Goal: Task Accomplishment & Management: Manage account settings

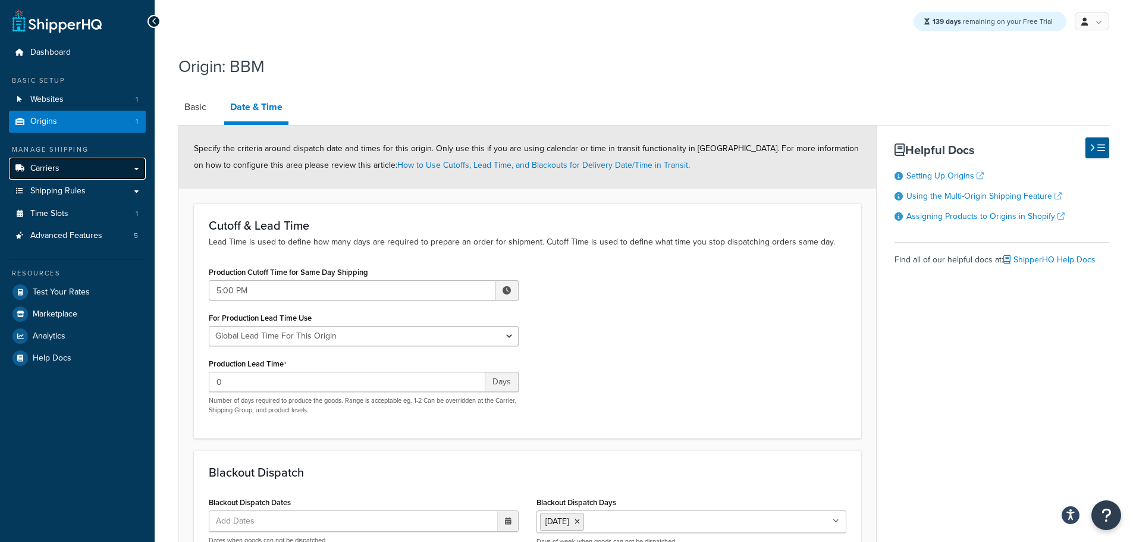
click at [60, 171] on link "Carriers" at bounding box center [77, 169] width 137 height 22
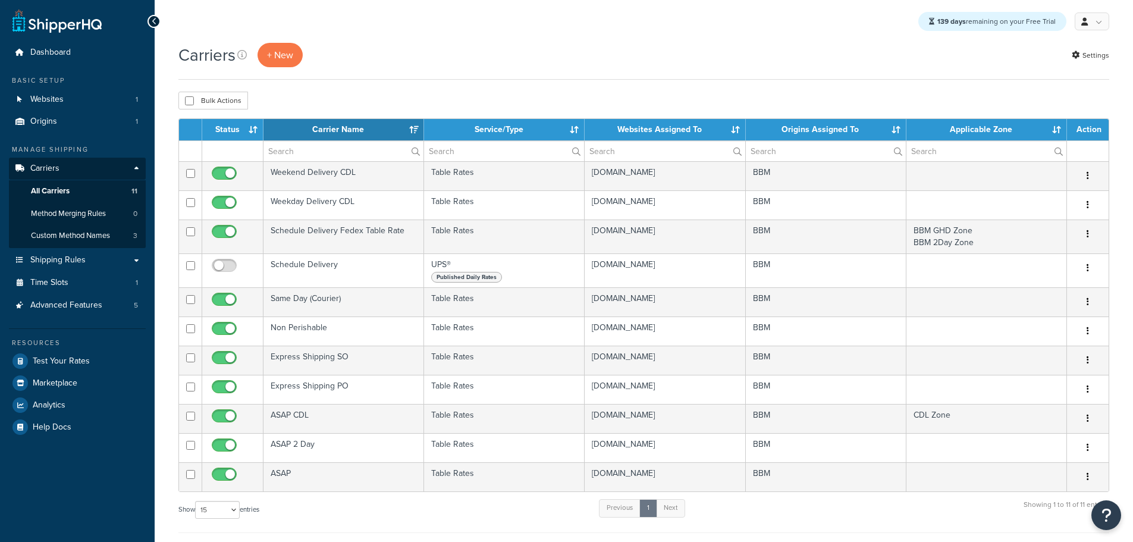
select select "15"
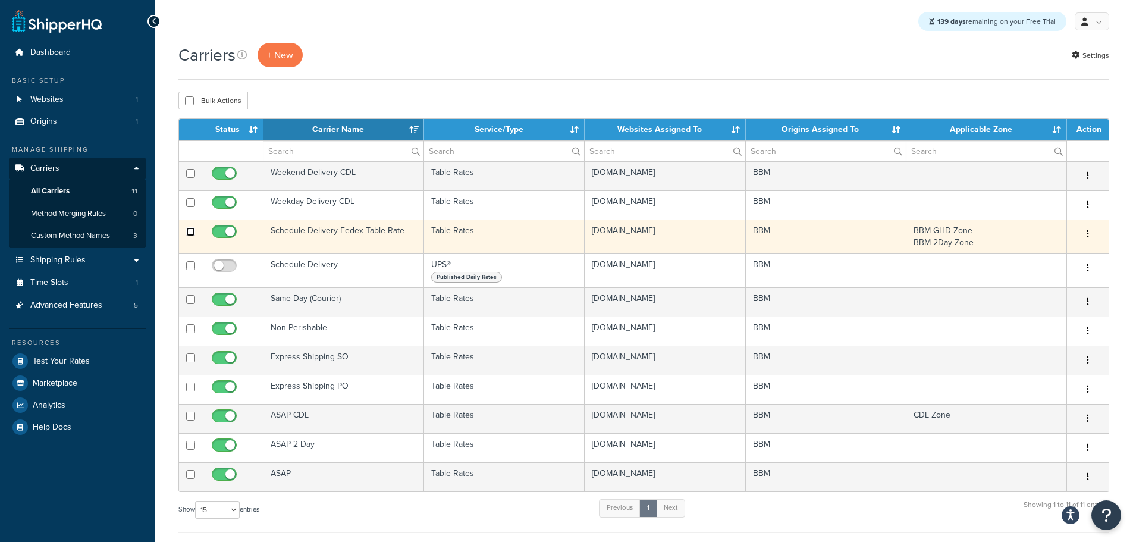
click at [190, 178] on input "checkbox" at bounding box center [190, 173] width 9 height 9
checkbox input "true"
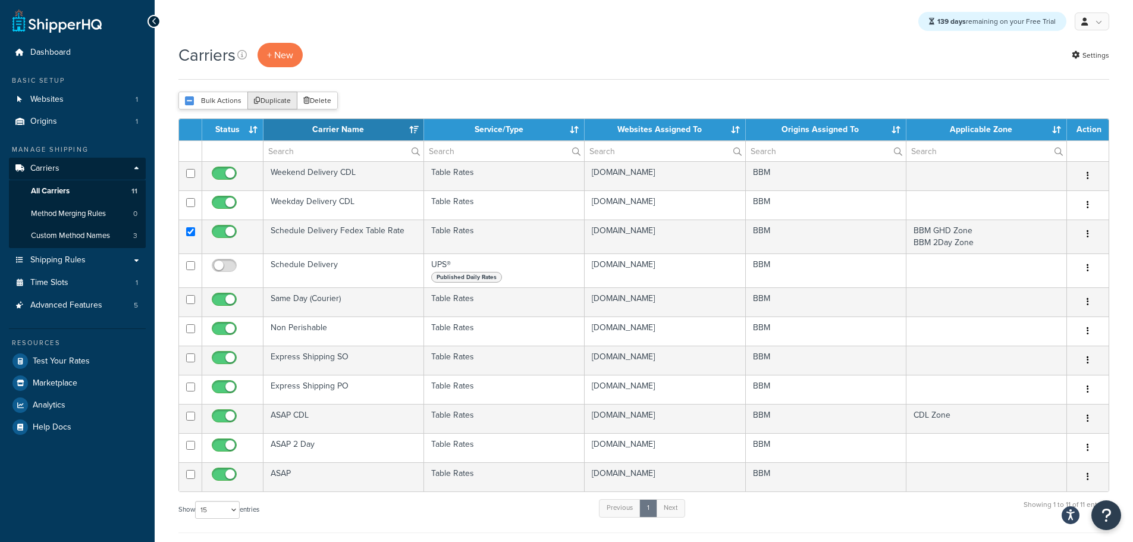
click at [275, 102] on button "Duplicate" at bounding box center [273, 101] width 50 height 18
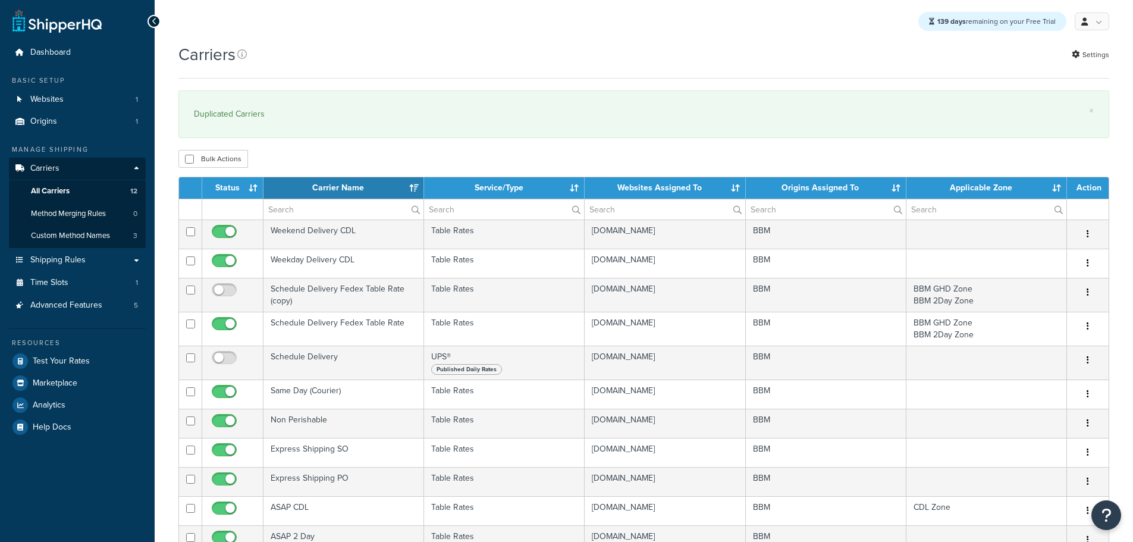
select select "15"
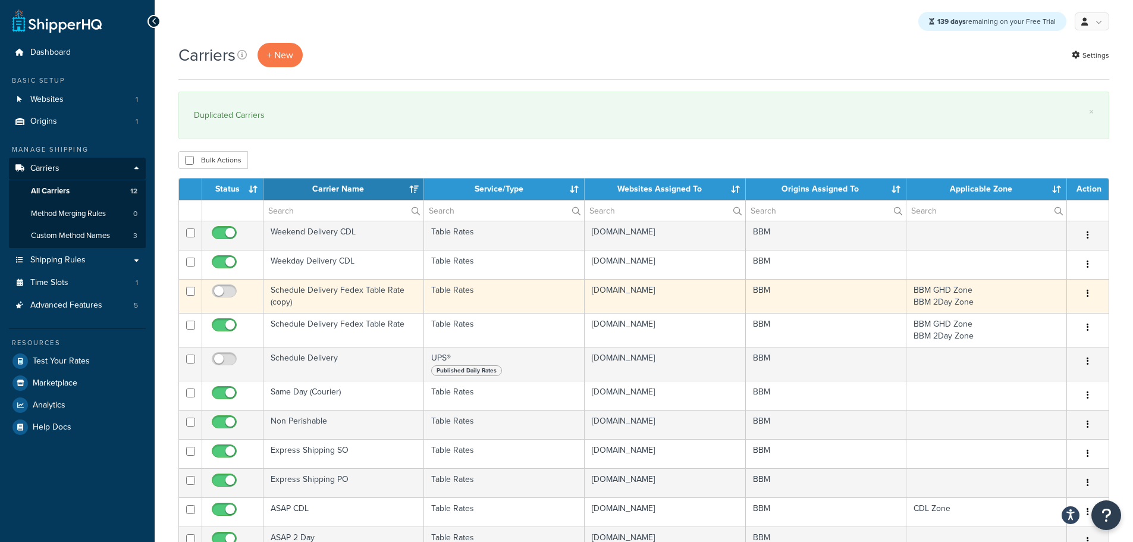
click at [311, 289] on td "Schedule Delivery Fedex Table Rate (copy)" at bounding box center [344, 296] width 161 height 34
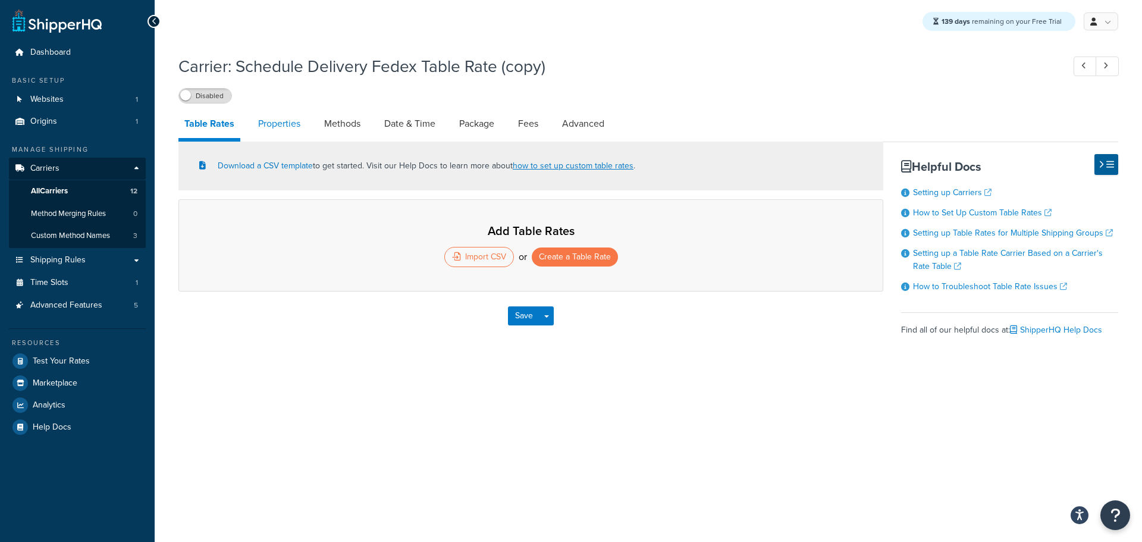
click at [274, 122] on link "Properties" at bounding box center [279, 123] width 54 height 29
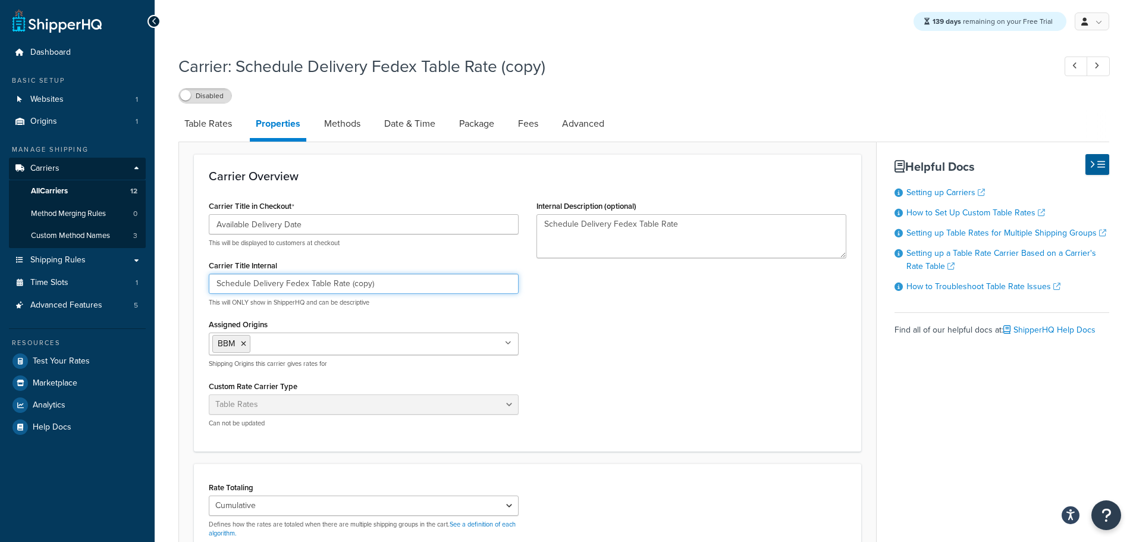
click at [297, 283] on input "Schedule Delivery Fedex Table Rate (copy)" at bounding box center [364, 284] width 310 height 20
drag, startPoint x: 367, startPoint y: 286, endPoint x: 341, endPoint y: 290, distance: 26.4
click at [341, 290] on input "Schedule Delivery CDLTable Rate (copy)" at bounding box center [364, 284] width 310 height 20
type input "Schedule Delivery CDLTable Rate"
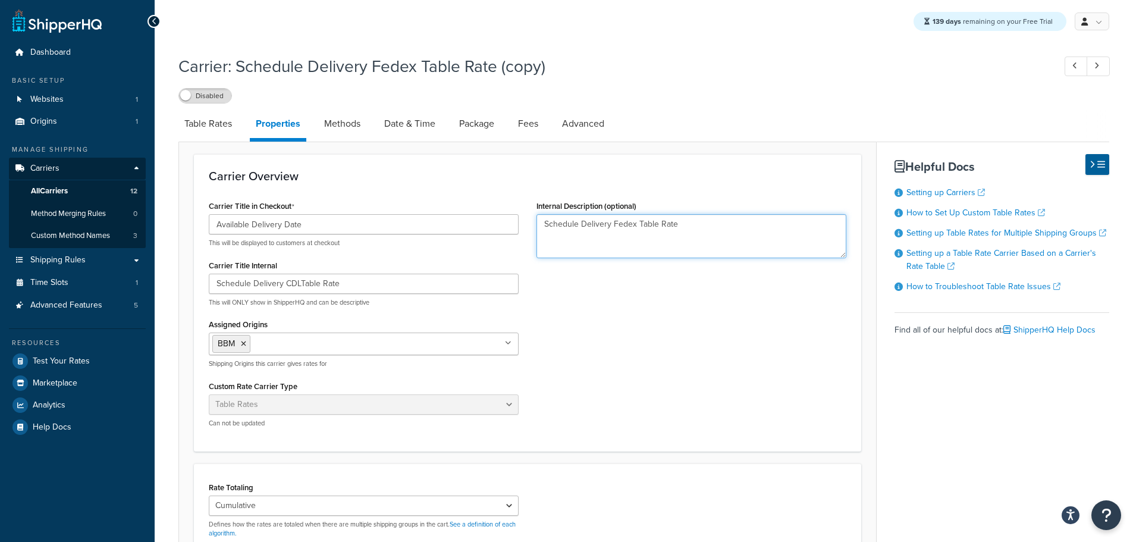
drag, startPoint x: 684, startPoint y: 227, endPoint x: 389, endPoint y: 215, distance: 295.3
click at [389, 216] on div "Carrier Title in Checkout Available Delivery Date This will be displayed to cus…" at bounding box center [528, 317] width 656 height 239
paste textarea "CDL"
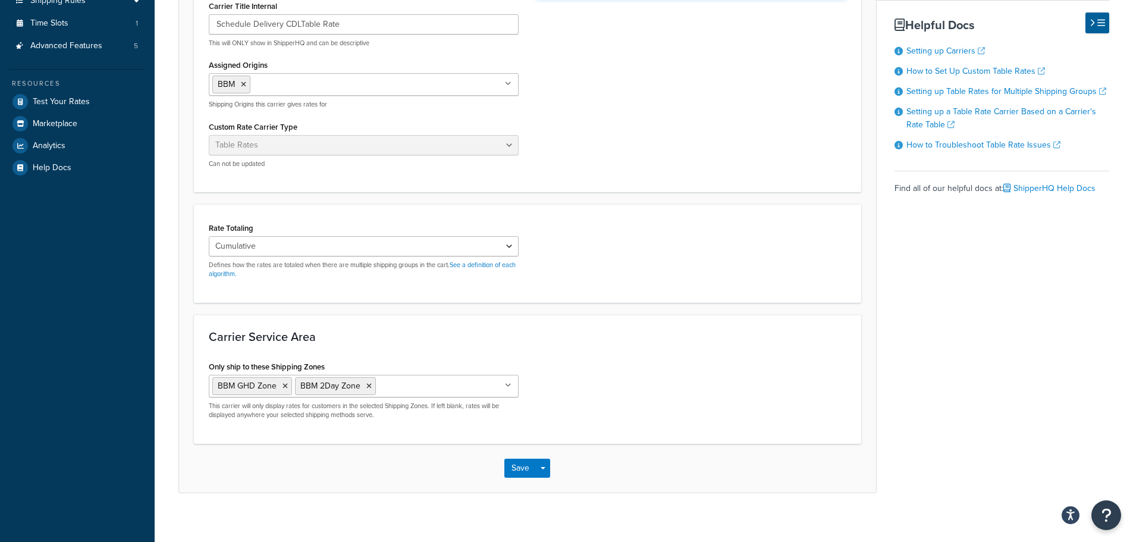
scroll to position [271, 0]
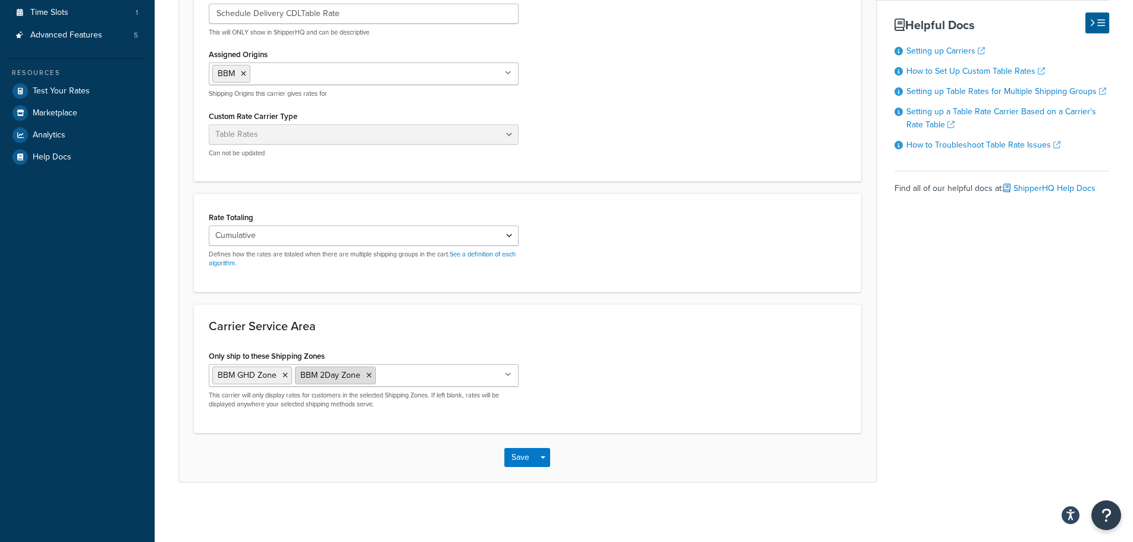
type textarea "Schedule Delivery CDLTable Rate"
click at [367, 372] on icon at bounding box center [369, 375] width 5 height 7
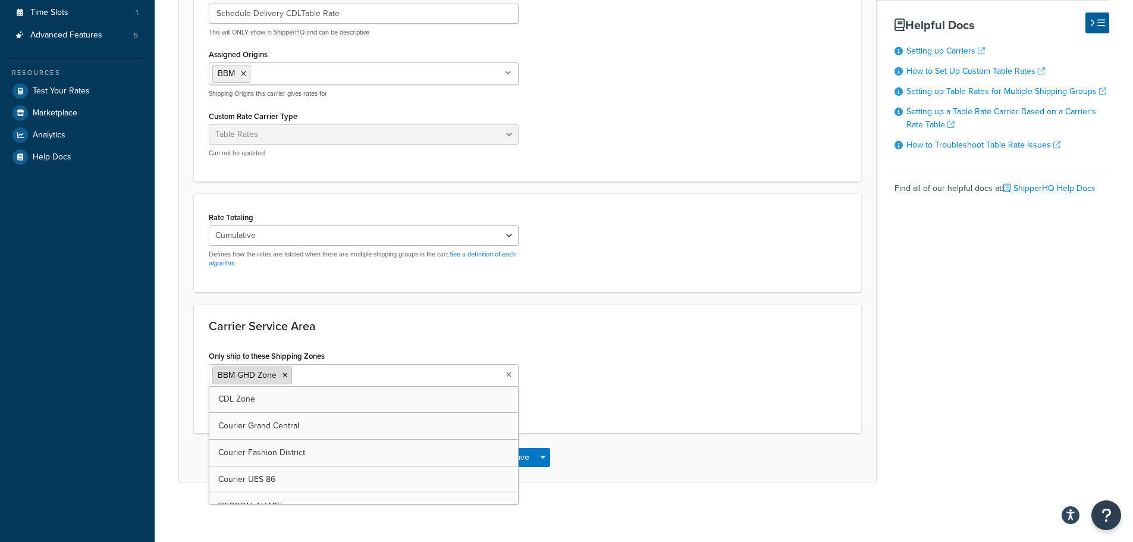
click at [283, 374] on icon at bounding box center [285, 375] width 5 height 7
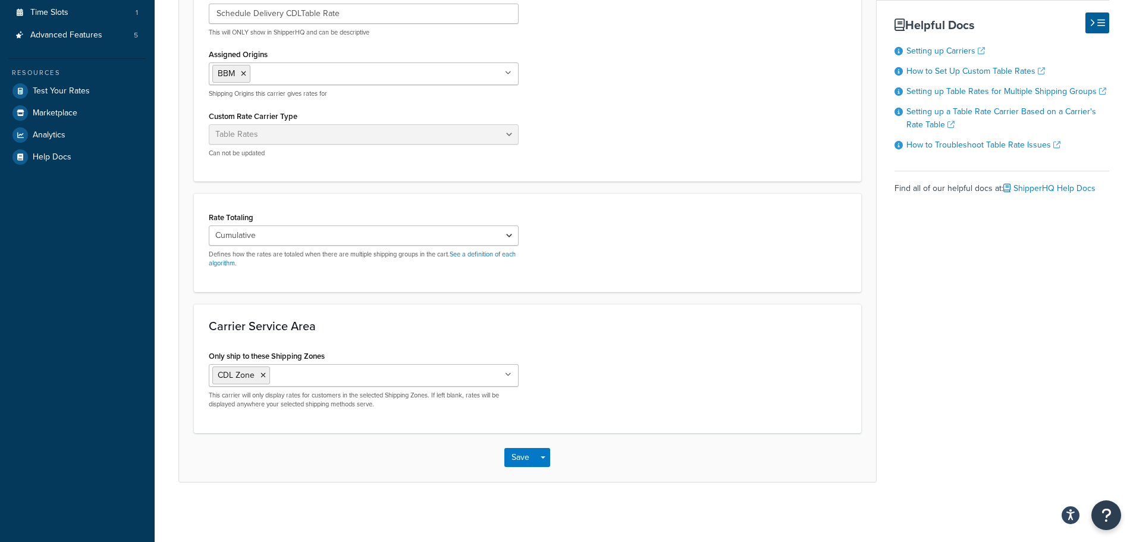
click at [594, 432] on div "Carrier Service Area Only ship to these Shipping Zones CDL Zone Courier Grand C…" at bounding box center [528, 368] width 668 height 129
click at [513, 458] on button "Save" at bounding box center [521, 457] width 32 height 19
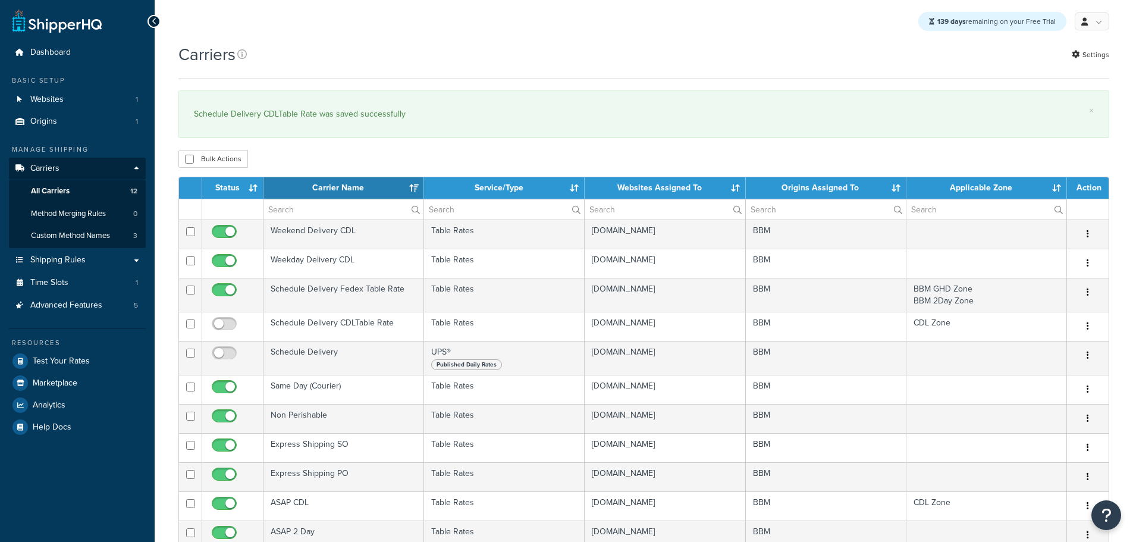
select select "15"
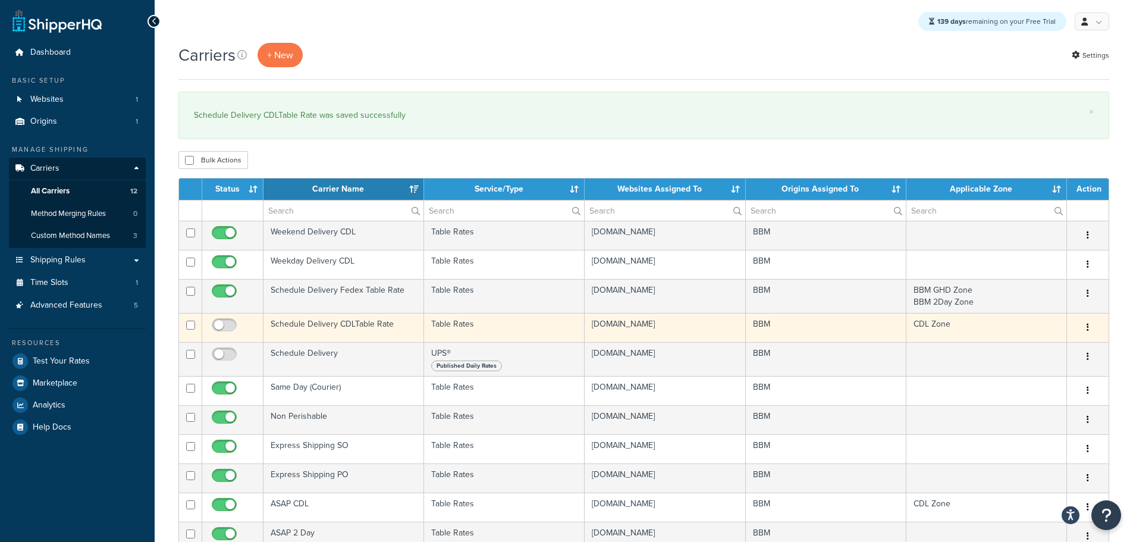
click at [302, 321] on td "Schedule Delivery CDLTable Rate" at bounding box center [344, 327] width 161 height 29
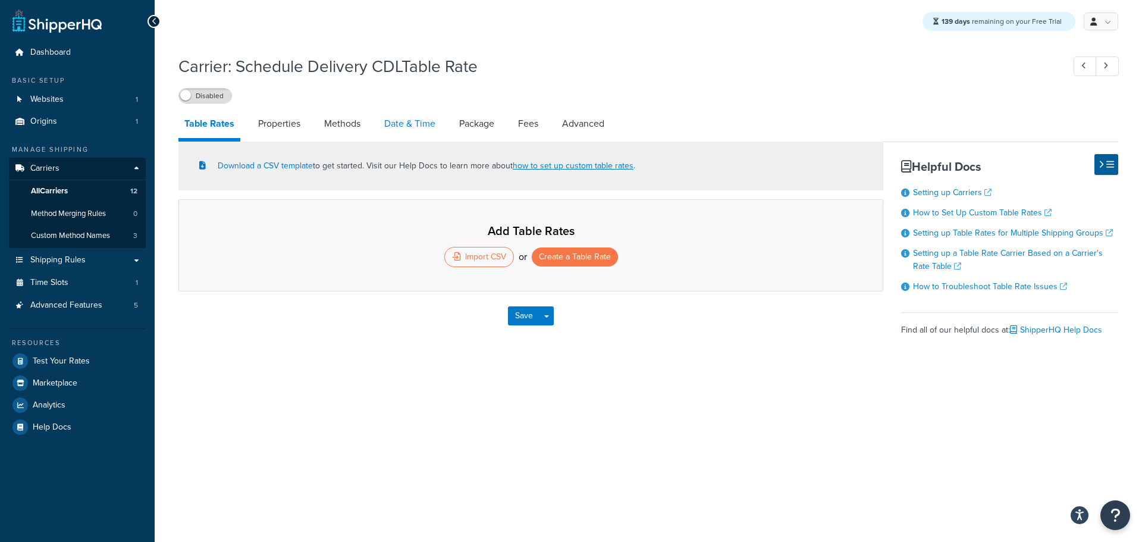
click at [409, 120] on link "Date & Time" at bounding box center [409, 123] width 63 height 29
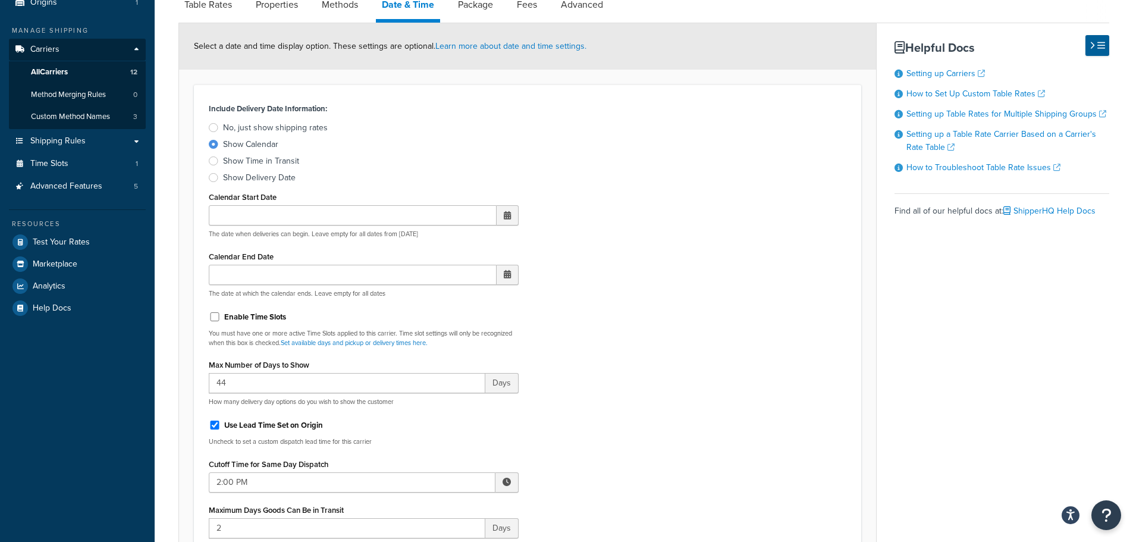
scroll to position [178, 0]
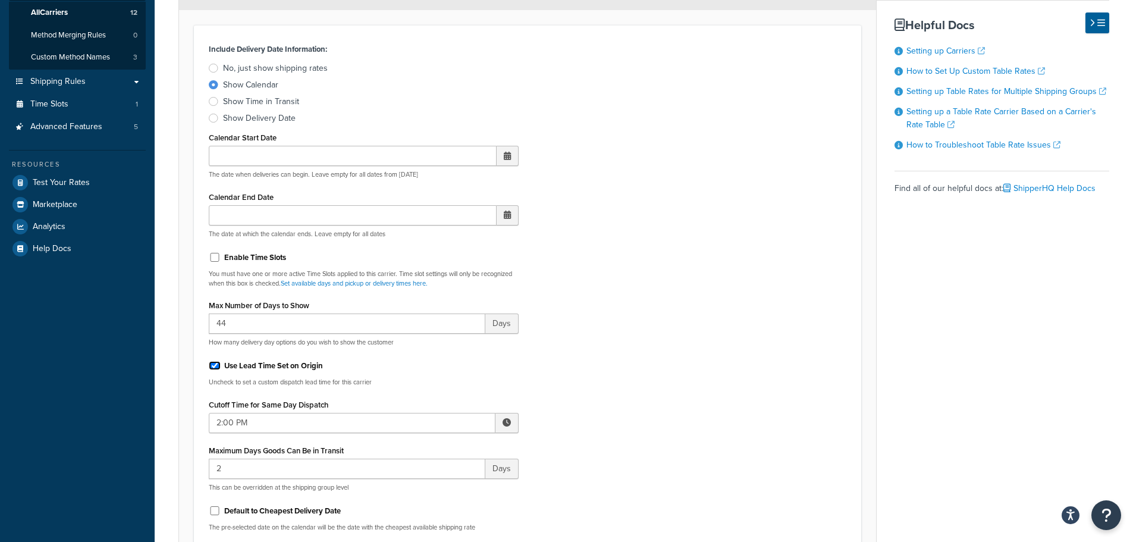
click at [215, 369] on input "Use Lead Time Set on Origin" at bounding box center [215, 365] width 12 height 9
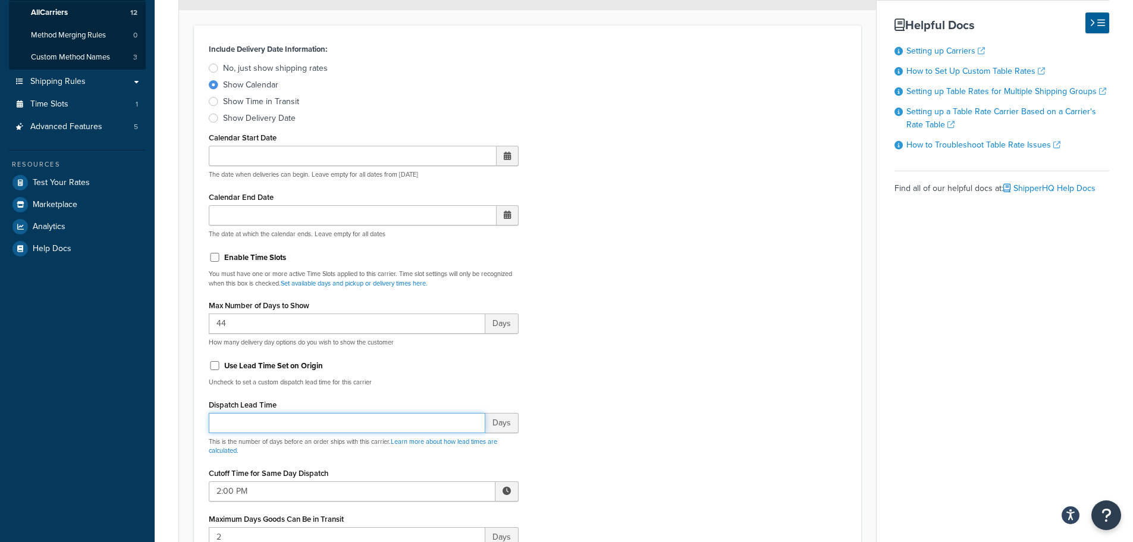
click at [227, 422] on input "Dispatch Lead Time" at bounding box center [347, 423] width 277 height 20
click at [214, 366] on input "Use Lead Time Set on Origin" at bounding box center [215, 365] width 12 height 9
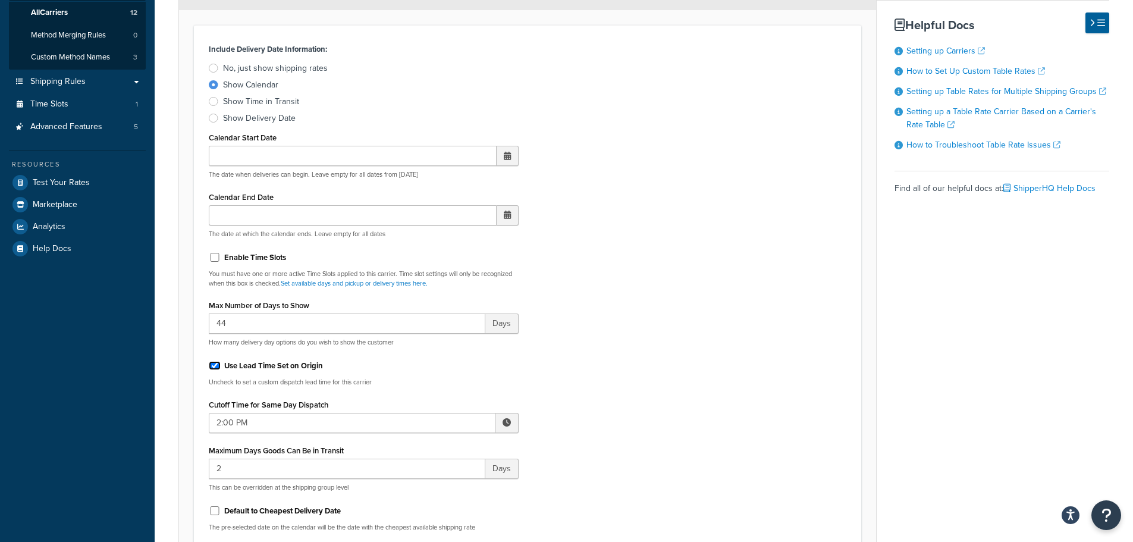
click at [212, 365] on input "Use Lead Time Set on Origin" at bounding box center [215, 365] width 12 height 9
checkbox input "false"
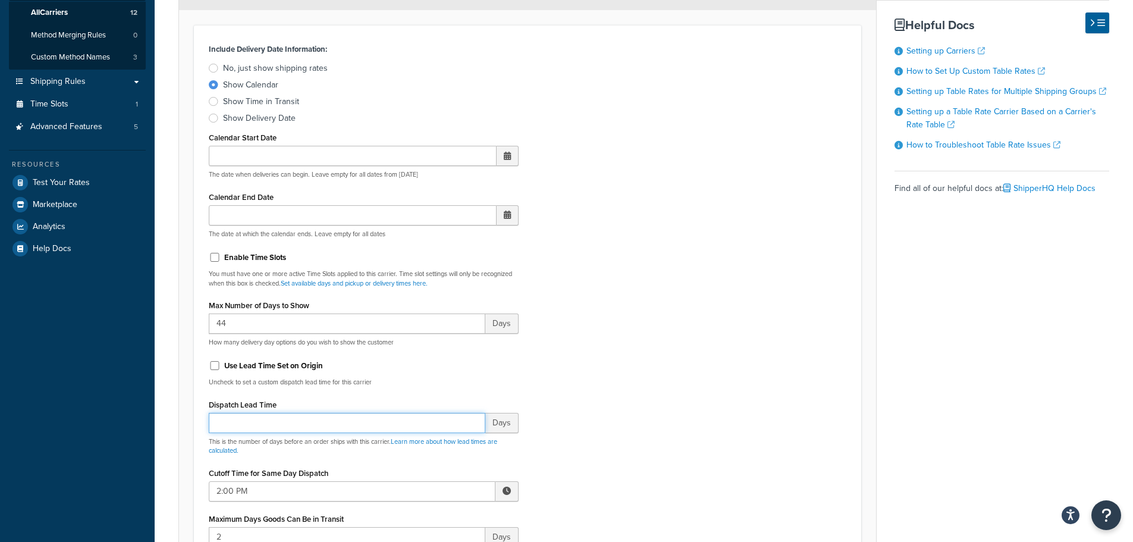
click at [239, 422] on input "Dispatch Lead Time" at bounding box center [347, 423] width 277 height 20
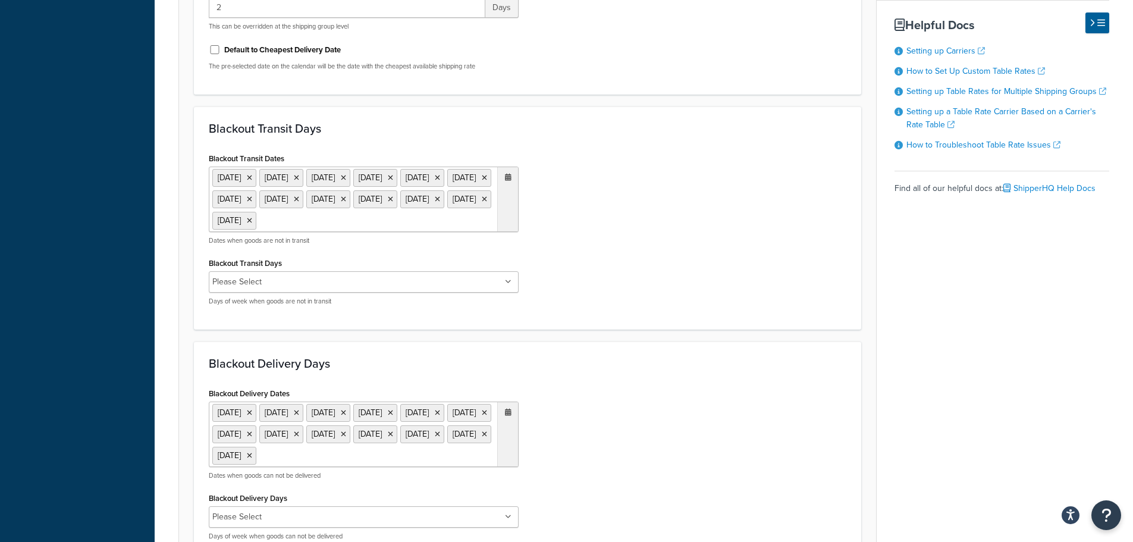
scroll to position [954, 0]
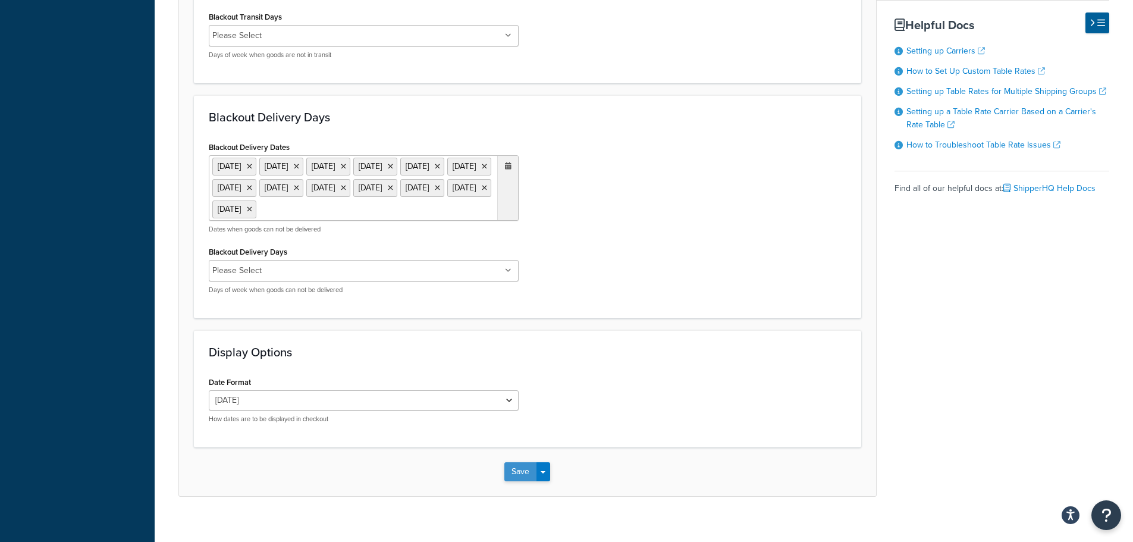
type input "1"
click at [513, 481] on button "Save" at bounding box center [521, 471] width 32 height 19
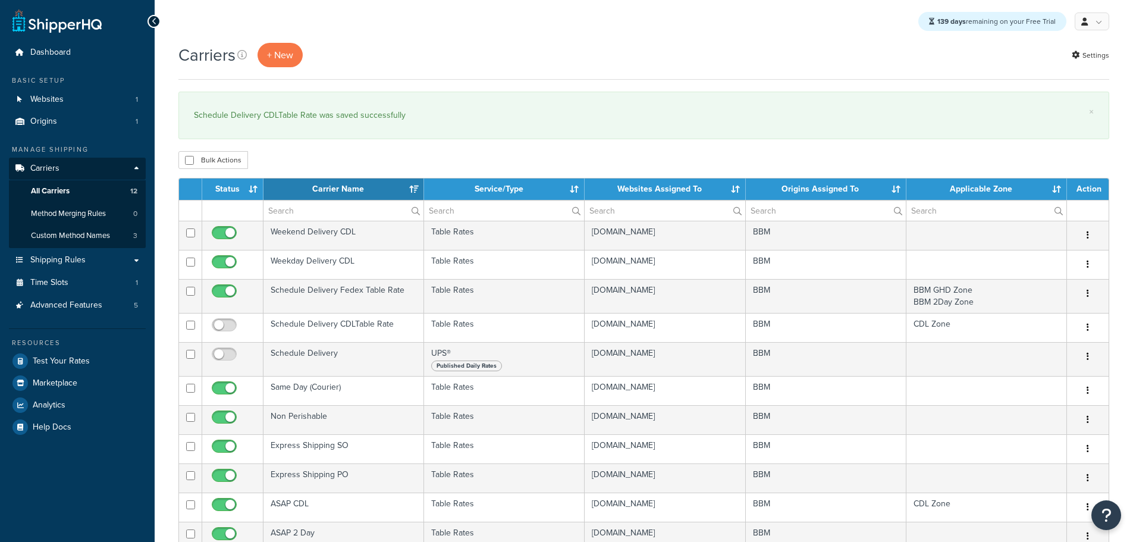
select select "15"
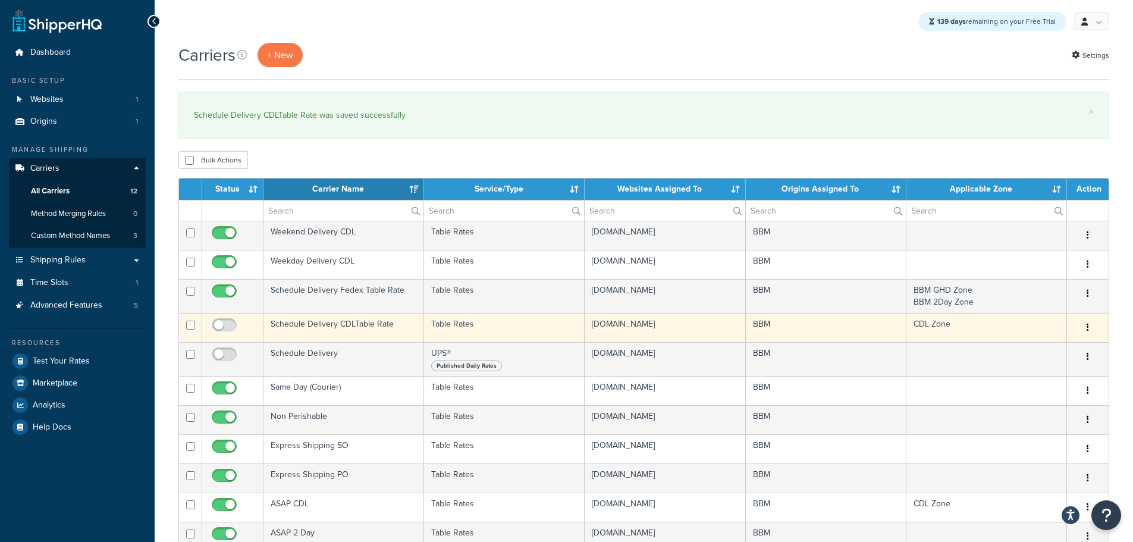
click at [332, 322] on td "Schedule Delivery CDLTable Rate" at bounding box center [344, 327] width 161 height 29
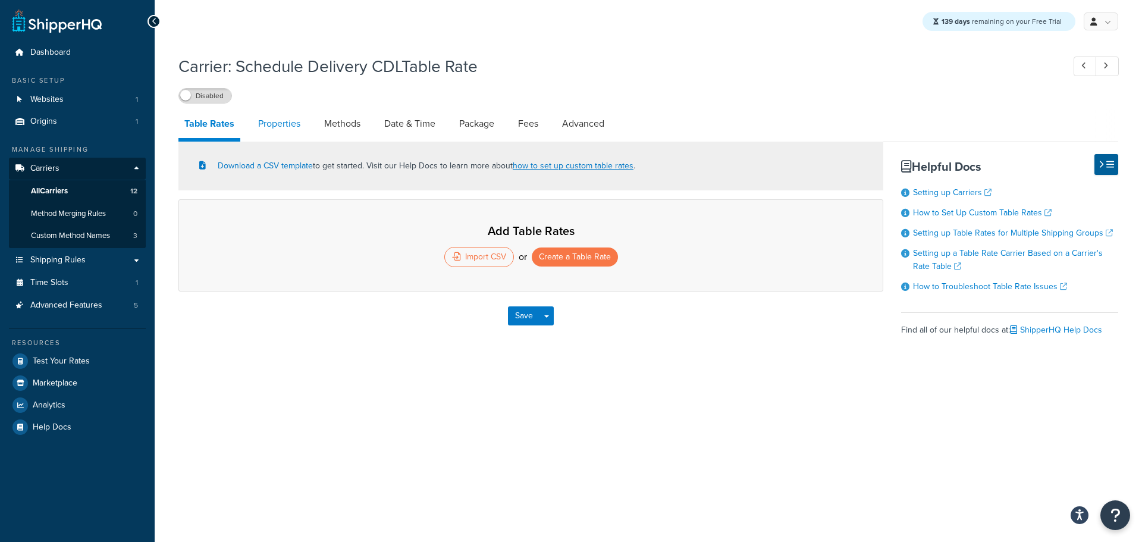
click at [288, 125] on link "Properties" at bounding box center [279, 123] width 54 height 29
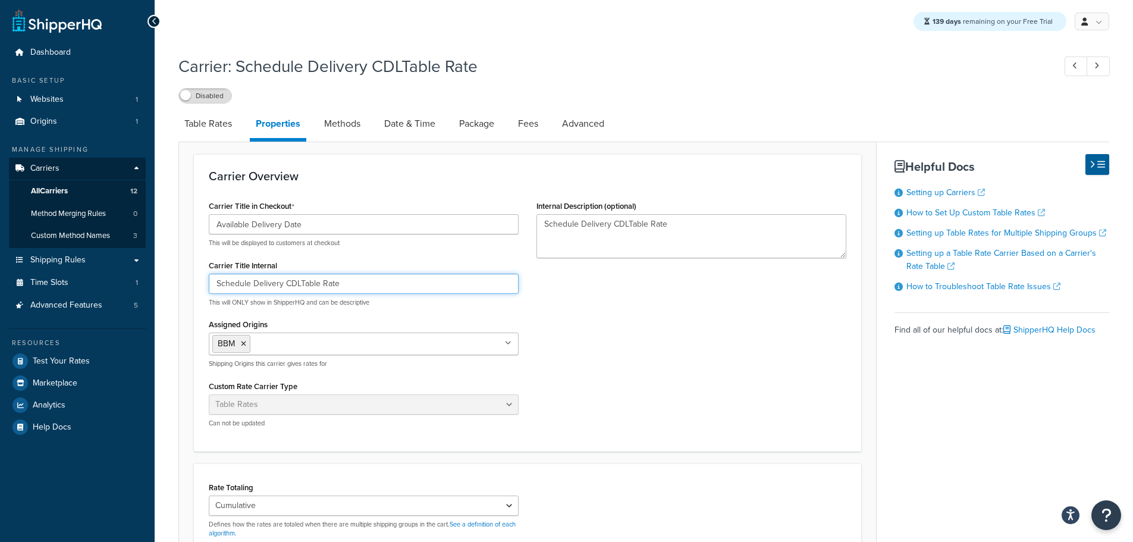
click at [300, 285] on input "Schedule Delivery CDLTable Rate" at bounding box center [364, 284] width 310 height 20
type input "Schedule Delivery CDL Table Rate"
click at [628, 225] on textarea "Schedule Delivery CDLTable Rate" at bounding box center [692, 236] width 310 height 44
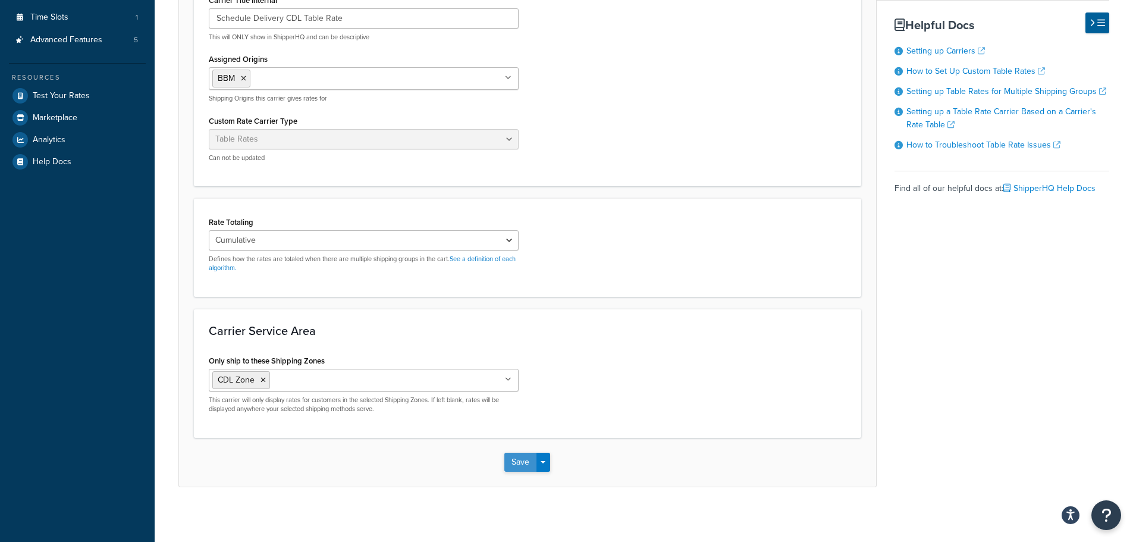
scroll to position [271, 0]
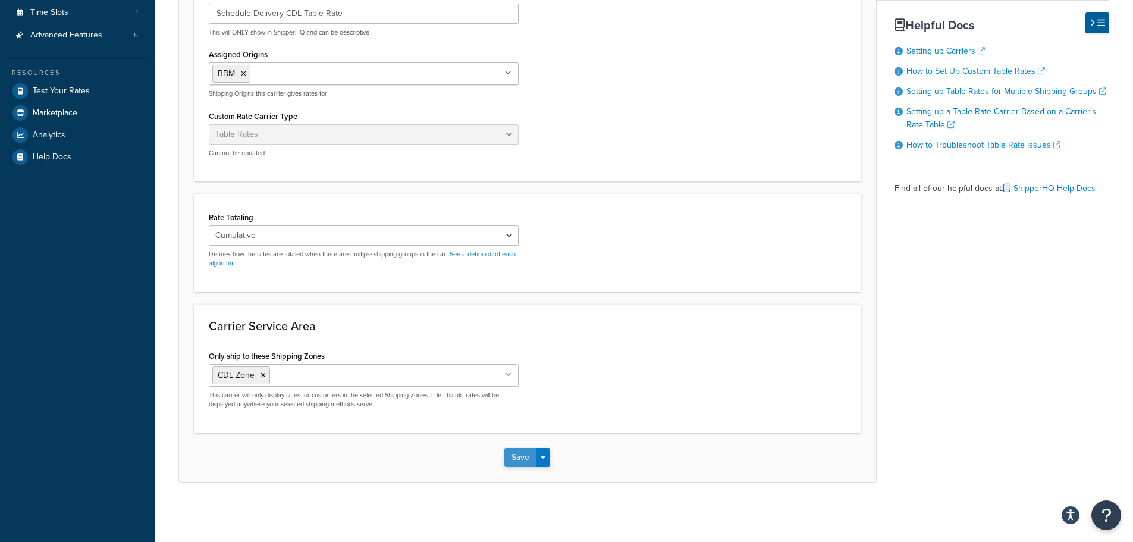
type textarea "Schedule Delivery CDL Table Rate"
click at [518, 449] on button "Save" at bounding box center [521, 457] width 32 height 19
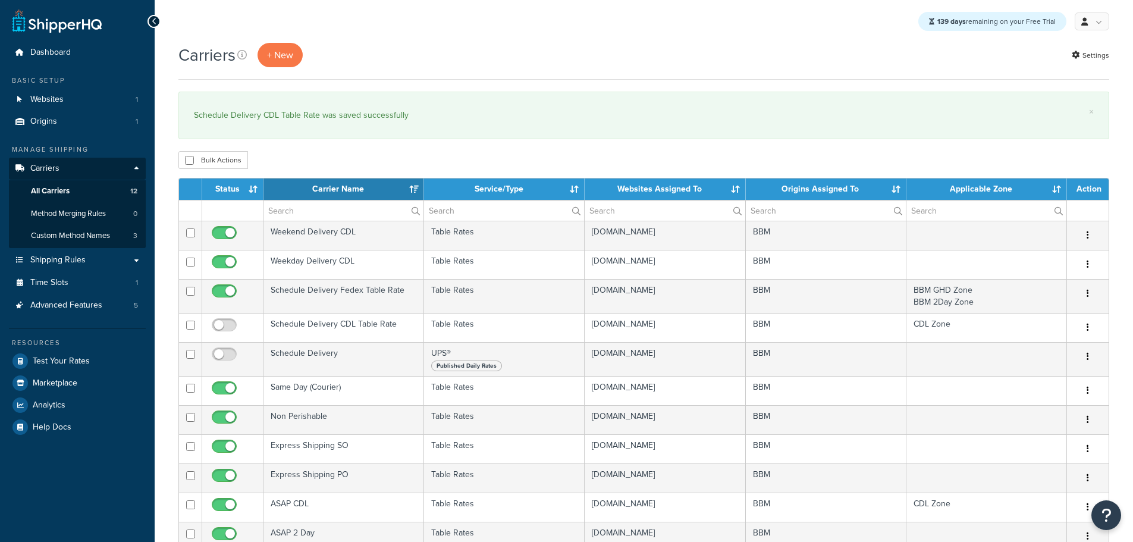
select select "15"
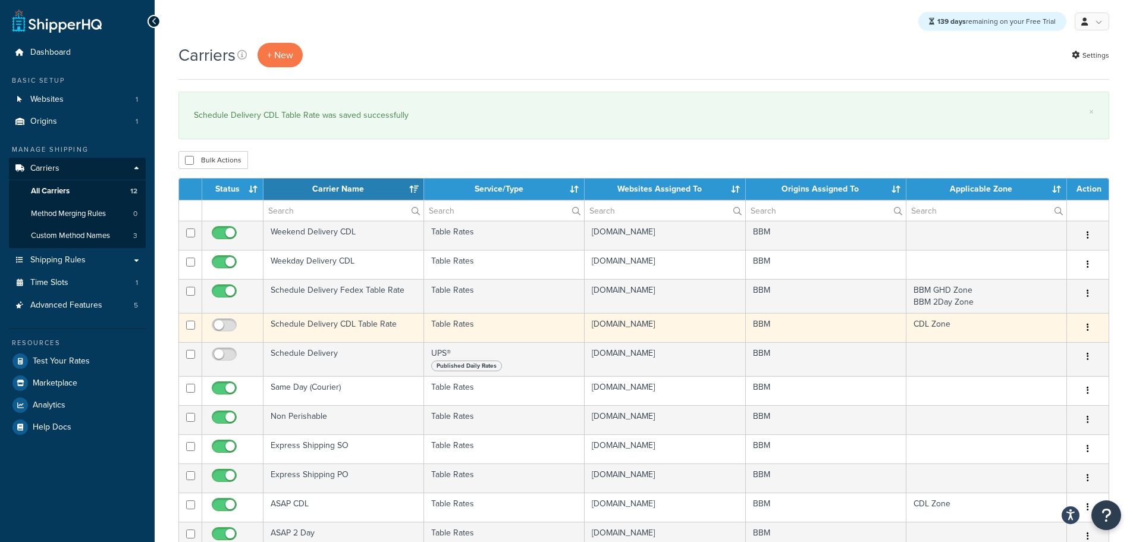
click at [330, 325] on td "Schedule Delivery CDL Table Rate" at bounding box center [344, 327] width 161 height 29
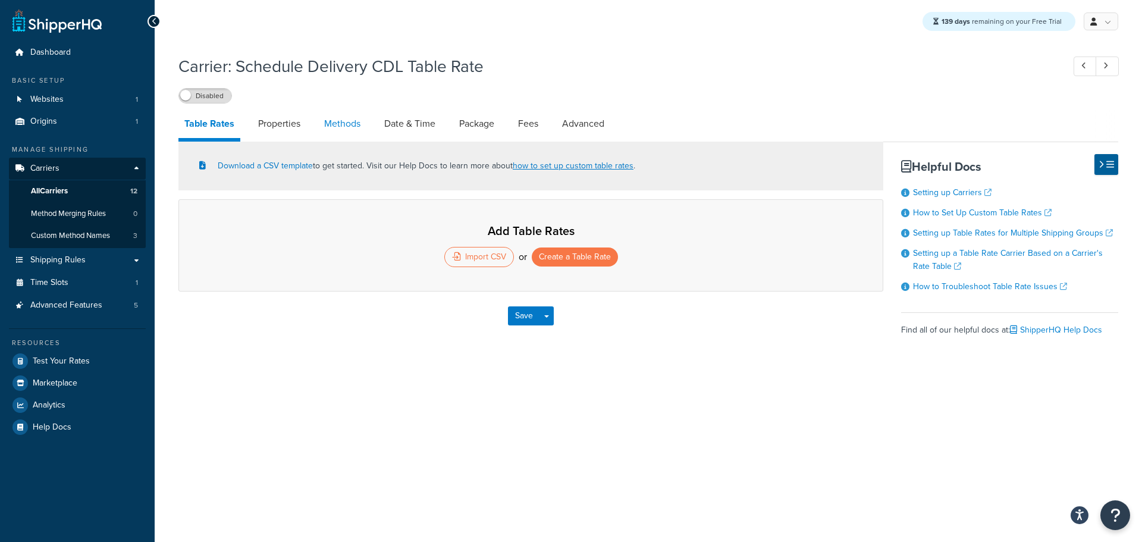
click at [356, 124] on link "Methods" at bounding box center [342, 123] width 48 height 29
select select "25"
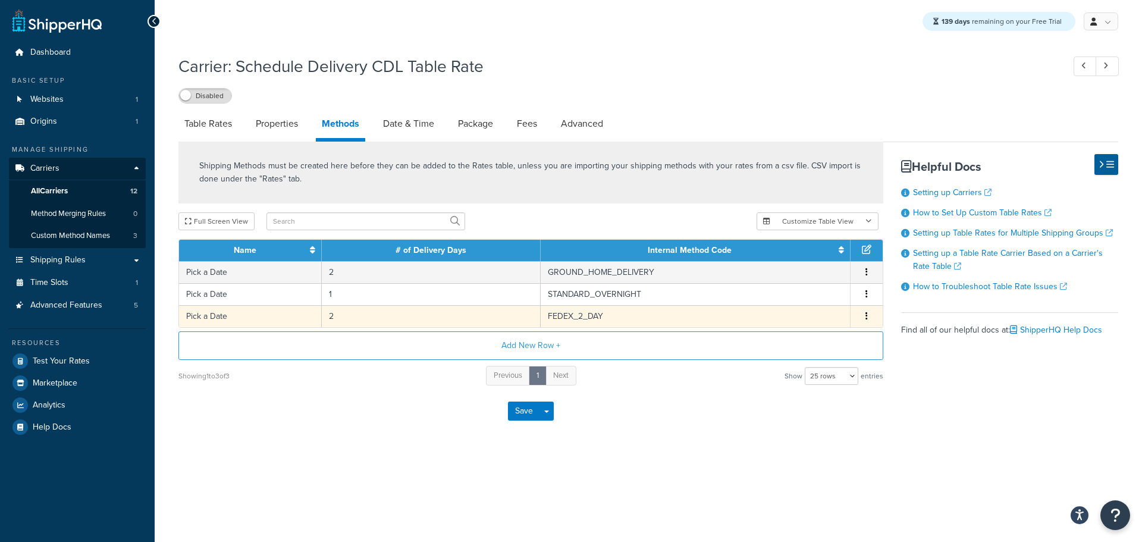
click at [863, 319] on button "button" at bounding box center [867, 316] width 10 height 13
click at [803, 328] on div "Delete" at bounding box center [806, 330] width 84 height 24
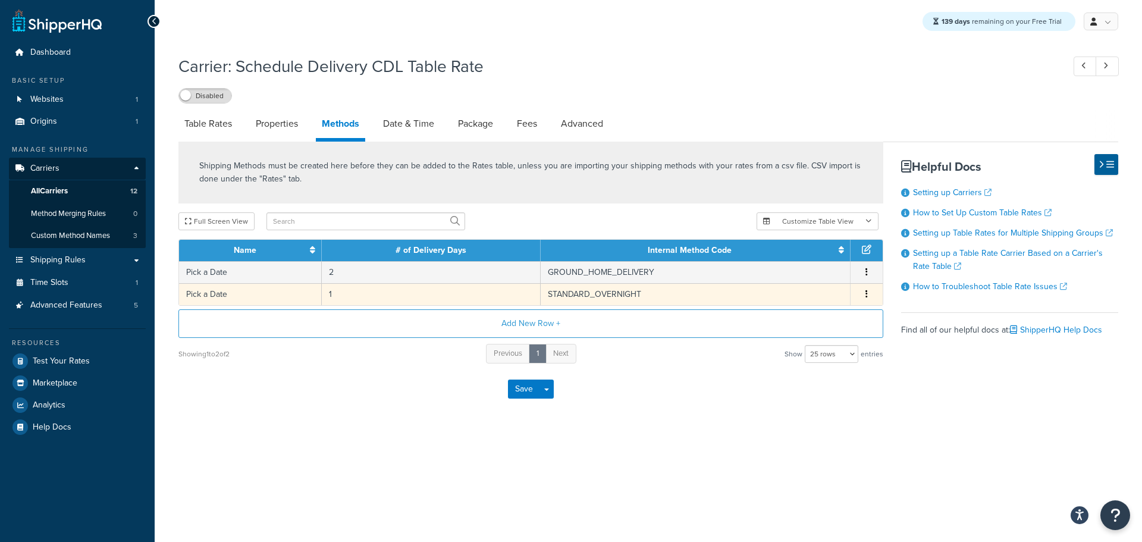
click at [335, 296] on td "1" at bounding box center [431, 294] width 219 height 22
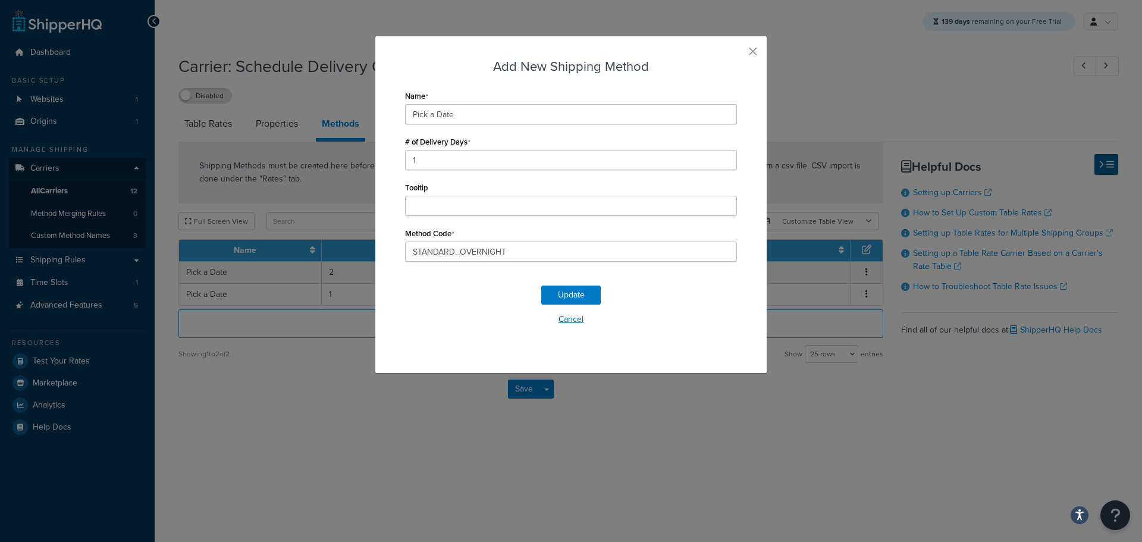
click at [570, 323] on button "Cancel" at bounding box center [571, 320] width 332 height 18
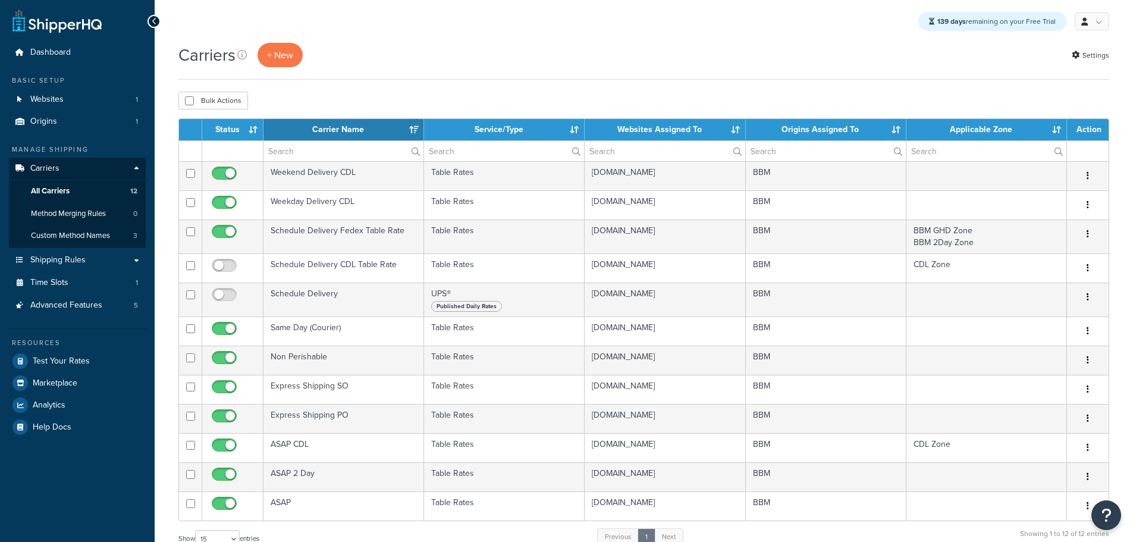
select select "15"
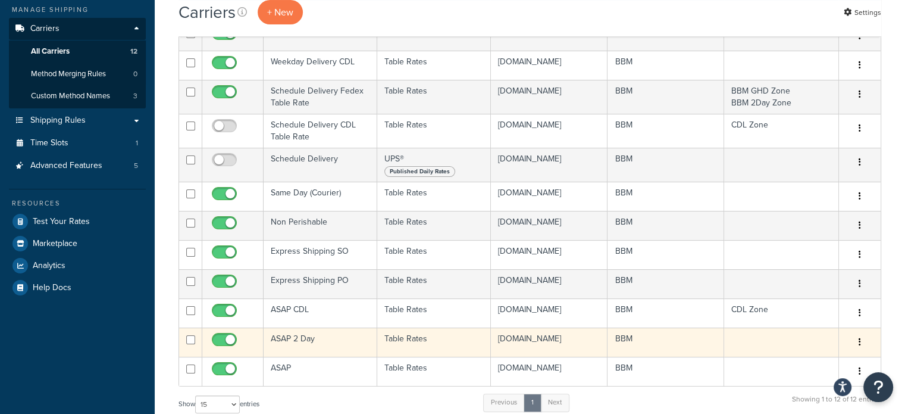
scroll to position [59, 0]
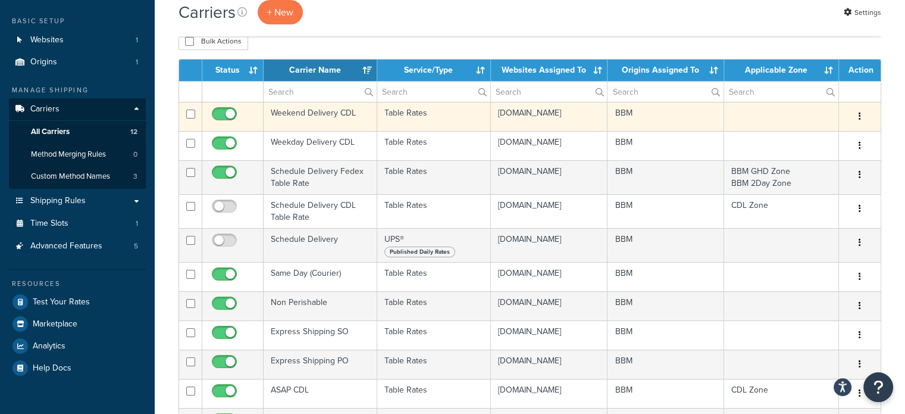
click at [297, 114] on td "Weekend Delivery CDL" at bounding box center [321, 116] width 114 height 29
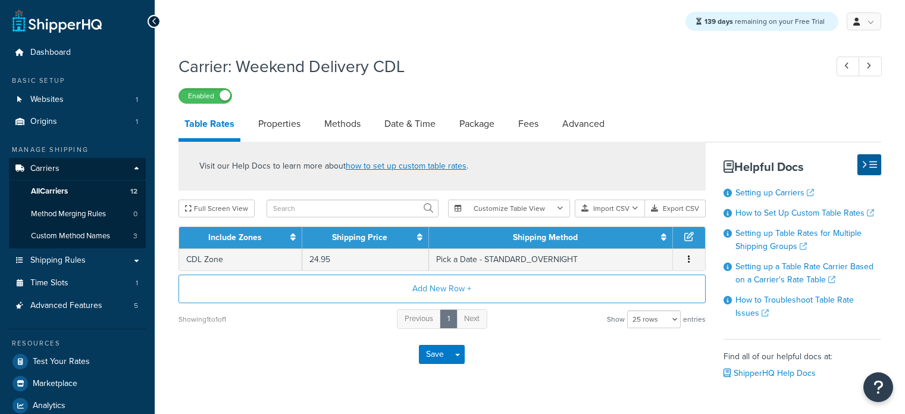
select select "25"
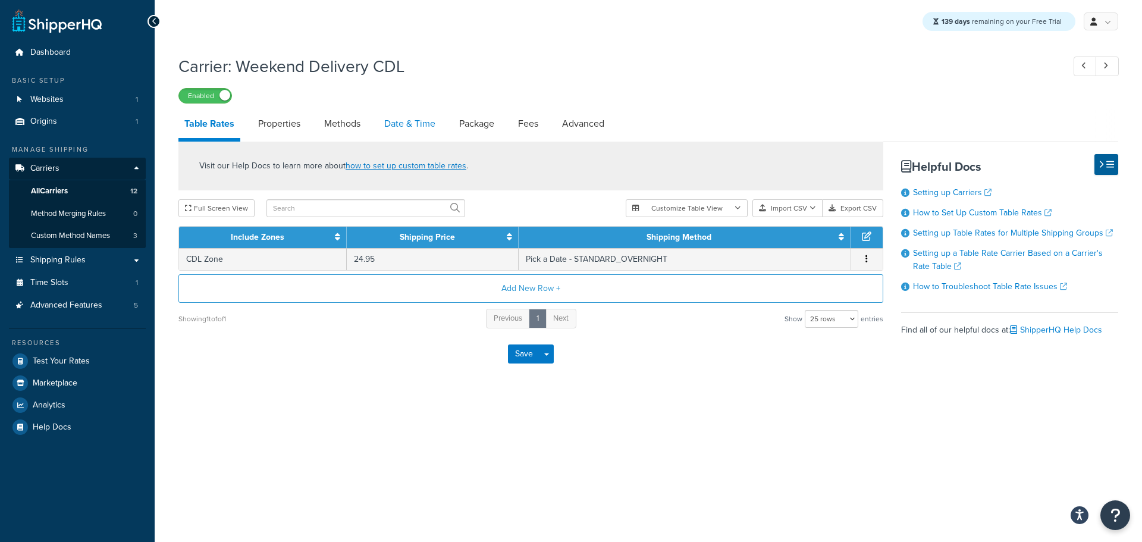
click at [396, 126] on link "Date & Time" at bounding box center [409, 123] width 63 height 29
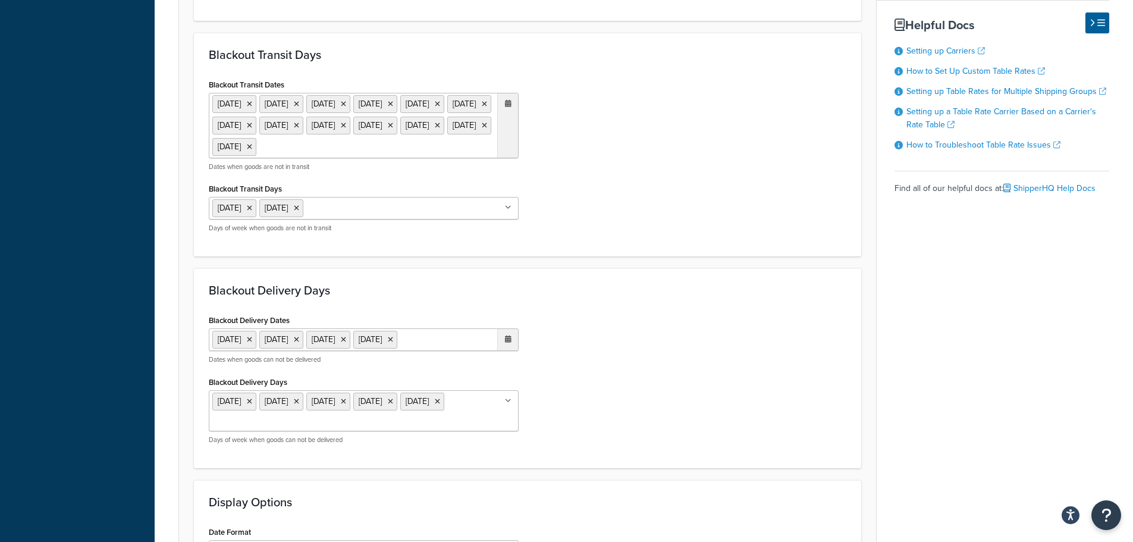
scroll to position [773, 0]
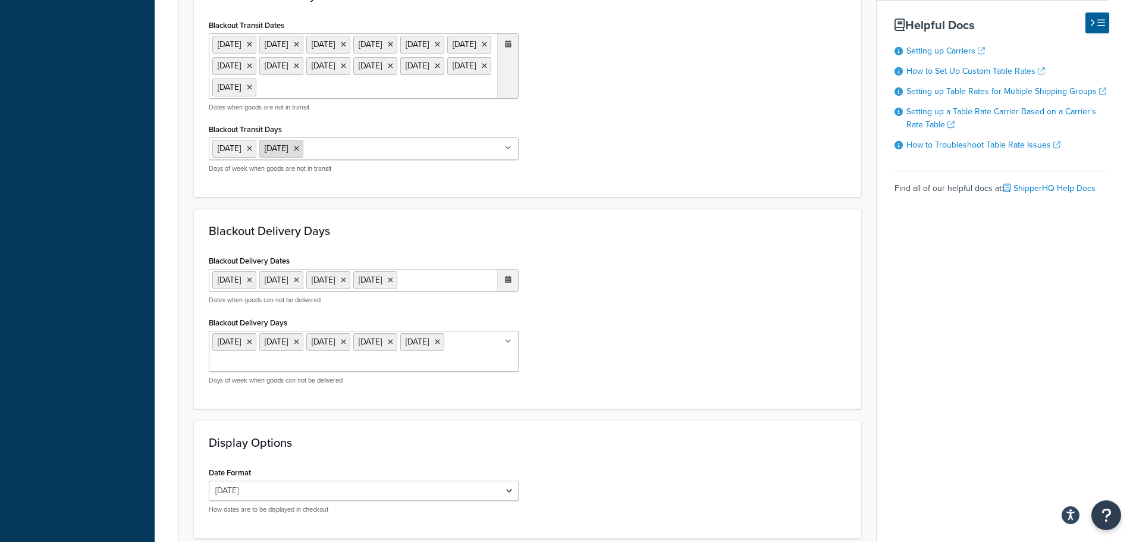
click at [299, 152] on icon at bounding box center [296, 148] width 5 height 7
click at [256, 158] on li "Saturday" at bounding box center [234, 149] width 44 height 18
click at [252, 152] on icon at bounding box center [249, 148] width 5 height 7
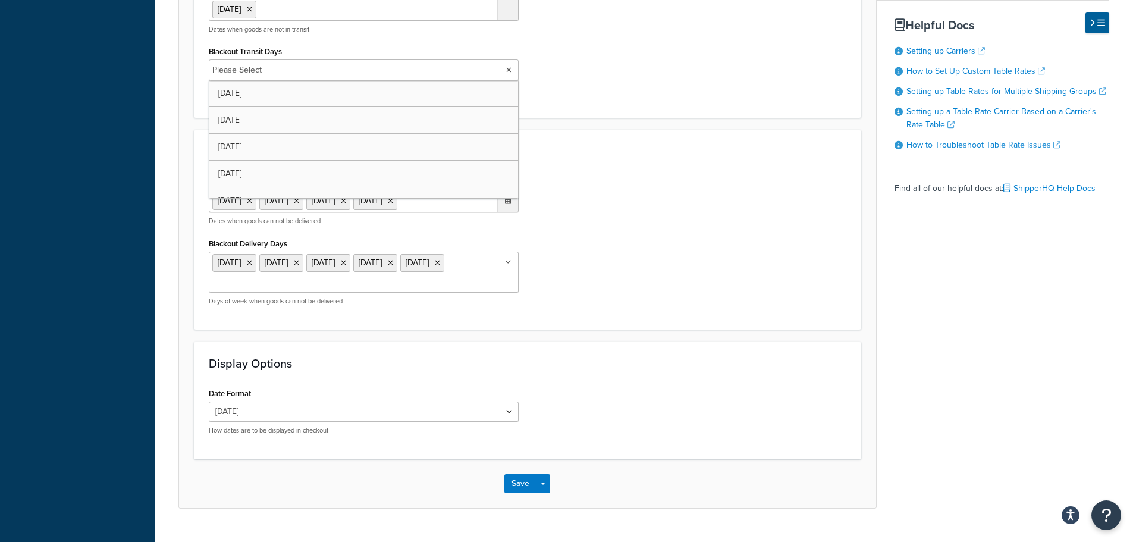
scroll to position [901, 0]
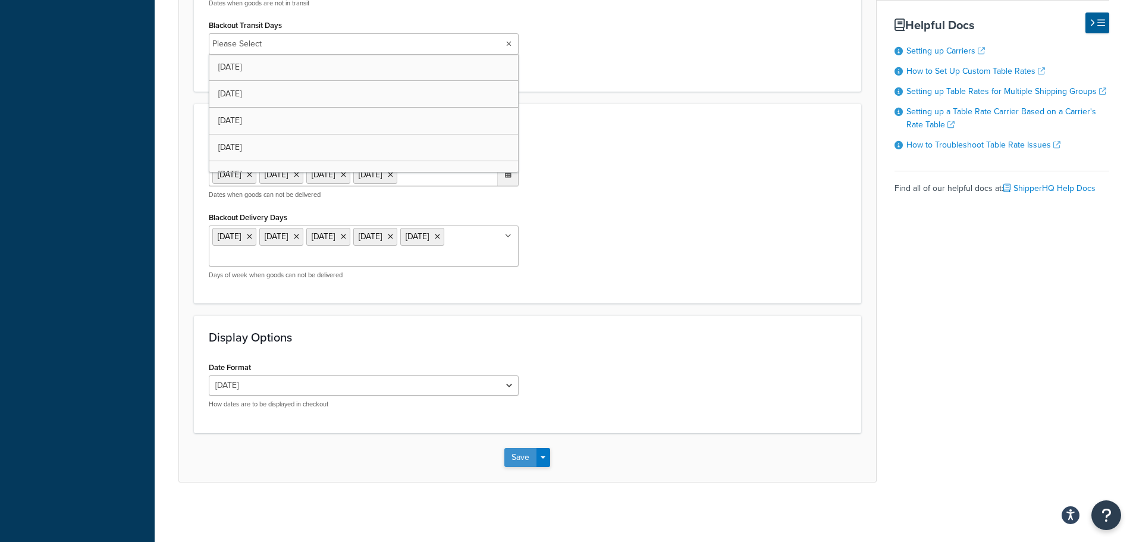
click at [520, 413] on button "Save" at bounding box center [521, 457] width 32 height 19
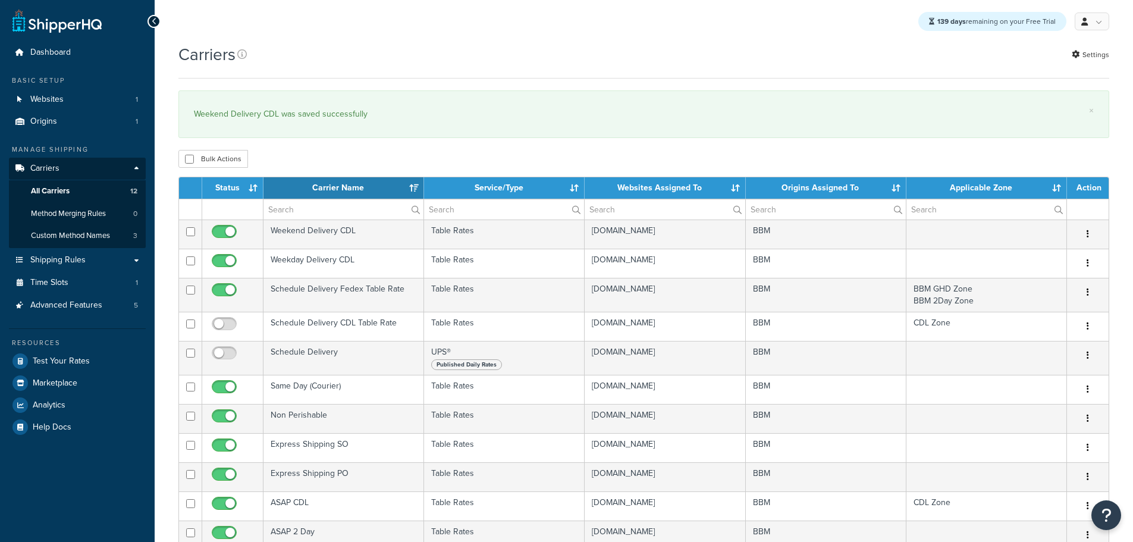
select select "15"
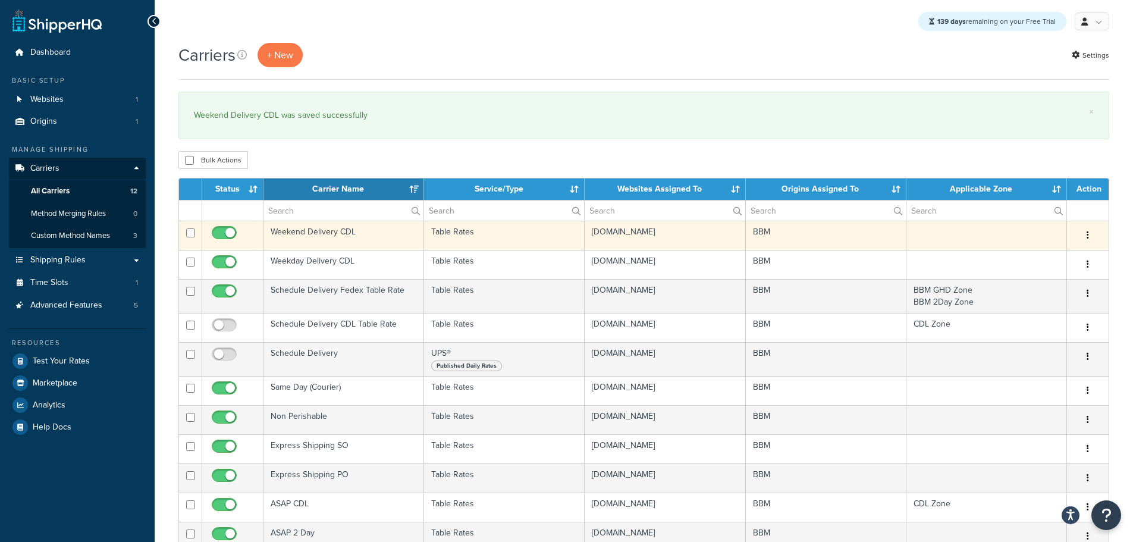
click at [297, 234] on td "Weekend Delivery CDL" at bounding box center [344, 235] width 161 height 29
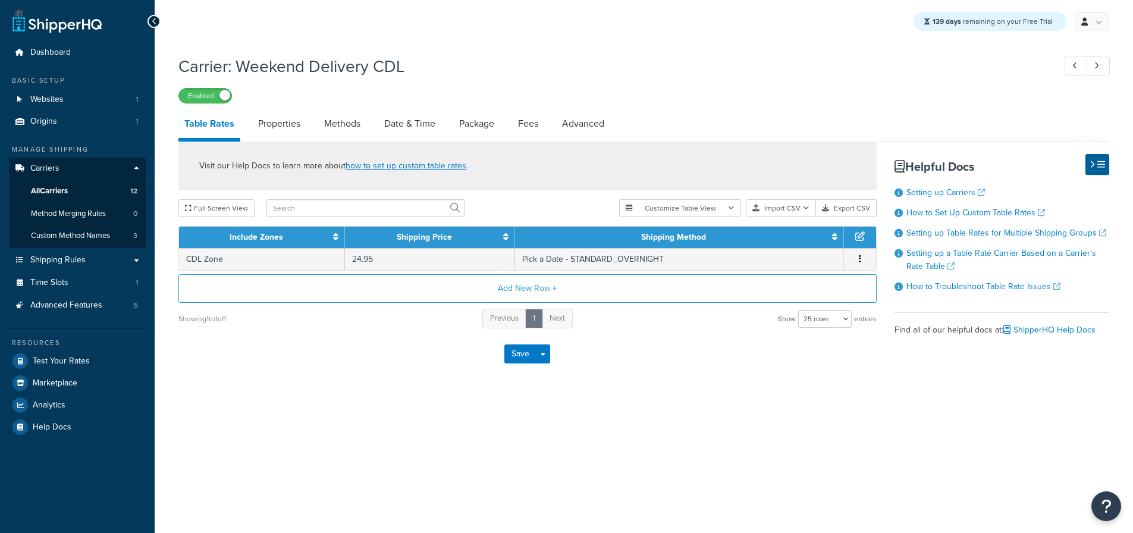
select select "25"
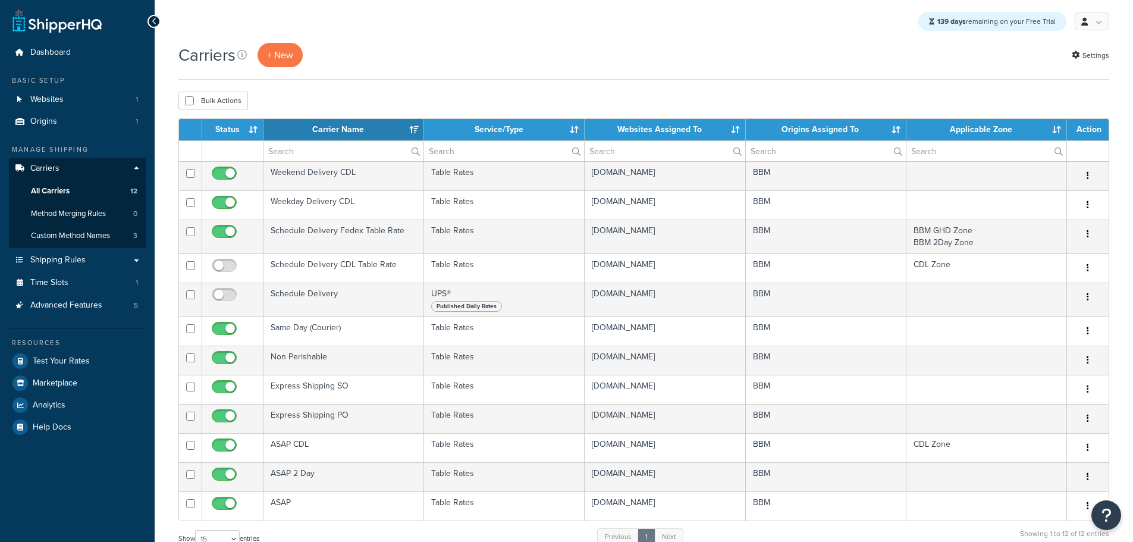
select select "15"
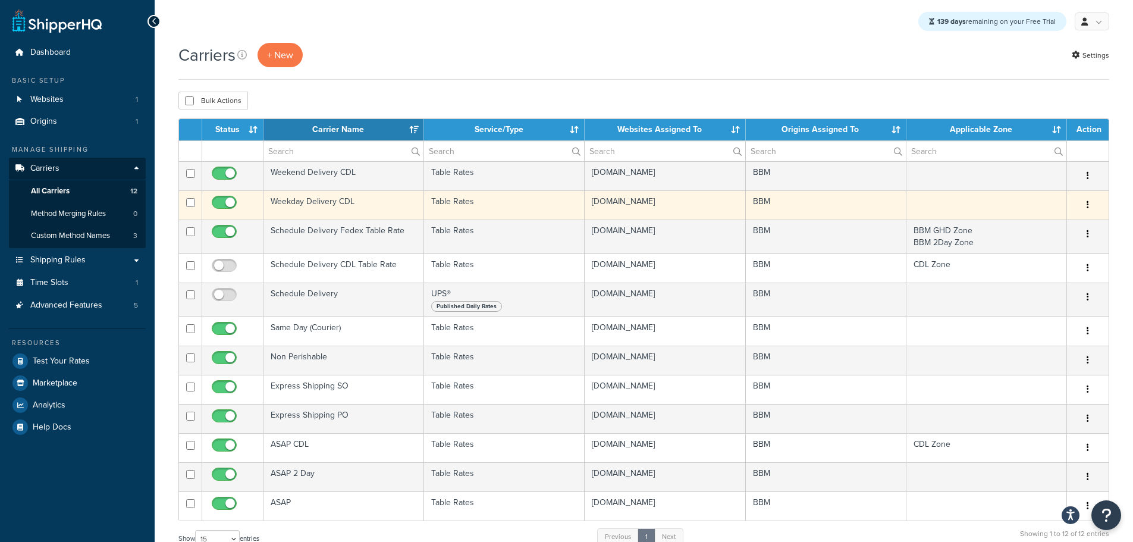
click at [303, 201] on td "Weekday Delivery CDL" at bounding box center [344, 204] width 161 height 29
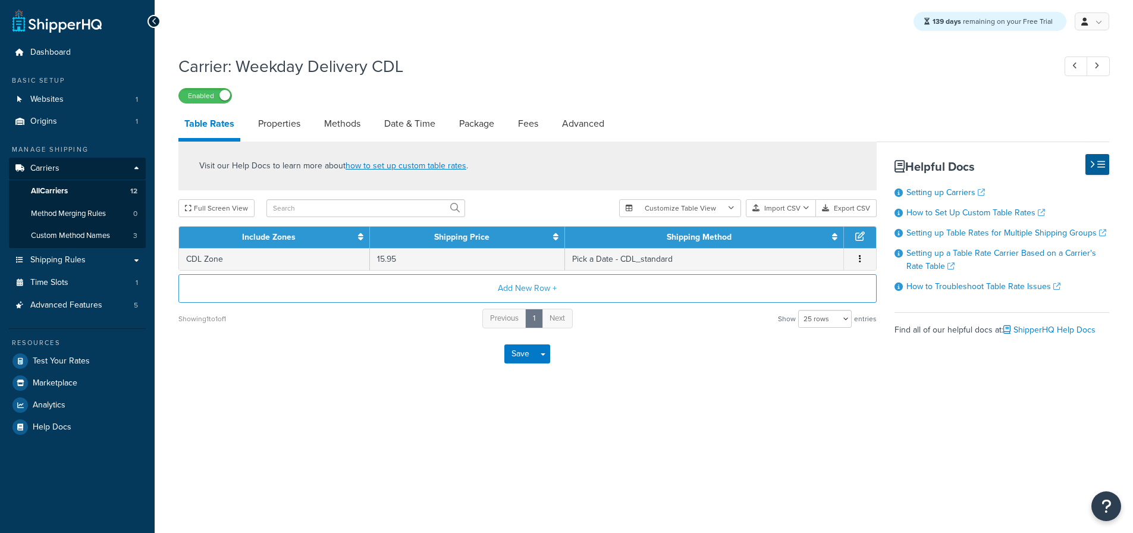
select select "25"
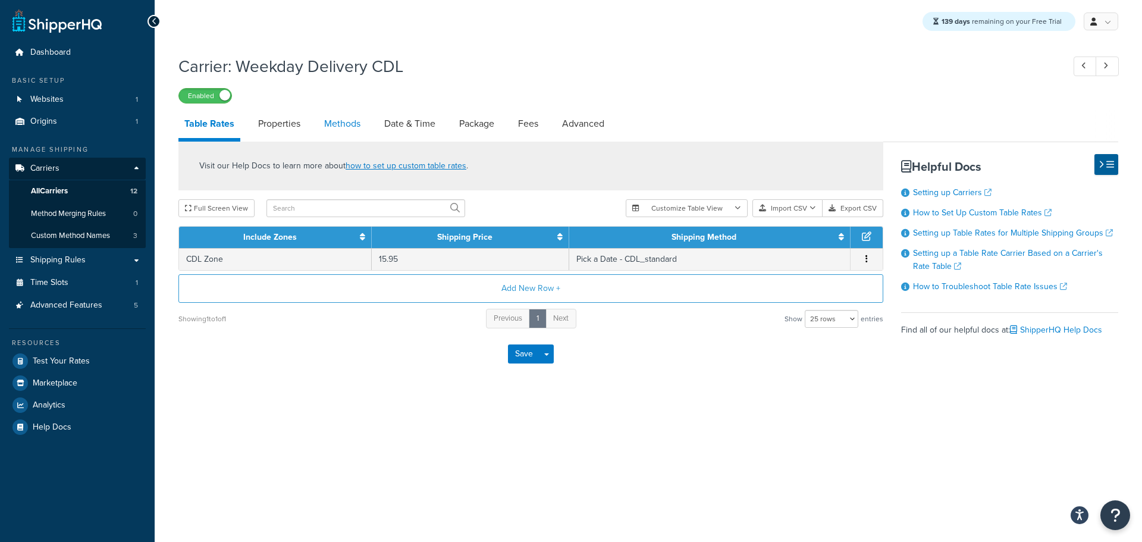
click at [346, 130] on link "Methods" at bounding box center [342, 123] width 48 height 29
select select "25"
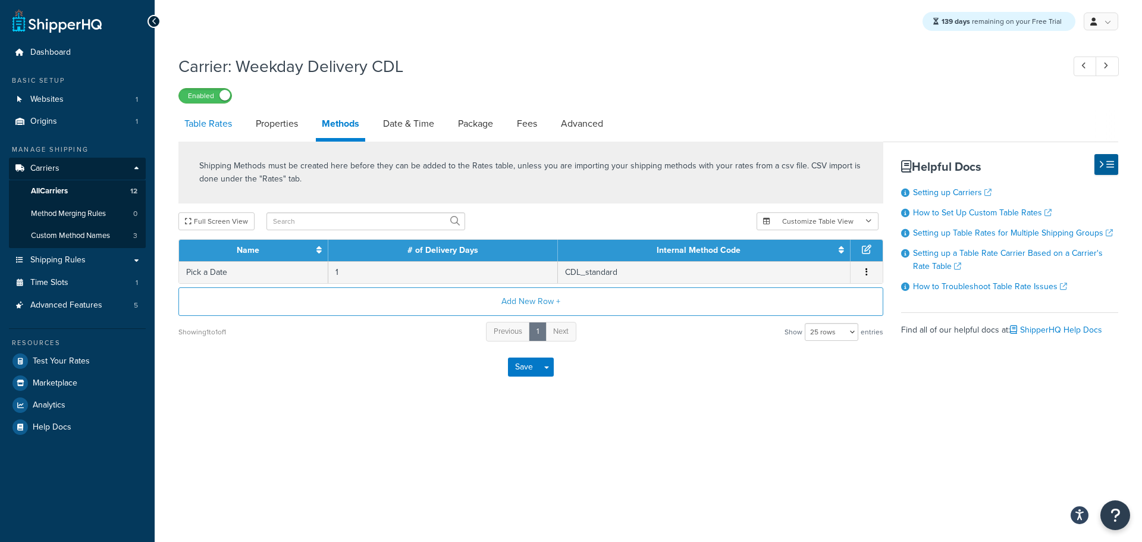
click at [206, 128] on link "Table Rates" at bounding box center [207, 123] width 59 height 29
select select "25"
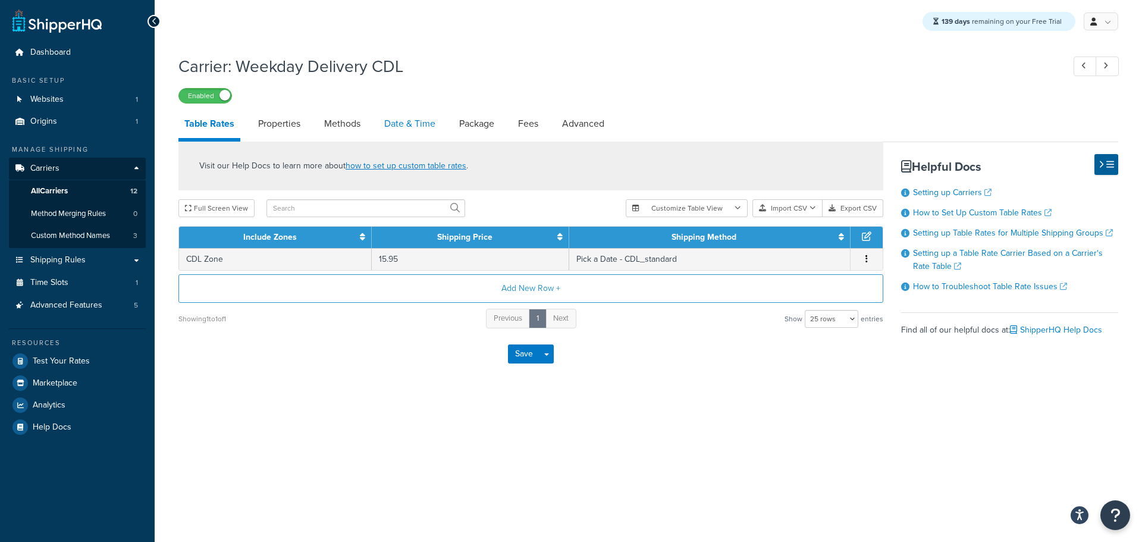
click at [419, 130] on link "Date & Time" at bounding box center [409, 123] width 63 height 29
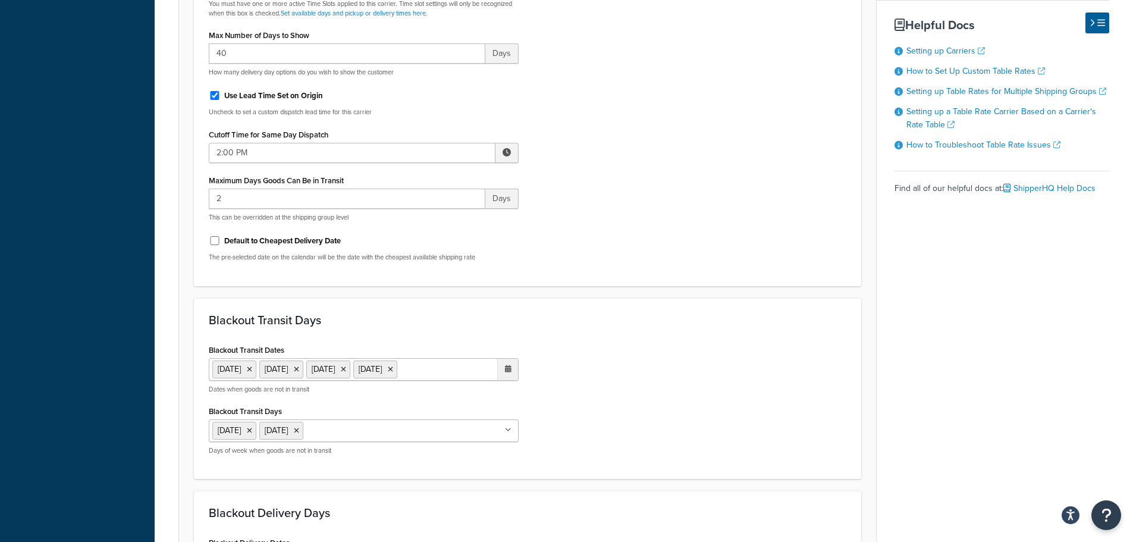
scroll to position [476, 0]
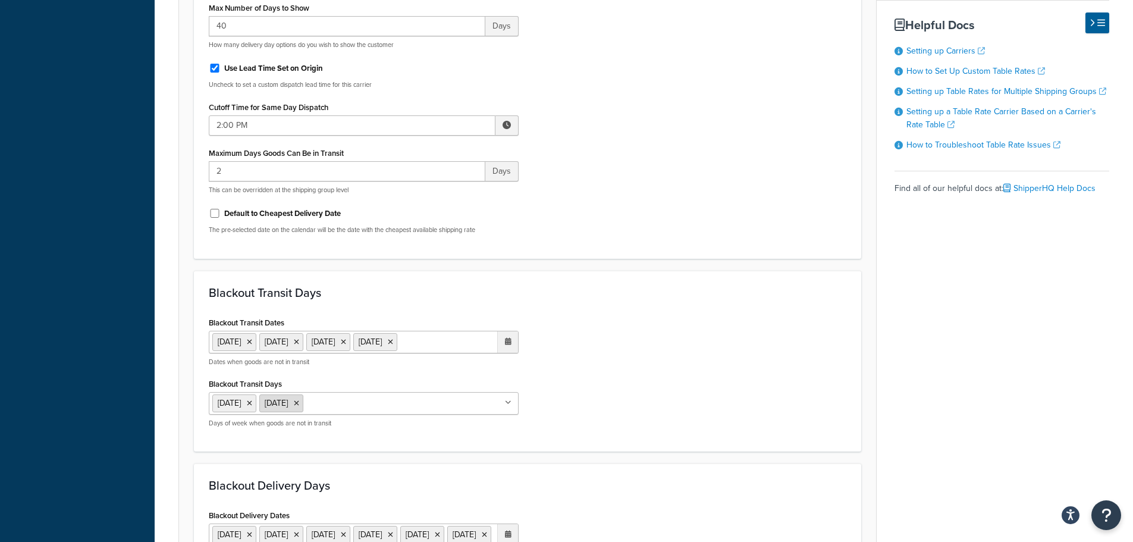
click at [299, 406] on icon at bounding box center [296, 403] width 5 height 7
click at [256, 409] on li "Saturday" at bounding box center [234, 403] width 44 height 18
click at [252, 406] on icon at bounding box center [249, 403] width 5 height 7
click at [597, 405] on div "Blackout Transit Dates 1 Sep 2025 27 Nov 2025 25 Dec 2025 1 Jan 2026 ‹ January …" at bounding box center [528, 375] width 656 height 122
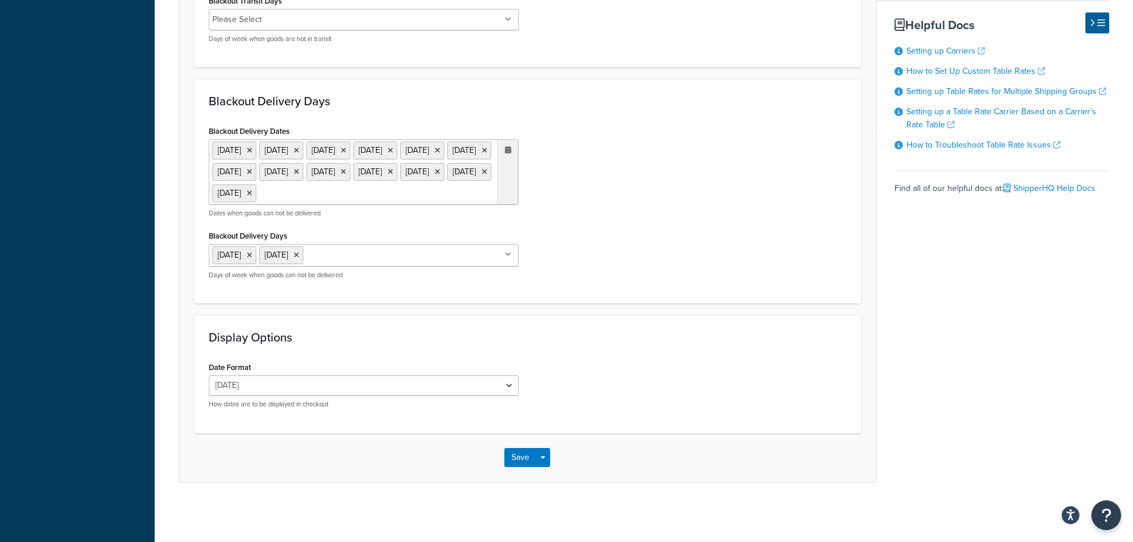
scroll to position [882, 0]
click at [524, 453] on button "Save" at bounding box center [521, 457] width 32 height 19
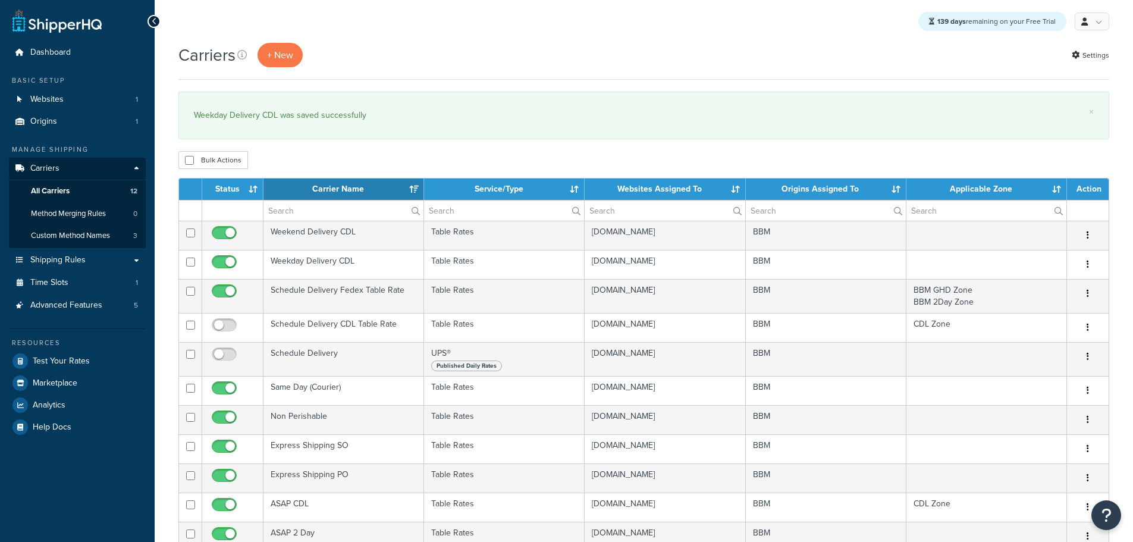
select select "15"
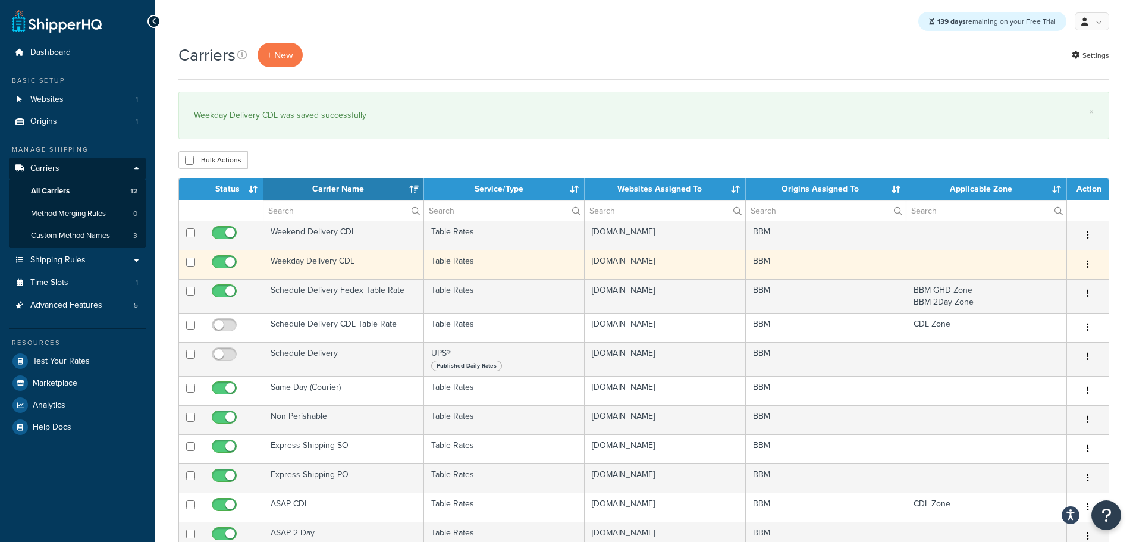
click at [302, 259] on td "Weekday Delivery CDL" at bounding box center [344, 264] width 161 height 29
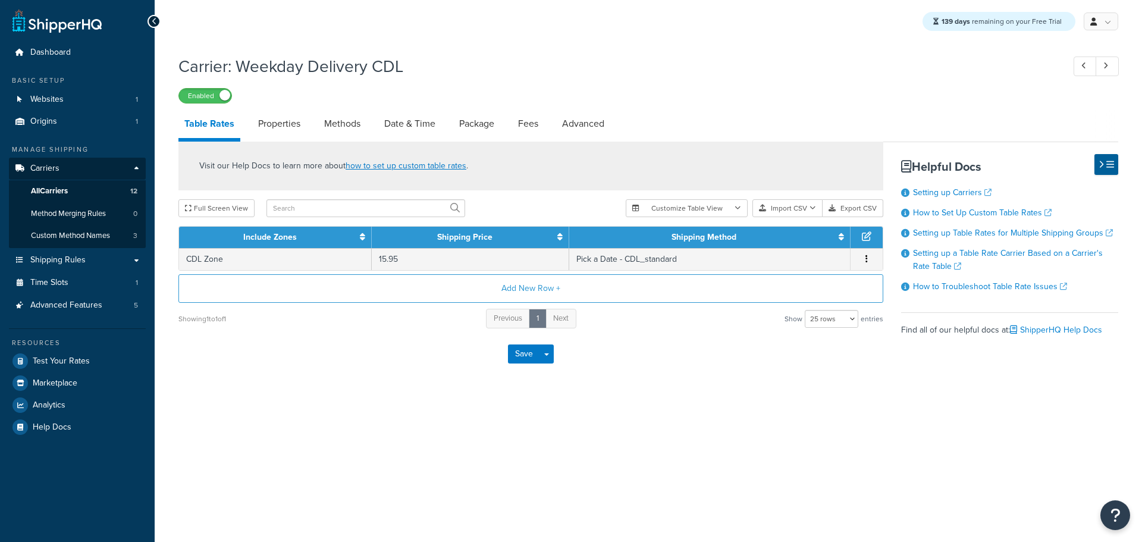
select select "25"
click at [420, 127] on link "Date & Time" at bounding box center [409, 123] width 63 height 29
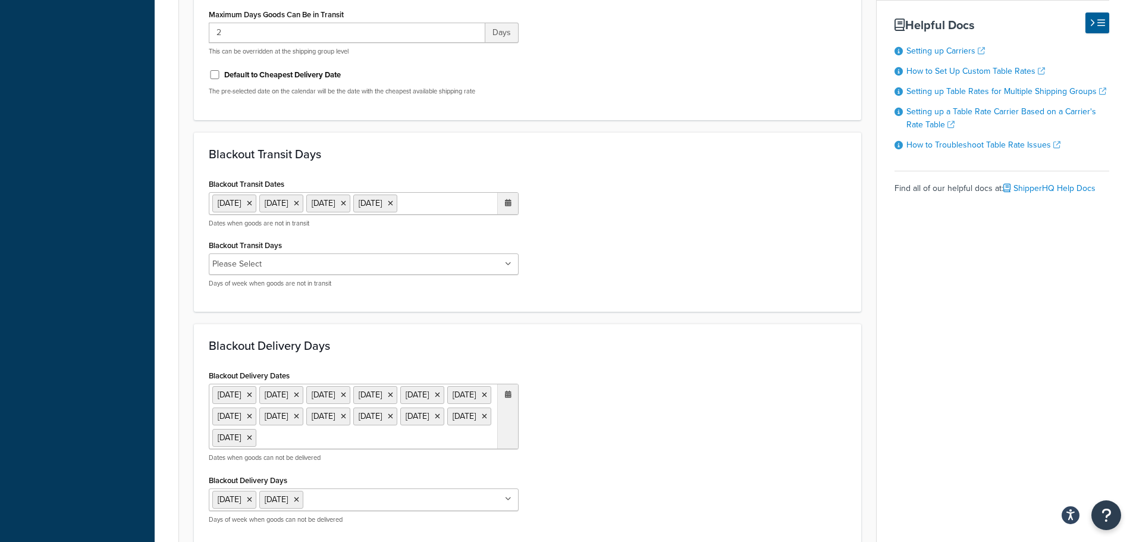
scroll to position [654, 0]
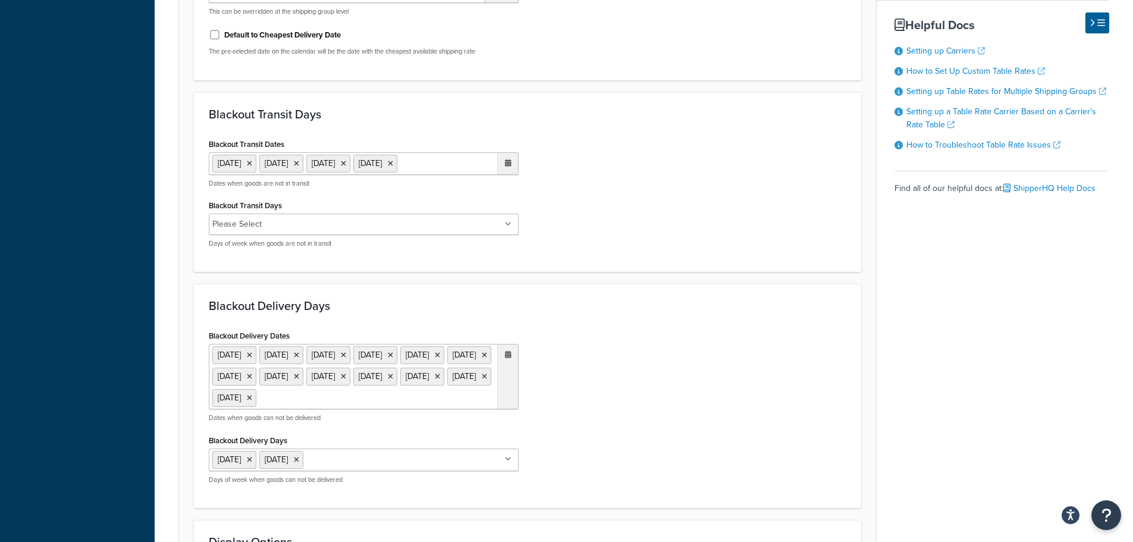
click at [246, 226] on li "Please Select" at bounding box center [236, 224] width 49 height 17
click at [509, 227] on icon at bounding box center [508, 224] width 5 height 7
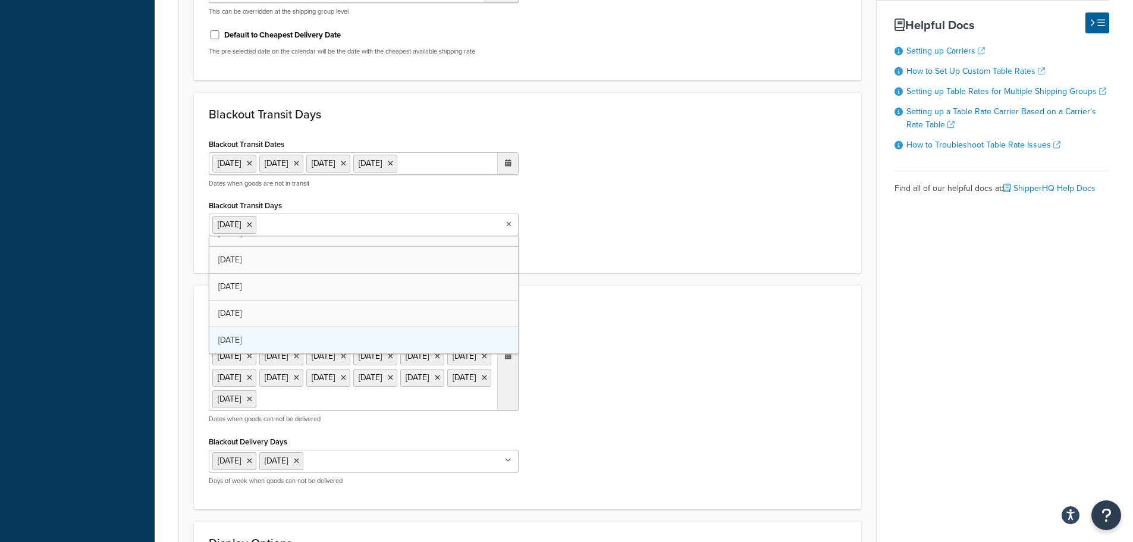
scroll to position [15, 0]
click at [649, 265] on div "Blackout Transit Days Blackout Transit Dates 1 Sep 2025 27 Nov 2025 25 Dec 2025…" at bounding box center [528, 182] width 668 height 181
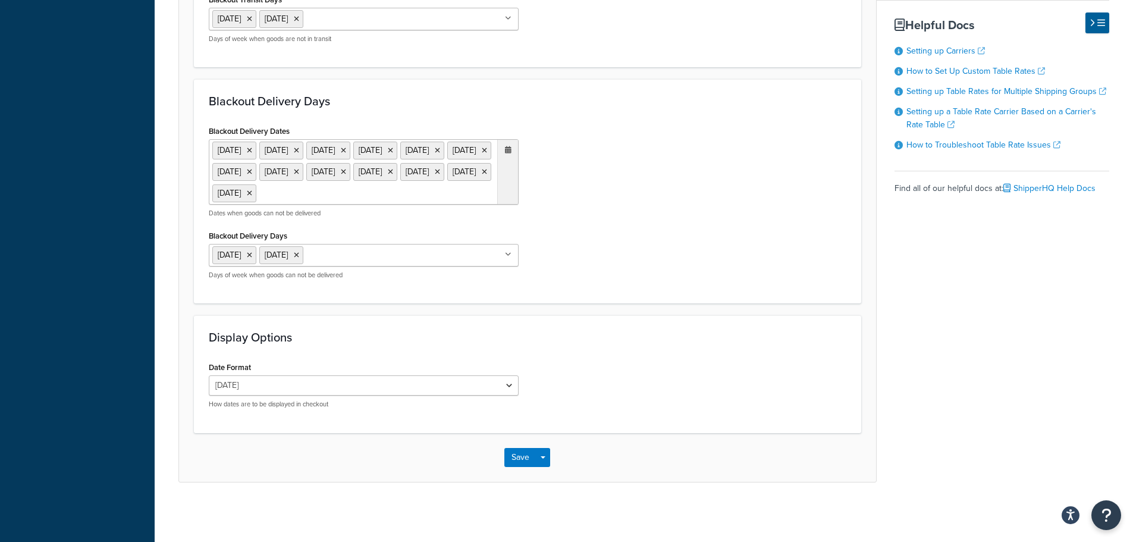
scroll to position [884, 0]
click at [525, 452] on button "Save" at bounding box center [521, 457] width 32 height 19
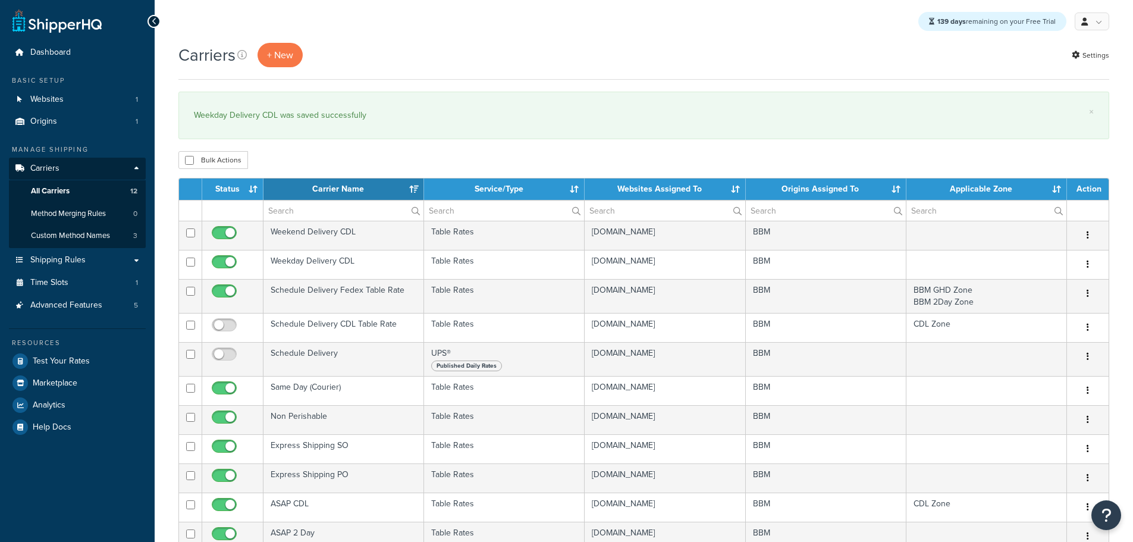
select select "15"
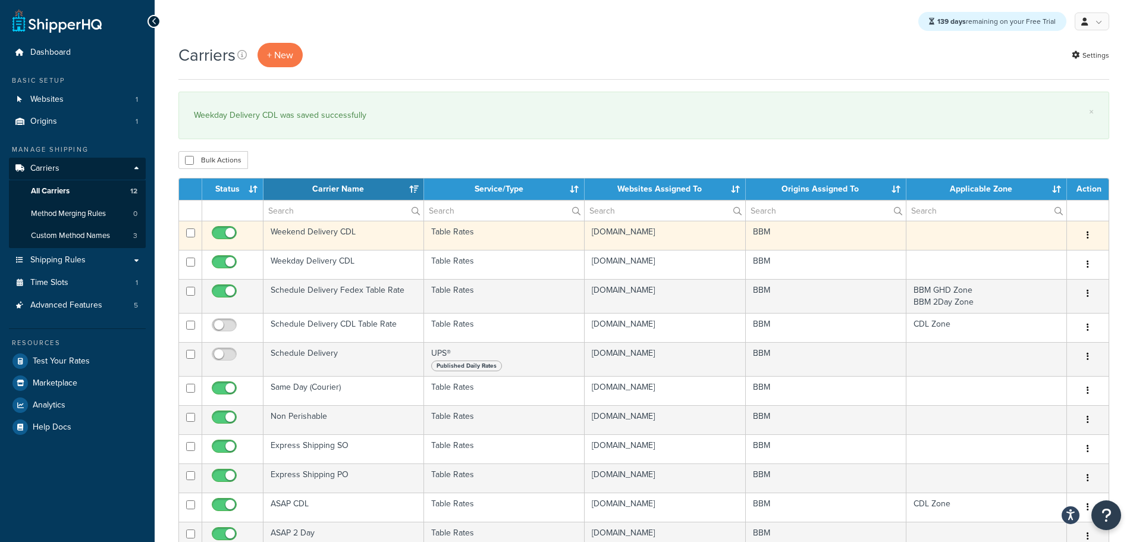
click at [300, 234] on td "Weekend Delivery CDL" at bounding box center [344, 235] width 161 height 29
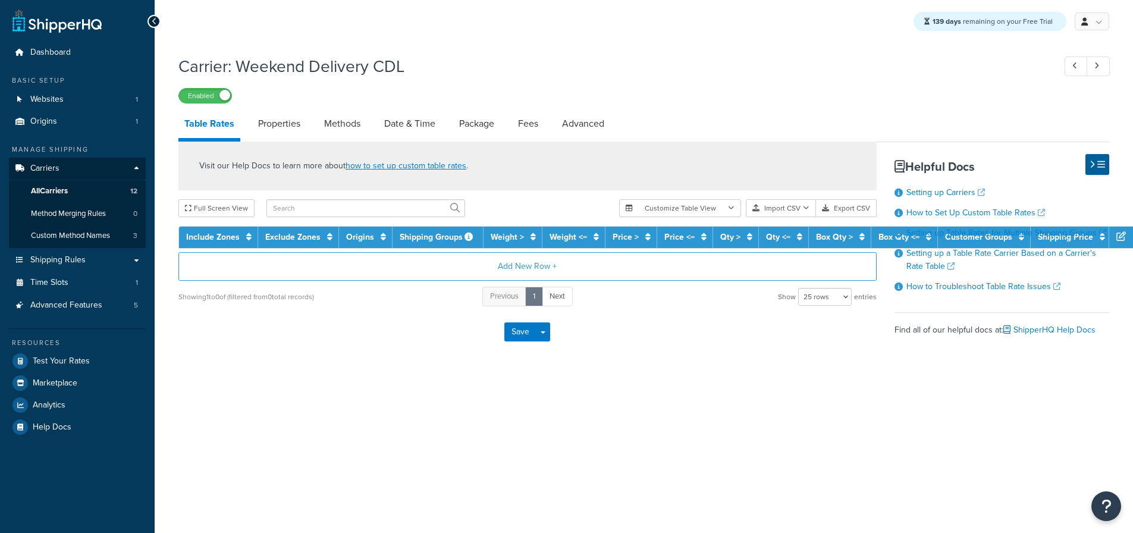
select select "25"
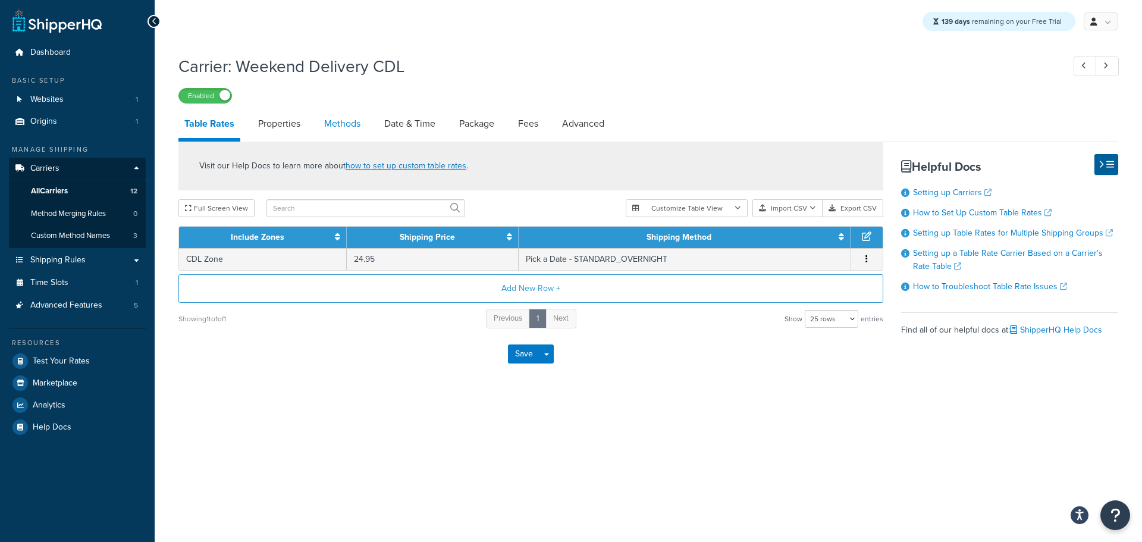
click at [357, 129] on link "Methods" at bounding box center [342, 123] width 48 height 29
select select "25"
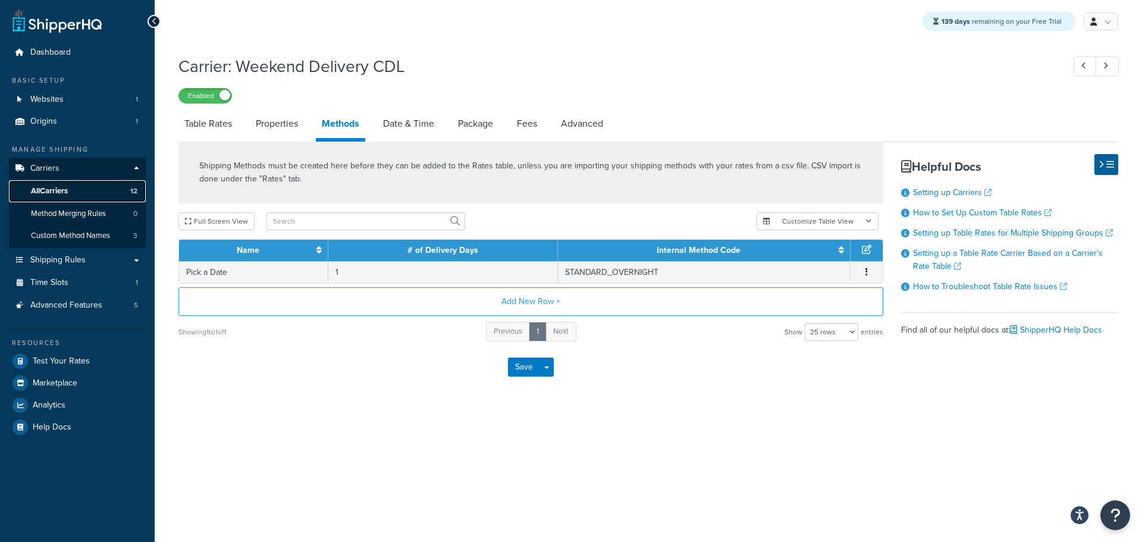
click at [62, 184] on link "All Carriers 12" at bounding box center [77, 191] width 137 height 22
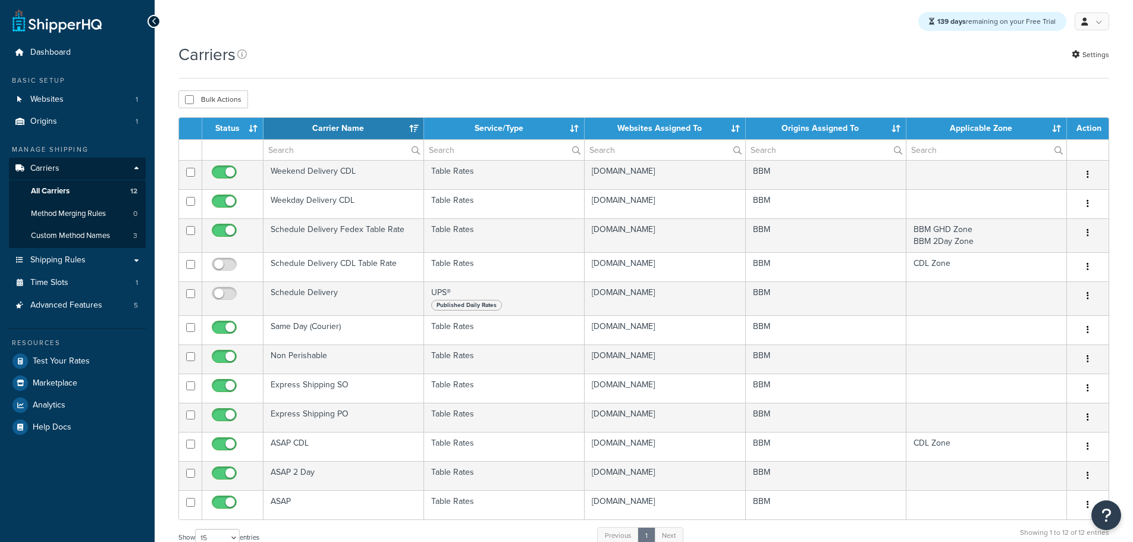
select select "15"
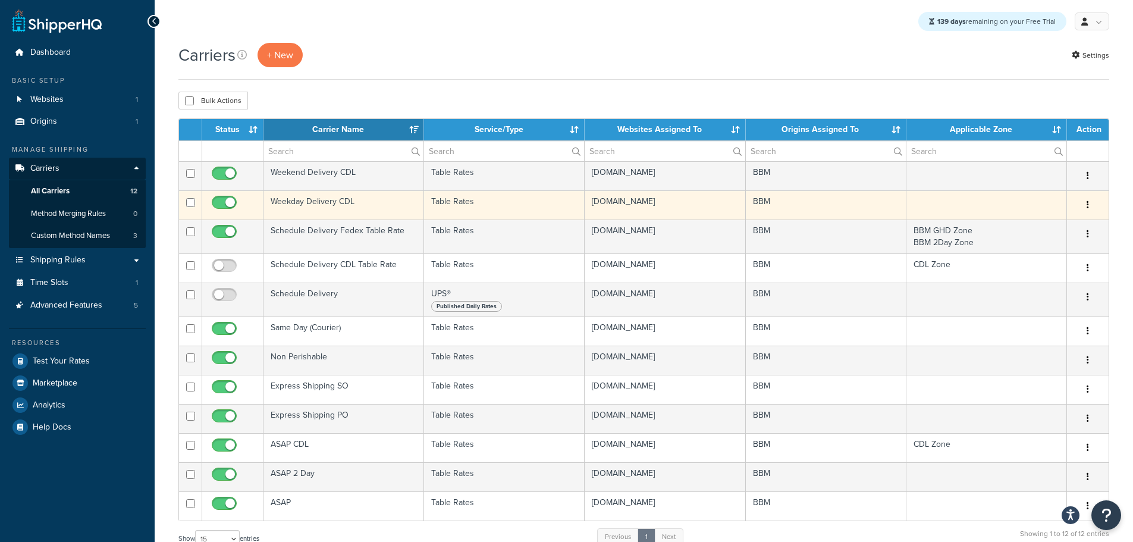
click at [289, 205] on td "Weekday Delivery CDL" at bounding box center [344, 204] width 161 height 29
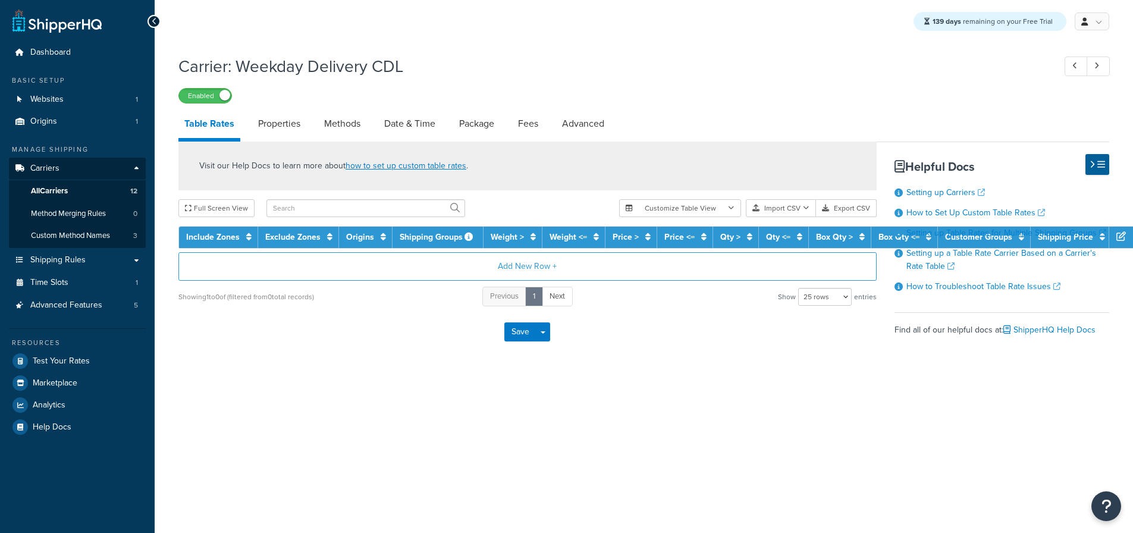
select select "25"
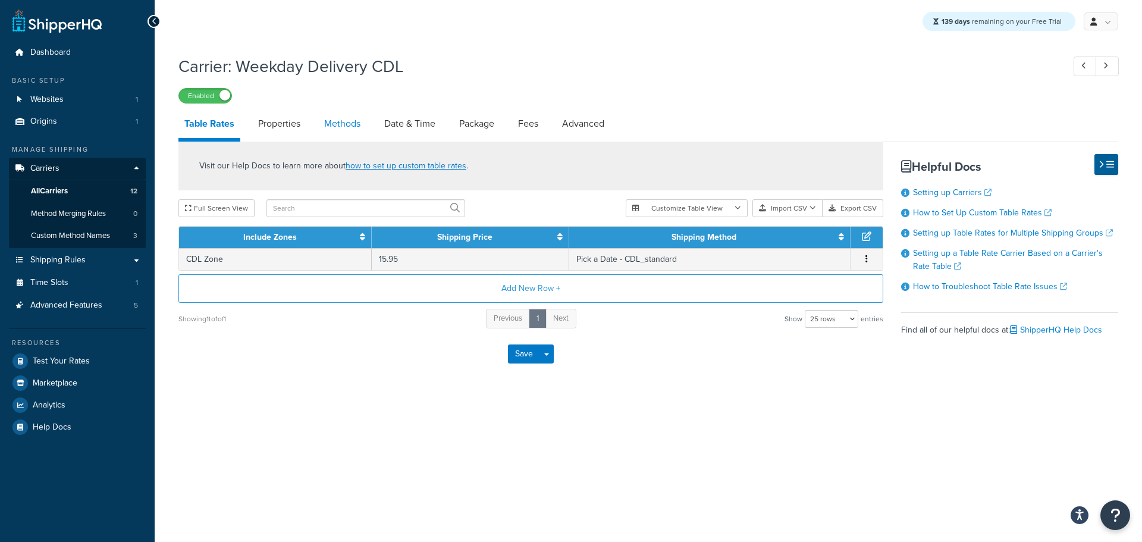
click at [363, 128] on link "Methods" at bounding box center [342, 123] width 48 height 29
select select "25"
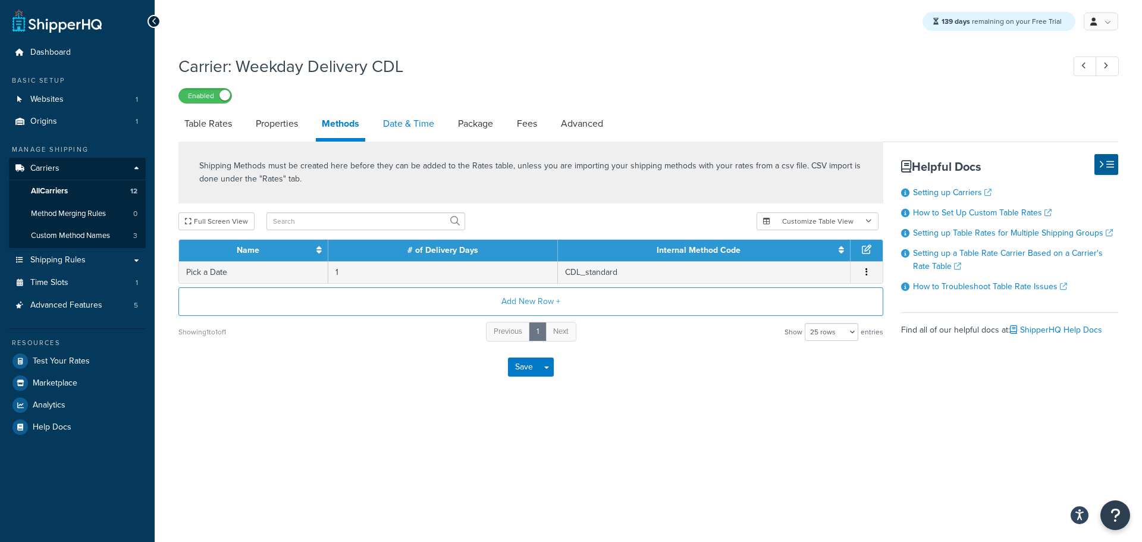
click at [411, 134] on link "Date & Time" at bounding box center [408, 123] width 63 height 29
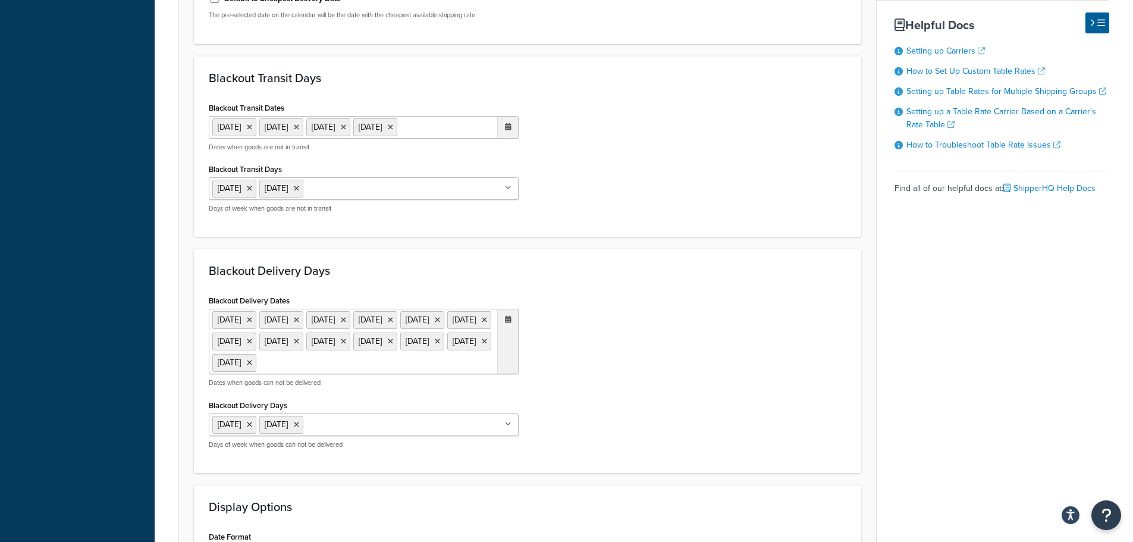
scroll to position [714, 0]
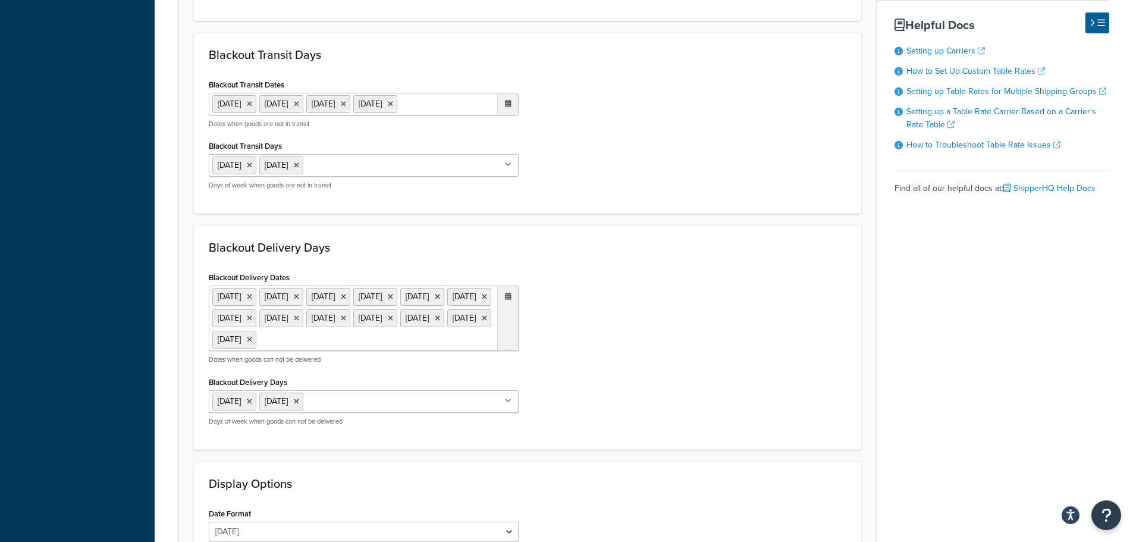
click at [490, 113] on ul "1 Sep 2025 27 Nov 2025 25 Dec 2025 1 Jan 2026" at bounding box center [364, 104] width 310 height 23
click at [505, 106] on icon at bounding box center [508, 103] width 7 height 7
click at [513, 107] on div at bounding box center [507, 103] width 21 height 21
click at [577, 146] on div "Blackout Transit Dates 1 Sep 2025 27 Nov 2025 25 Dec 2025 1 Jan 2026 ‹ January …" at bounding box center [528, 137] width 656 height 123
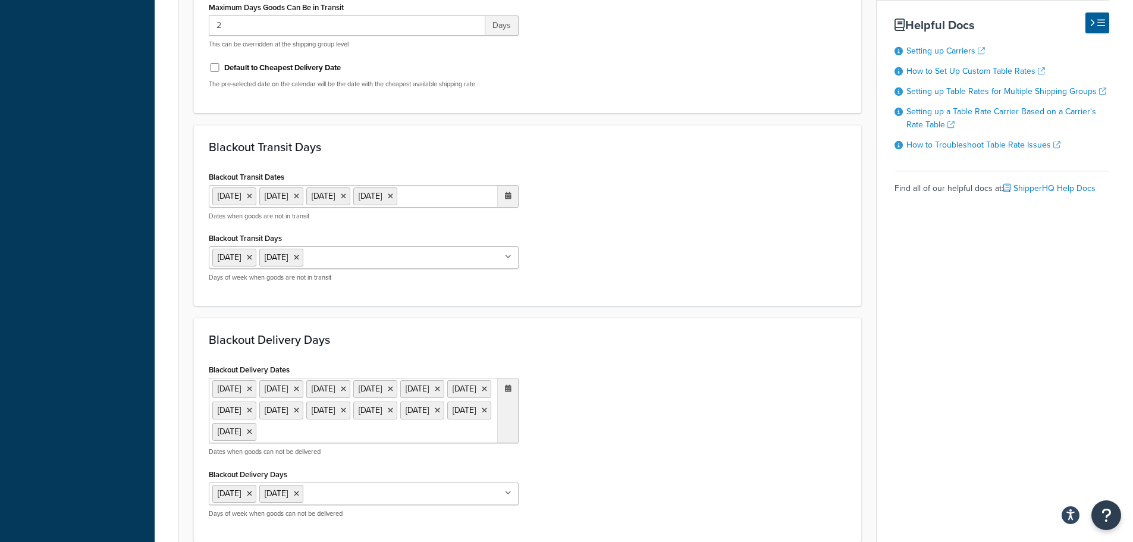
scroll to position [654, 0]
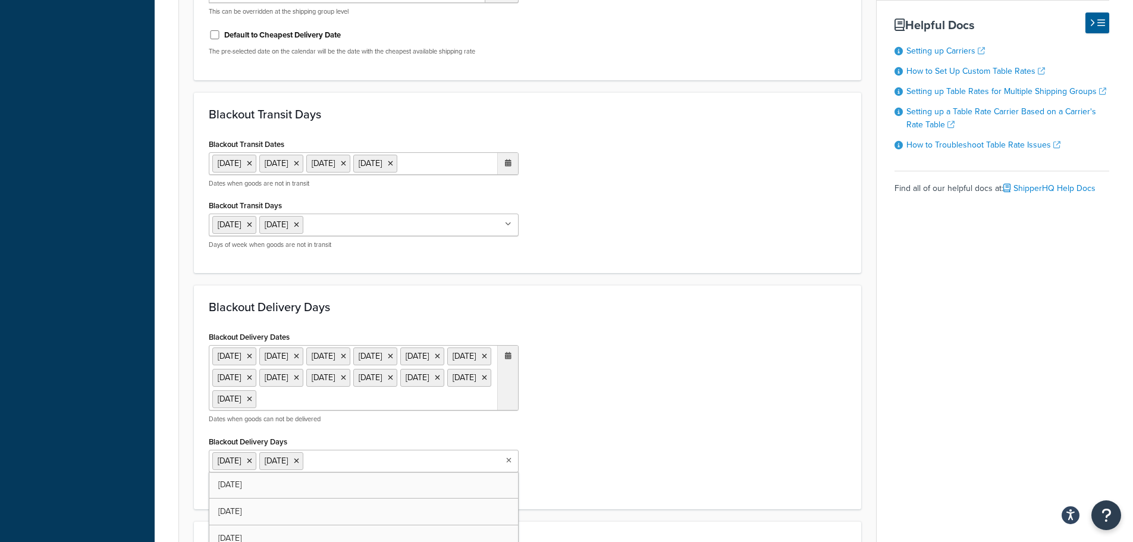
click at [350, 467] on input "Blackout Delivery Days" at bounding box center [358, 460] width 105 height 13
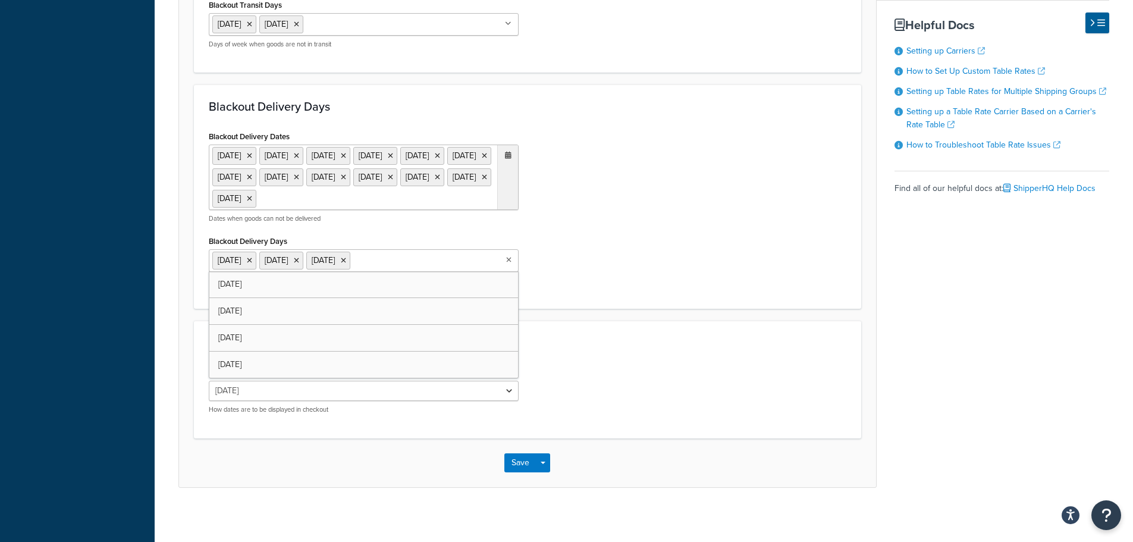
scroll to position [884, 0]
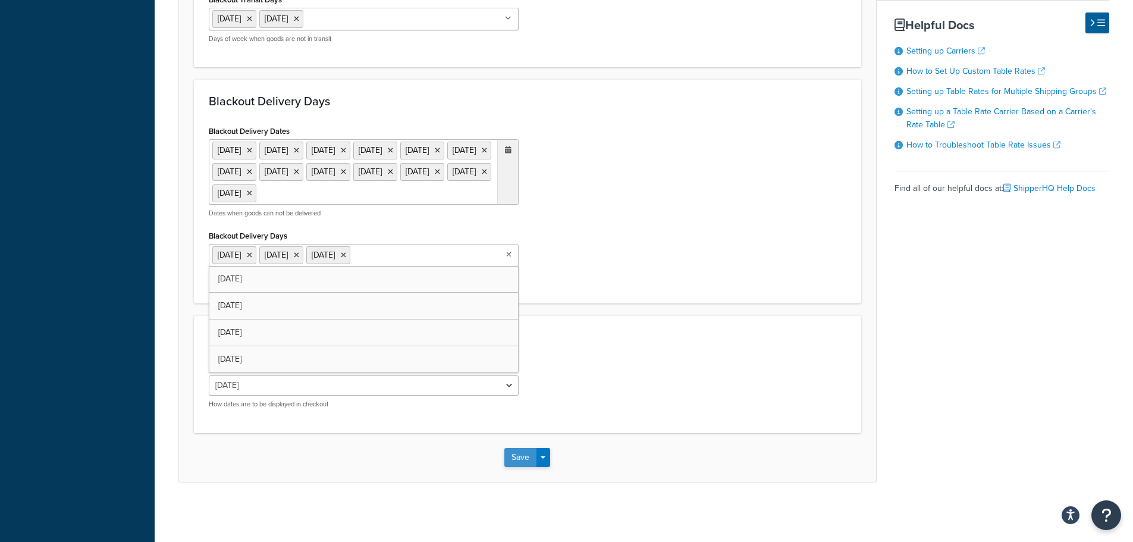
click at [506, 457] on button "Save" at bounding box center [521, 457] width 32 height 19
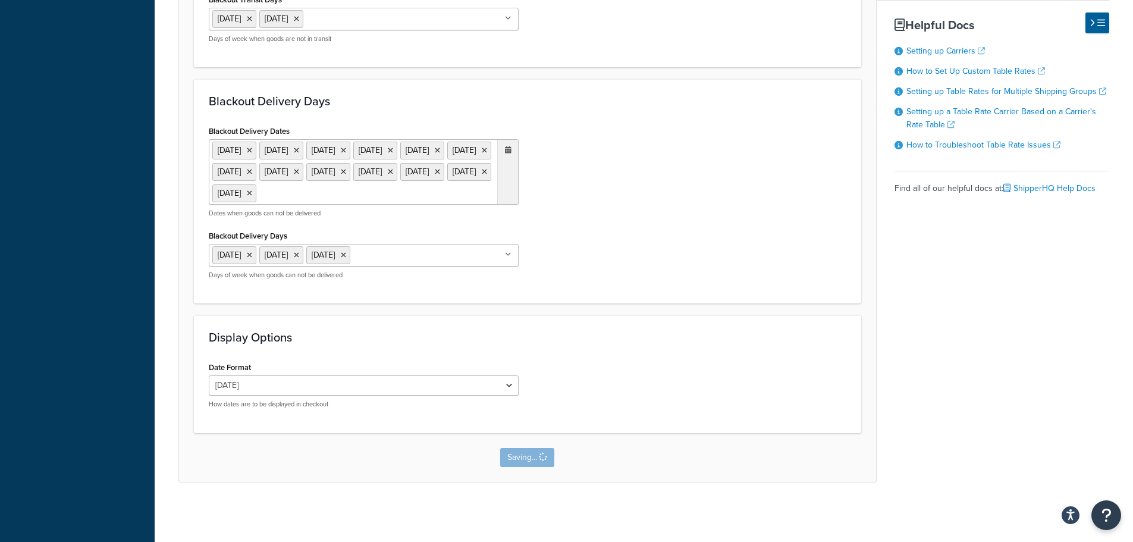
scroll to position [0, 0]
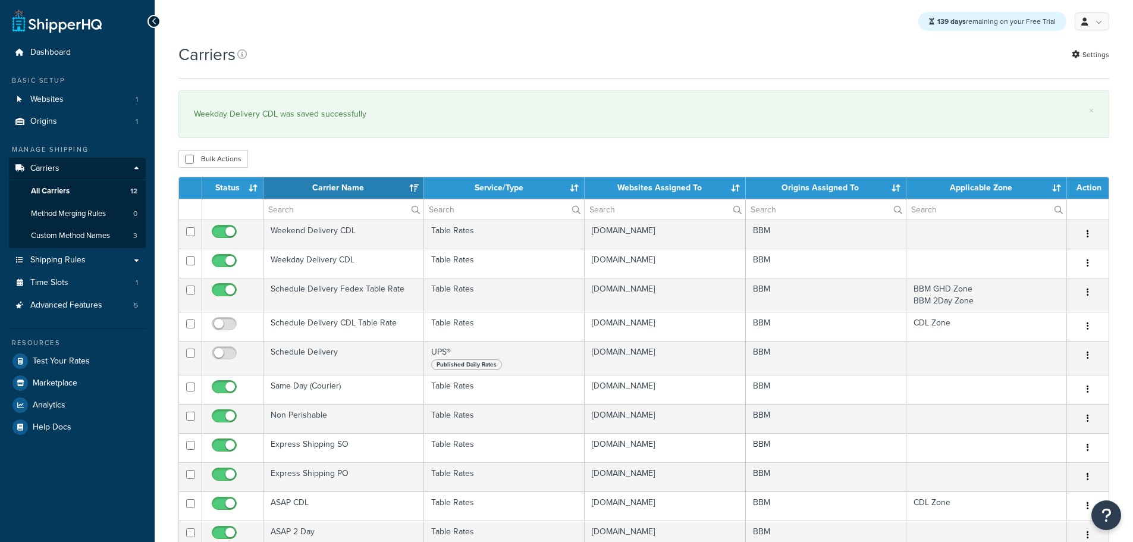
select select "15"
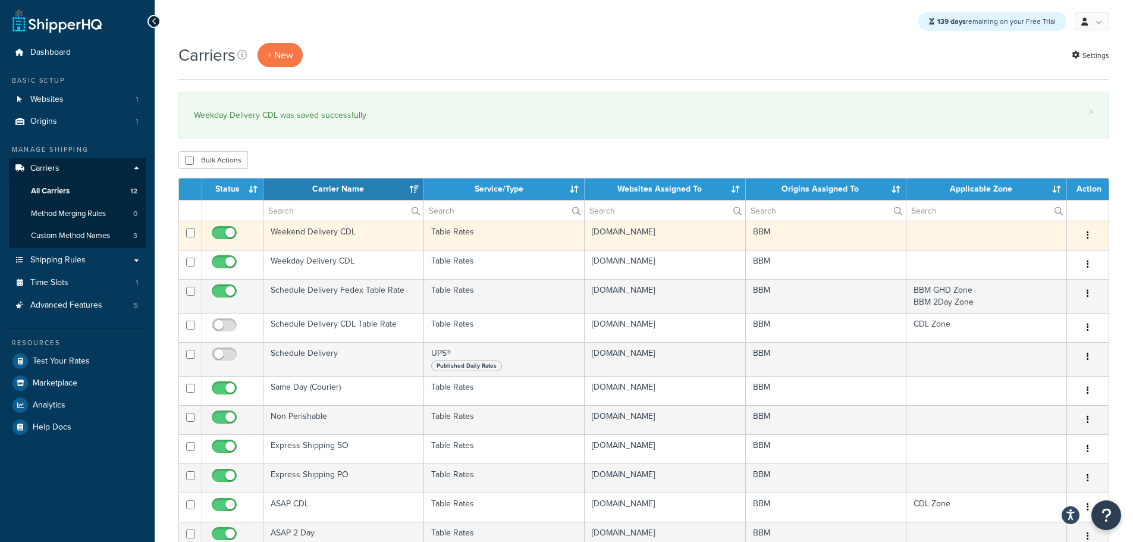
click at [304, 233] on td "Weekend Delivery CDL" at bounding box center [344, 235] width 161 height 29
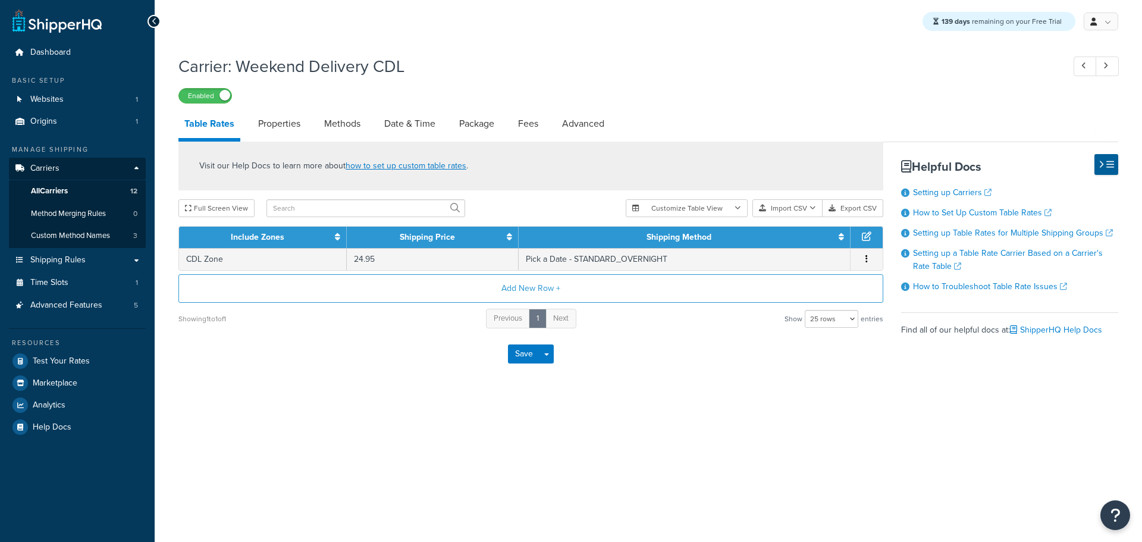
select select "25"
click at [414, 123] on link "Date & Time" at bounding box center [409, 123] width 63 height 29
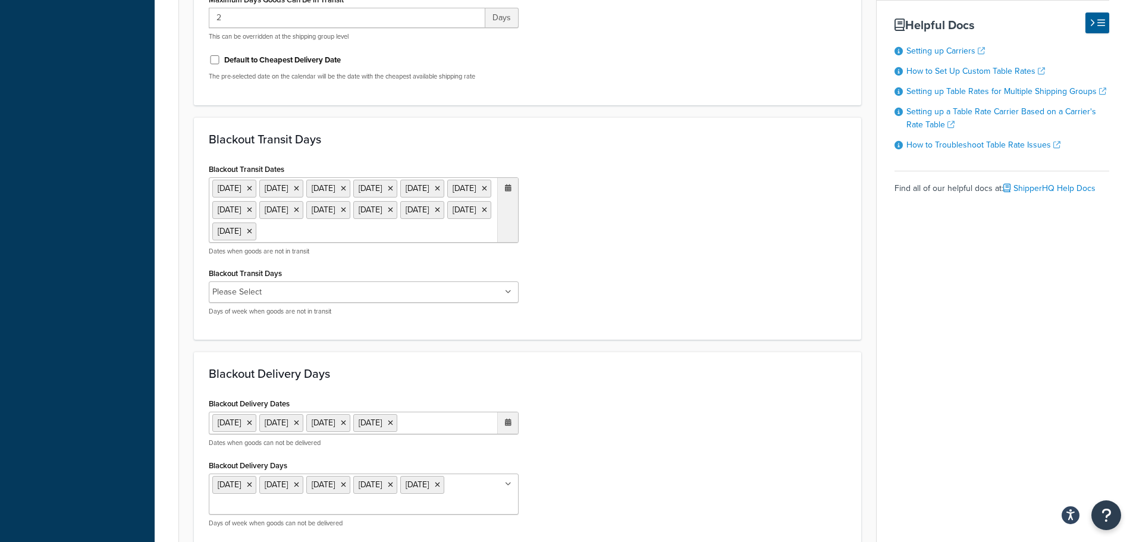
scroll to position [654, 0]
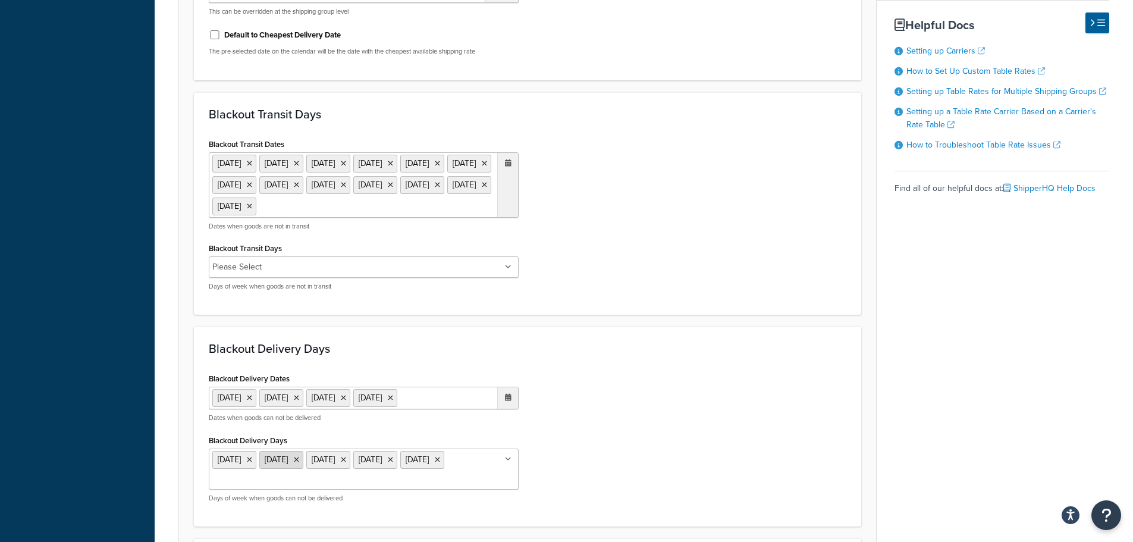
click at [252, 463] on icon at bounding box center [249, 459] width 5 height 7
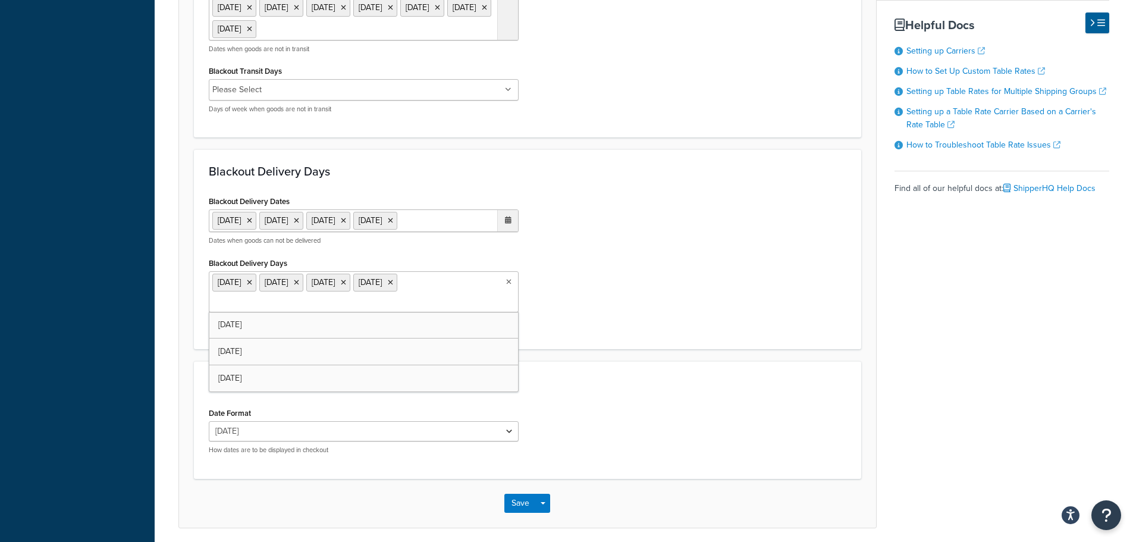
scroll to position [833, 0]
click at [510, 512] on button "Save" at bounding box center [521, 502] width 32 height 19
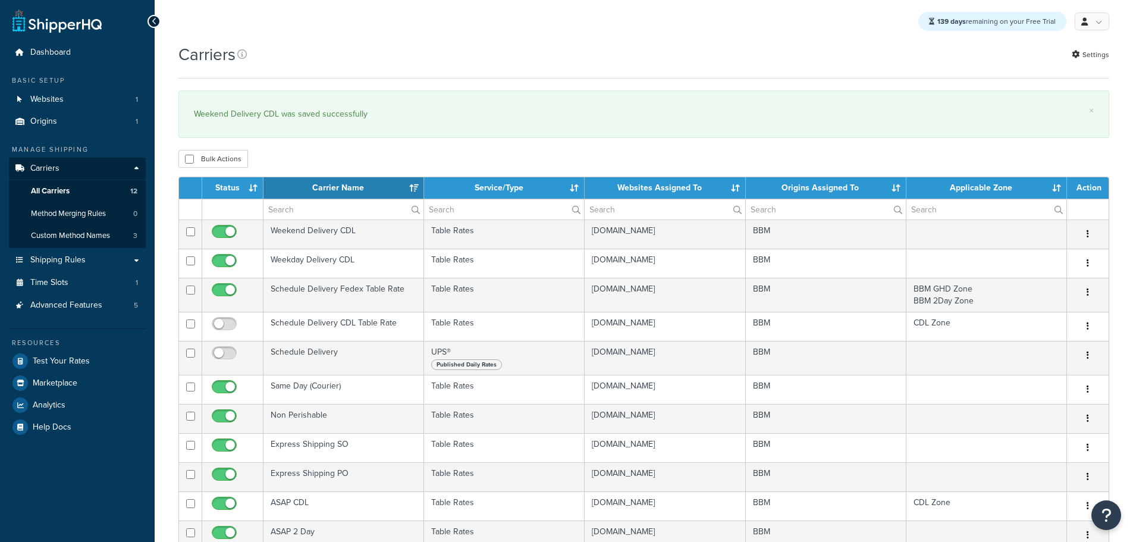
select select "15"
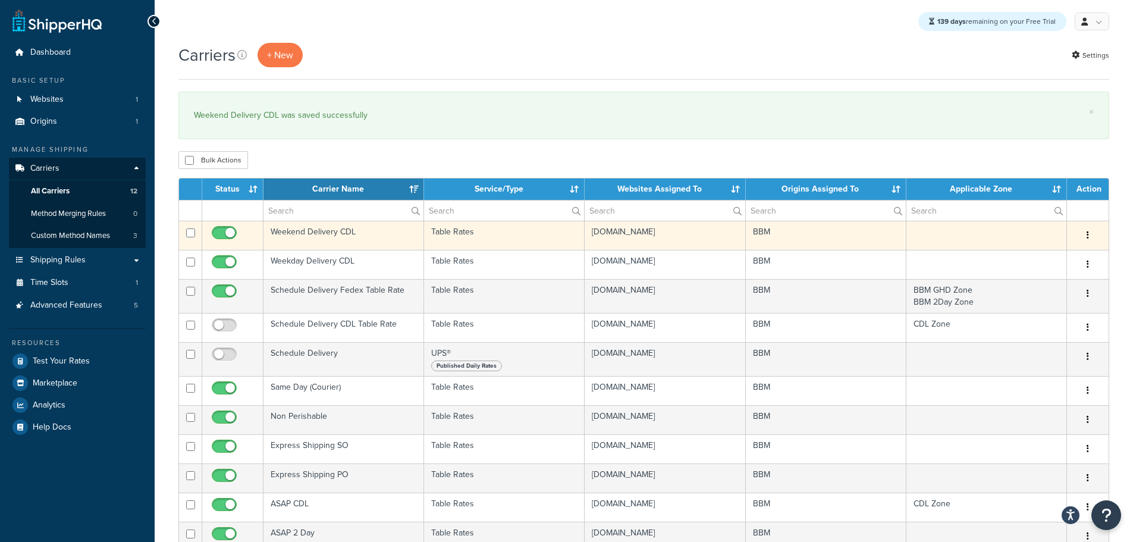
click at [314, 232] on td "Weekend Delivery CDL" at bounding box center [344, 235] width 161 height 29
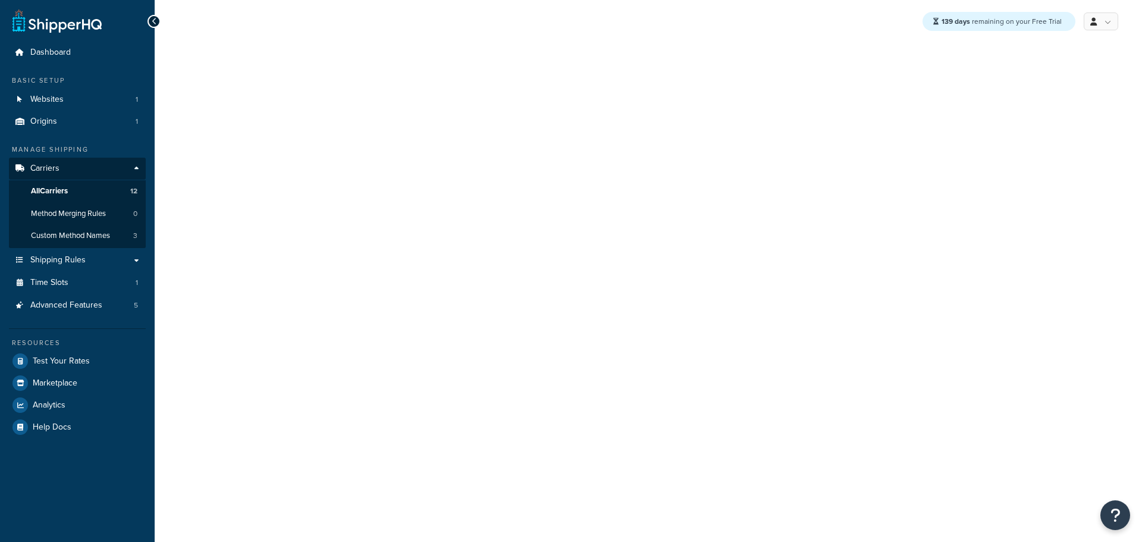
select select "25"
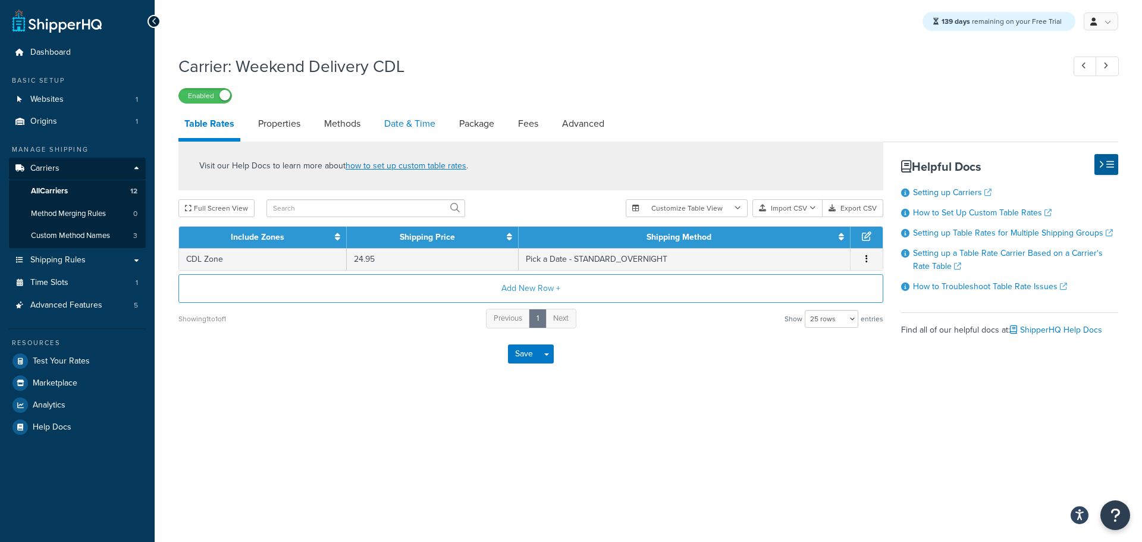
click at [404, 124] on link "Date & Time" at bounding box center [409, 123] width 63 height 29
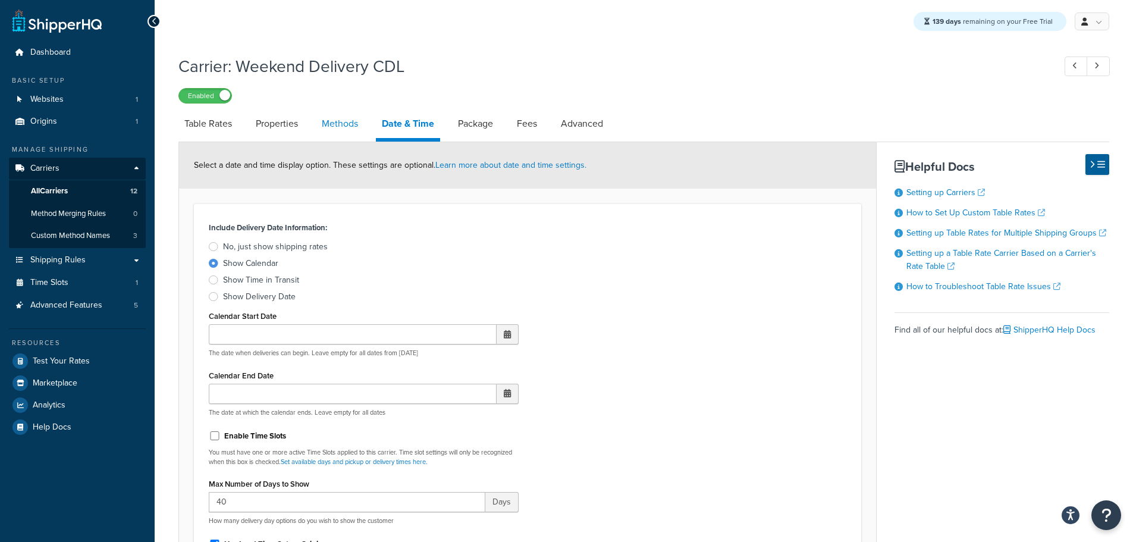
click at [351, 124] on link "Methods" at bounding box center [340, 123] width 48 height 29
select select "25"
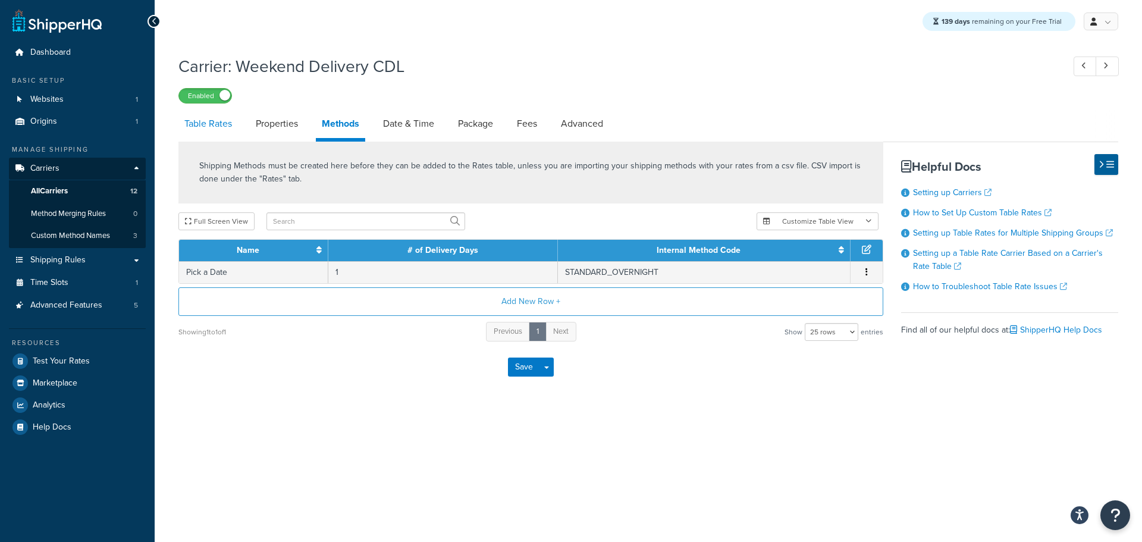
click at [232, 122] on link "Table Rates" at bounding box center [207, 123] width 59 height 29
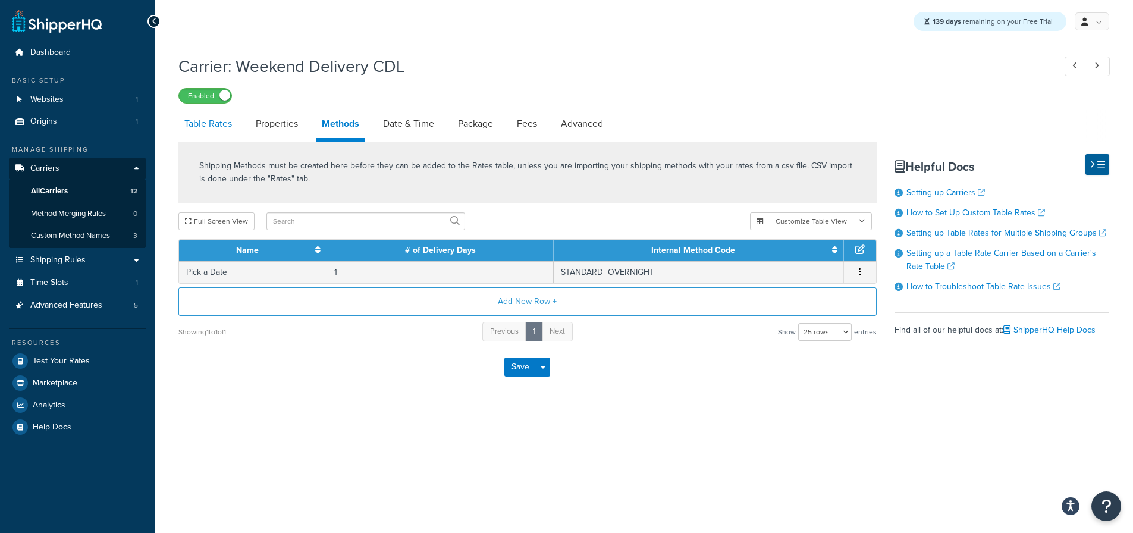
select select "25"
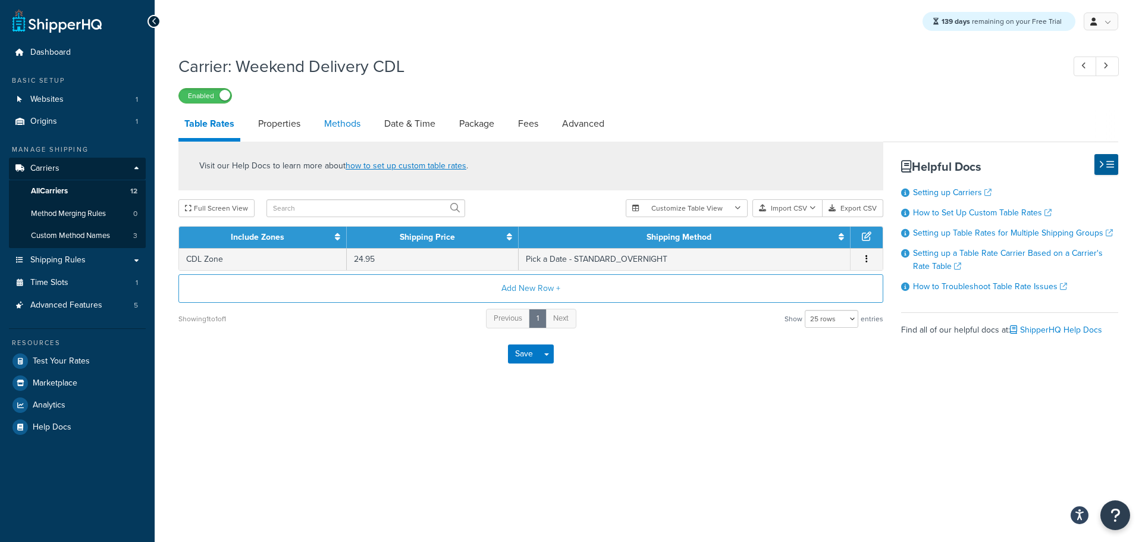
click at [355, 127] on link "Methods" at bounding box center [342, 123] width 48 height 29
select select "25"
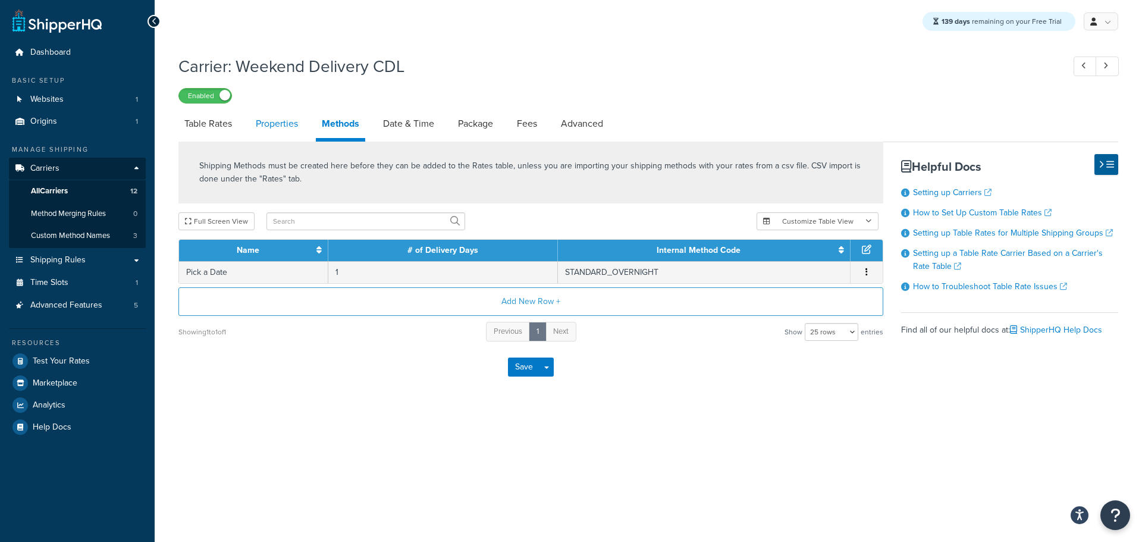
click at [302, 123] on link "Properties" at bounding box center [277, 123] width 54 height 29
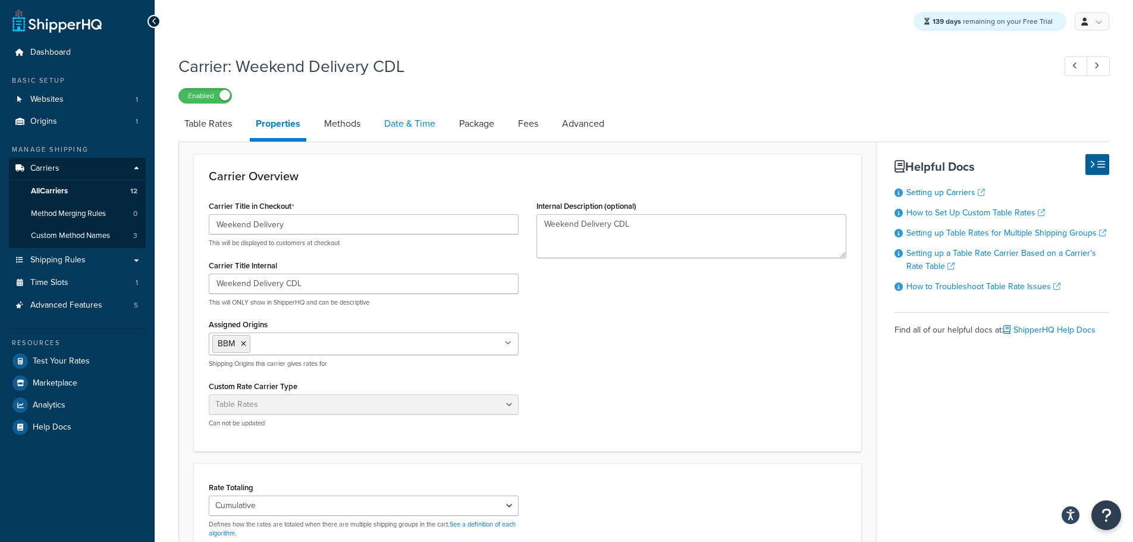
click at [397, 124] on link "Date & Time" at bounding box center [409, 123] width 63 height 29
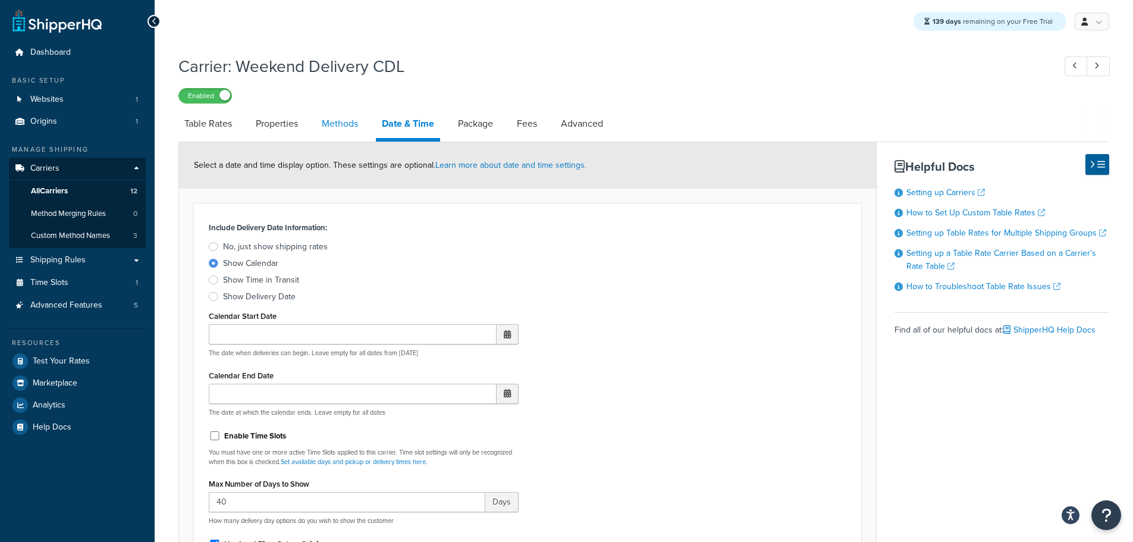
click at [336, 130] on link "Methods" at bounding box center [340, 123] width 48 height 29
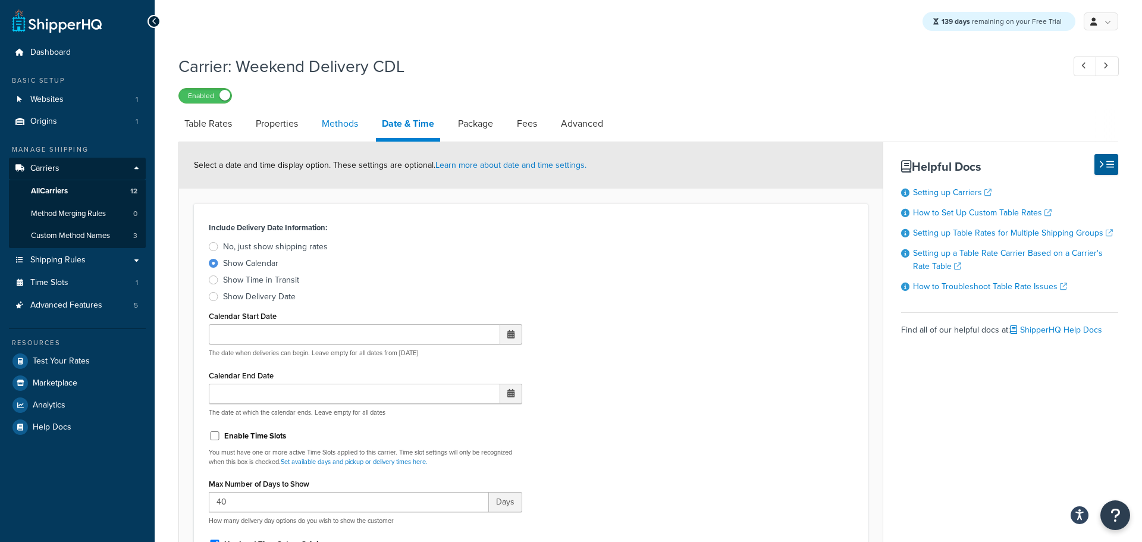
select select "25"
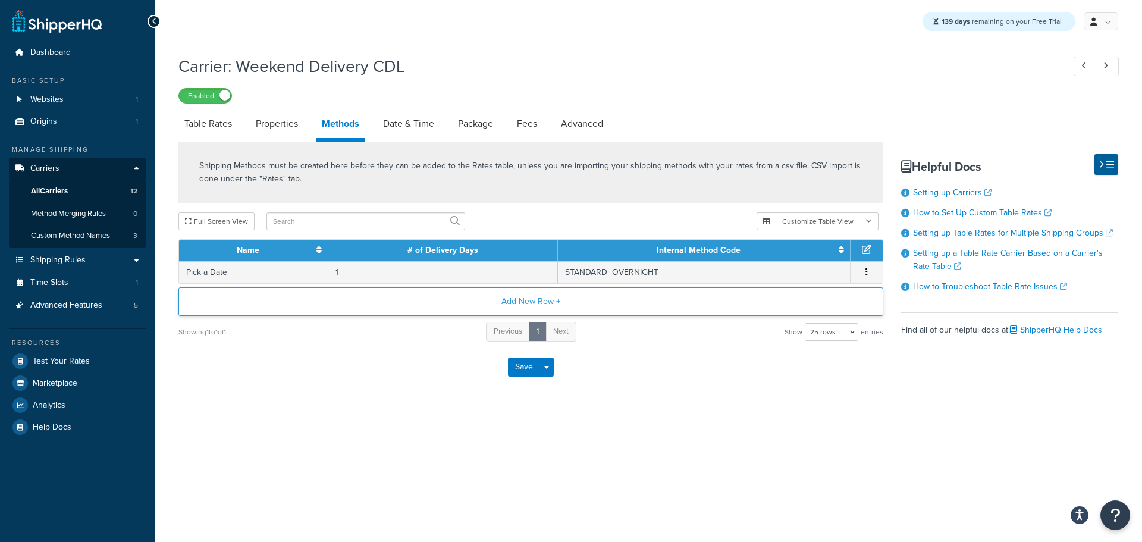
click at [541, 300] on button "Add New Row +" at bounding box center [530, 301] width 705 height 29
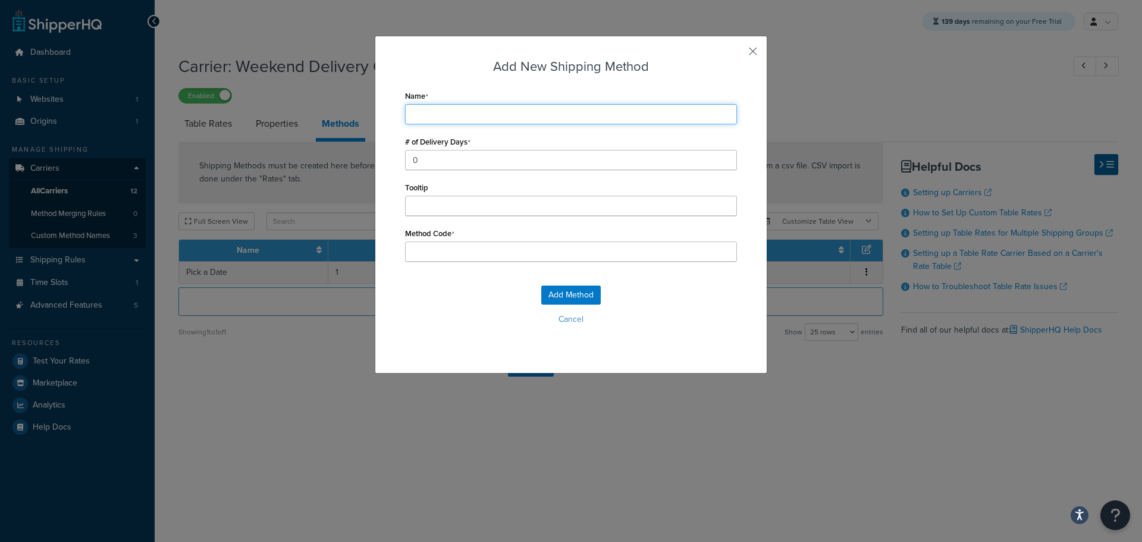
click at [441, 116] on input "Name" at bounding box center [571, 114] width 332 height 20
type input "P"
type input "Pi"
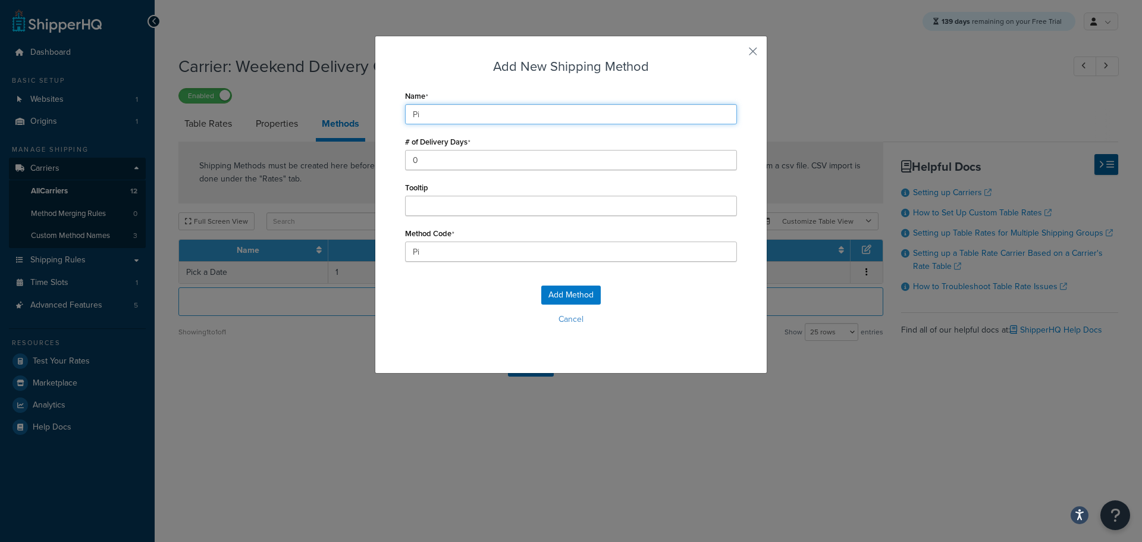
type input "Pic"
type input "Pick"
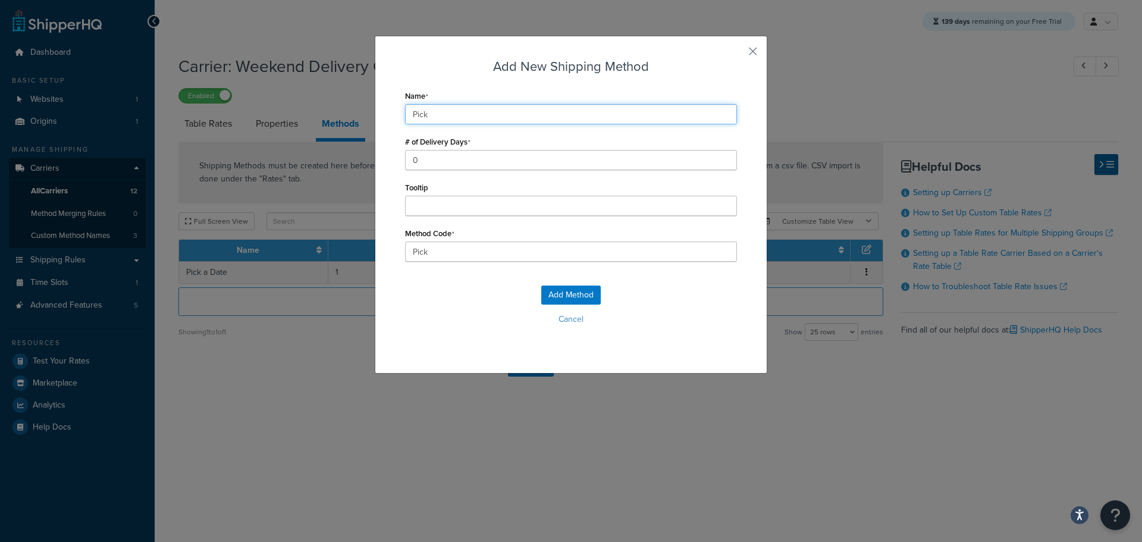
type input "Pick_"
type input "Pick a"
type input "Pick_a"
type input "Pick a"
type input "Pick_a_"
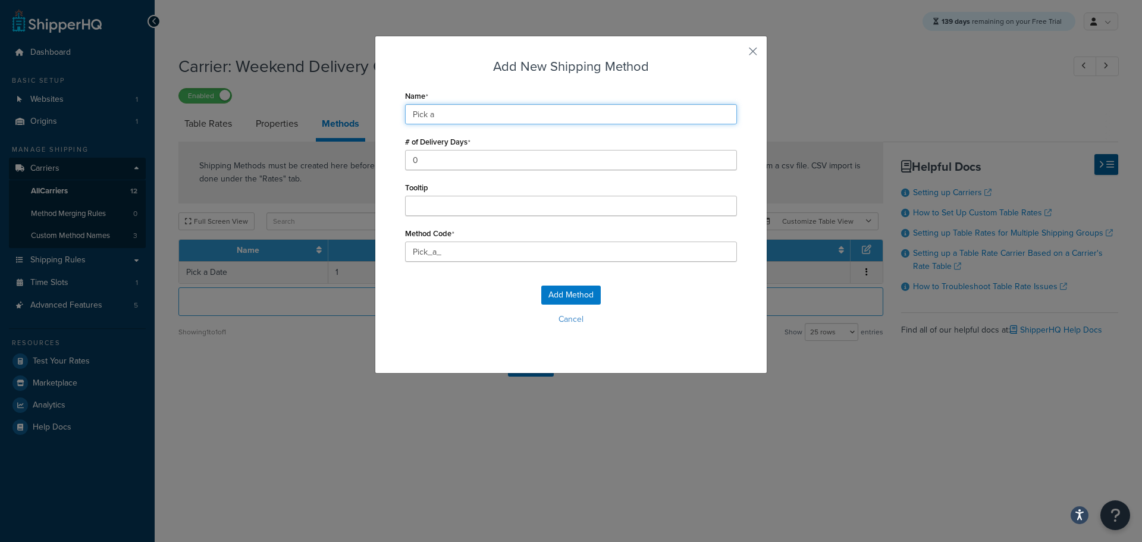
type input "Pick a D"
type input "Pick_a_D"
type input "Pick a Da"
type input "Pick_a_Da"
type input "Pick a Dat"
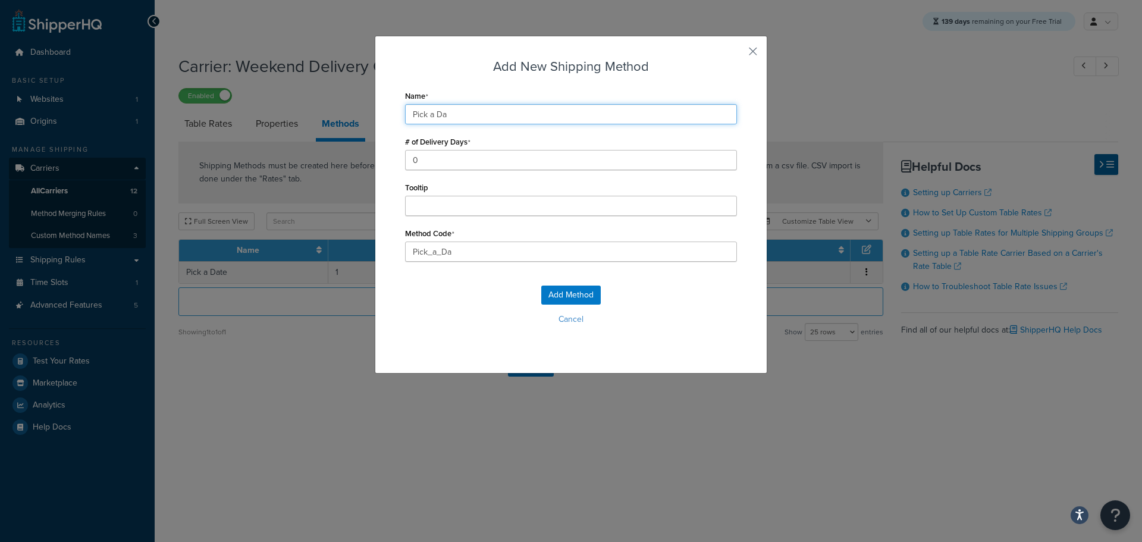
type input "Pick_a_Dat"
type input "Pick a Date"
type input "Pick_a_Date"
type input "Pick a Date"
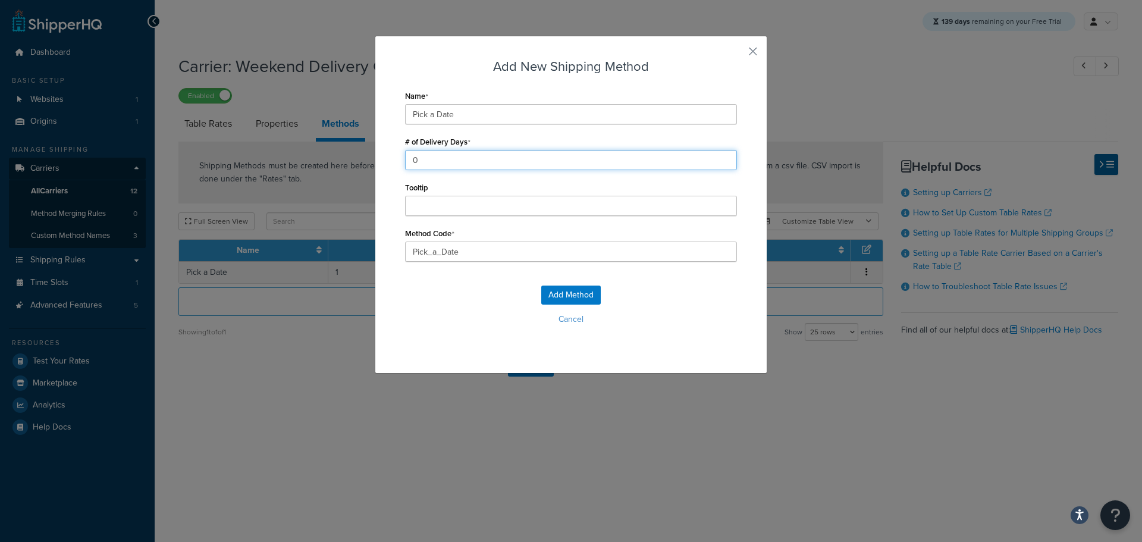
drag, startPoint x: 401, startPoint y: 161, endPoint x: 393, endPoint y: 161, distance: 7.8
click at [397, 161] on div "Add New Shipping Method Name Pick a Date # of Delivery Days 0 Tooltip Method Co…" at bounding box center [571, 205] width 393 height 338
drag, startPoint x: 419, startPoint y: 158, endPoint x: 391, endPoint y: 156, distance: 27.4
click at [393, 156] on div "Add New Shipping Method Name Pick a Date # of Delivery Days 20 Tooltip Method C…" at bounding box center [571, 205] width 393 height 338
type input "2"
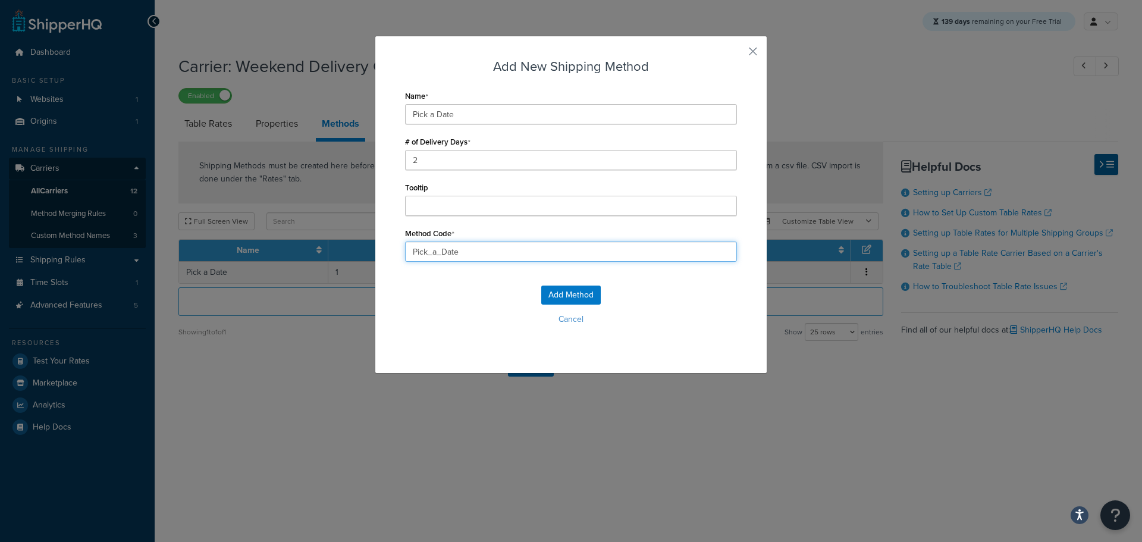
drag, startPoint x: 467, startPoint y: 253, endPoint x: 355, endPoint y: 249, distance: 112.5
click at [357, 250] on div "Add New Shipping Method Name Pick a Date # of Delivery Days 2 Tooltip Method Co…" at bounding box center [571, 271] width 1142 height 542
type input "GROUND_HOME_DELIVERY"
click at [569, 292] on button "Add Method" at bounding box center [570, 295] width 59 height 19
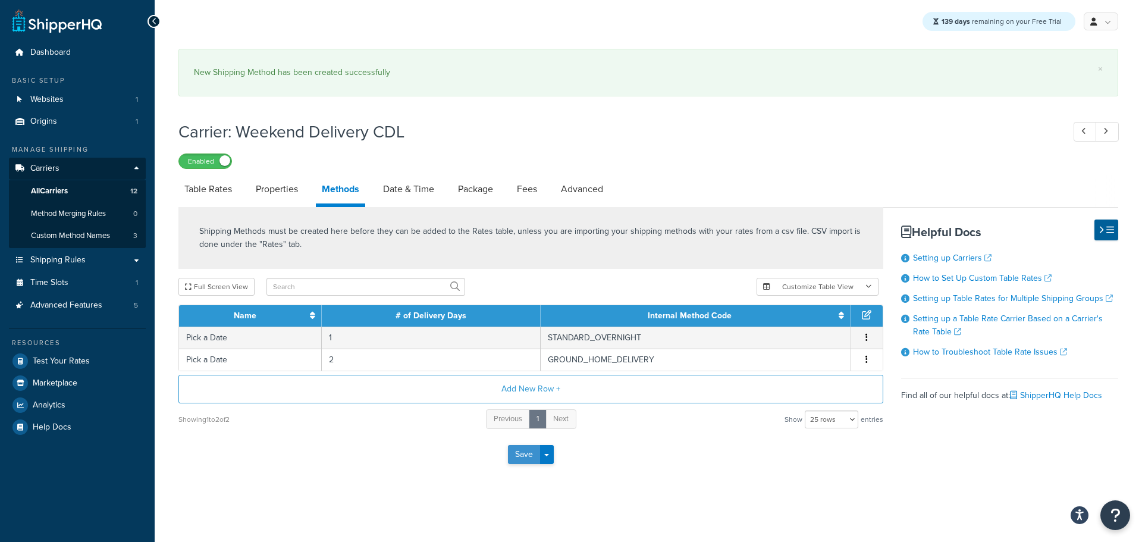
click at [520, 456] on button "Save" at bounding box center [524, 454] width 32 height 19
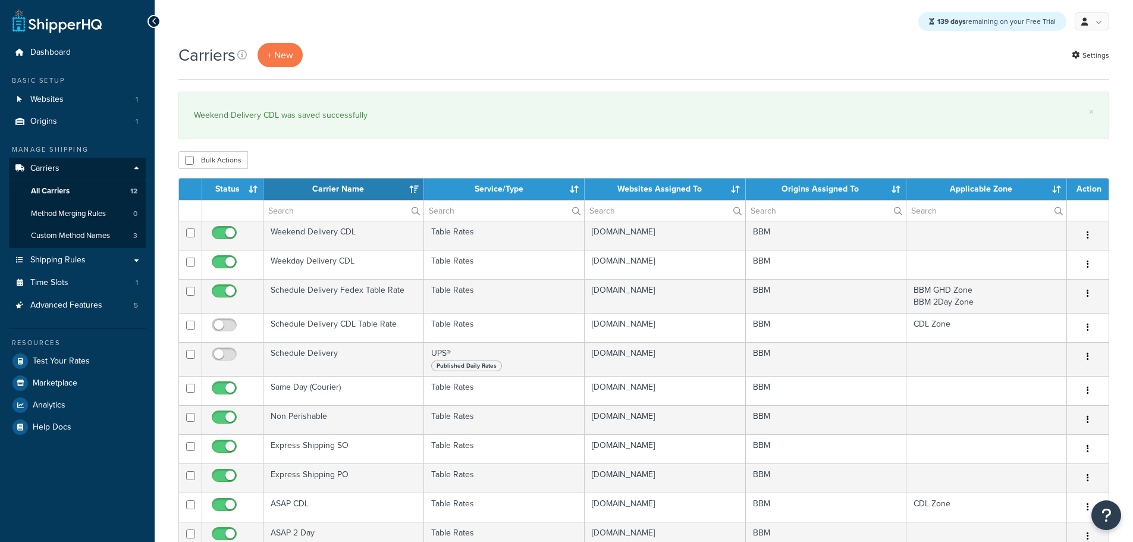
select select "15"
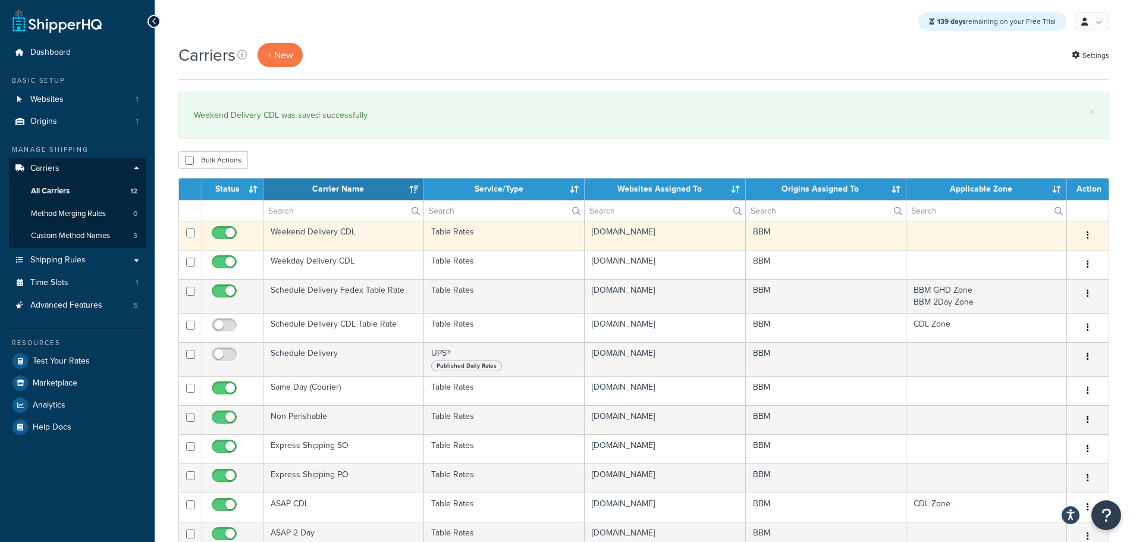
click at [296, 233] on td "Weekend Delivery CDL" at bounding box center [344, 235] width 161 height 29
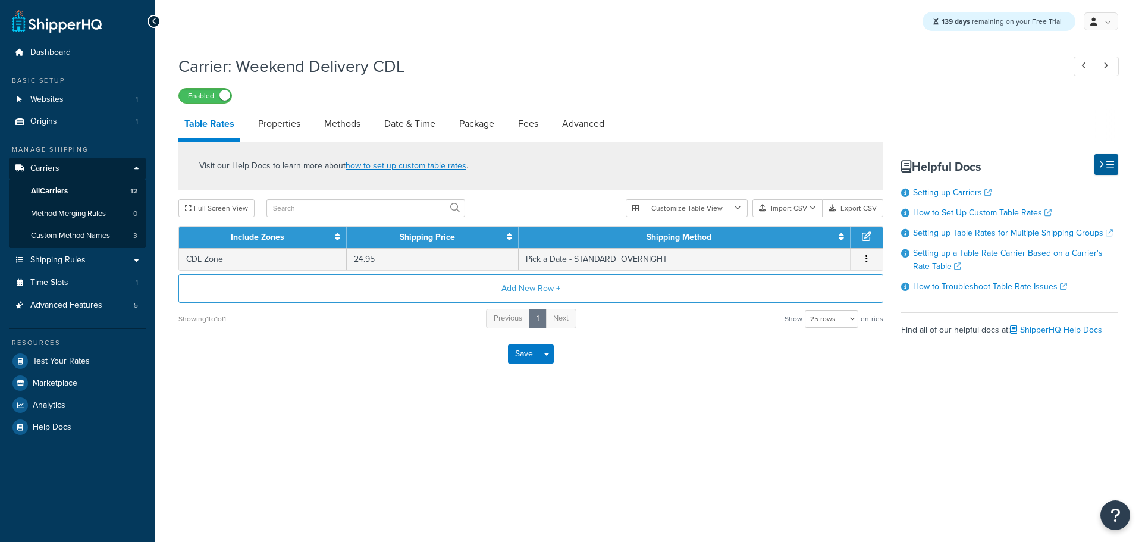
select select "25"
click at [350, 127] on link "Methods" at bounding box center [342, 123] width 48 height 29
select select "25"
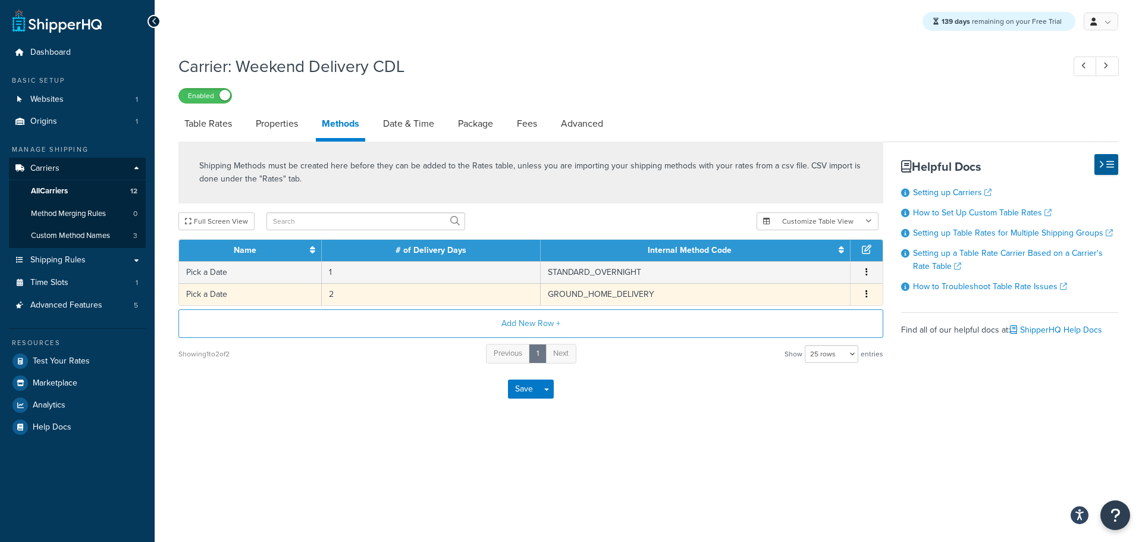
click at [866, 296] on icon "button" at bounding box center [867, 294] width 2 height 8
click at [206, 130] on link "Table Rates" at bounding box center [207, 123] width 59 height 29
select select "25"
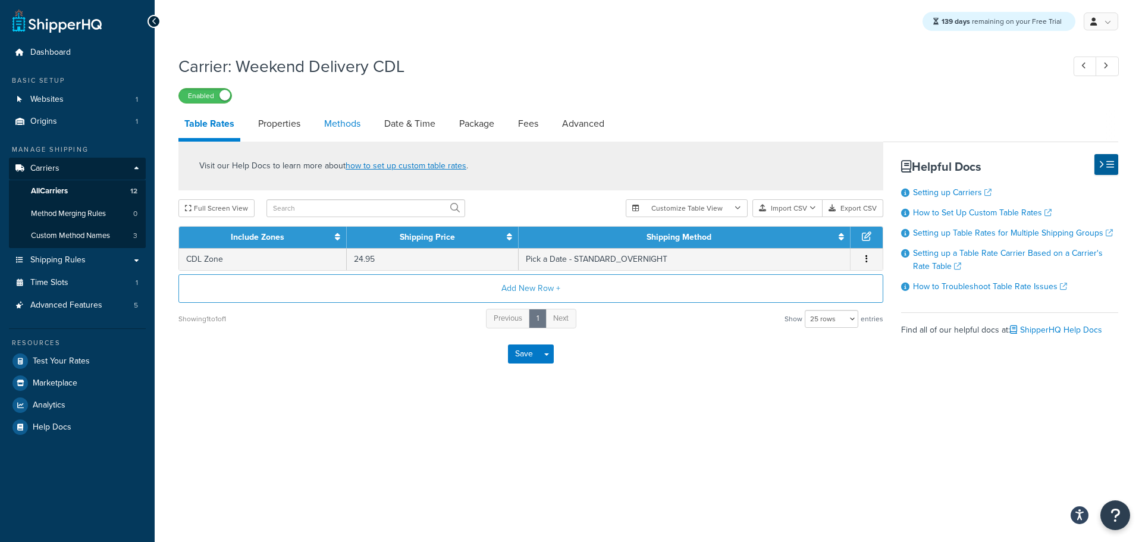
click at [346, 131] on link "Methods" at bounding box center [342, 123] width 48 height 29
select select "25"
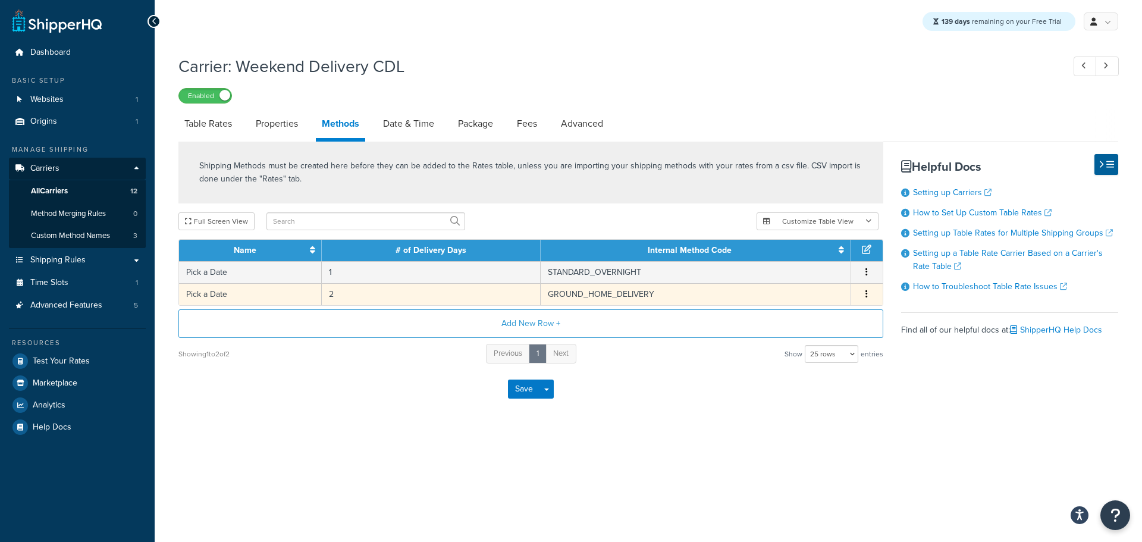
click at [864, 297] on button "button" at bounding box center [867, 294] width 10 height 13
click at [803, 308] on div "Delete" at bounding box center [806, 308] width 84 height 24
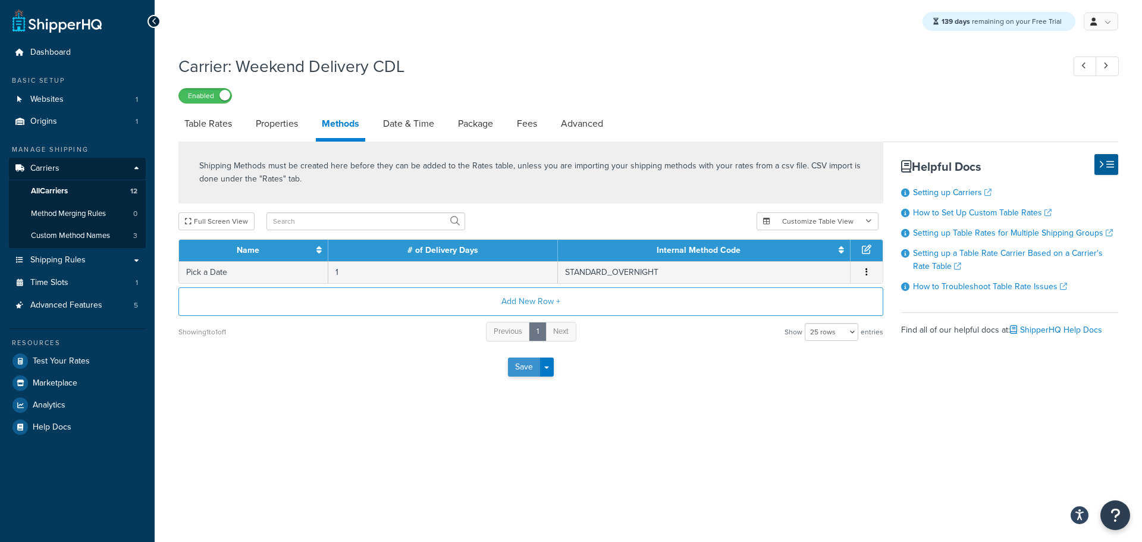
click at [521, 369] on button "Save" at bounding box center [524, 367] width 32 height 19
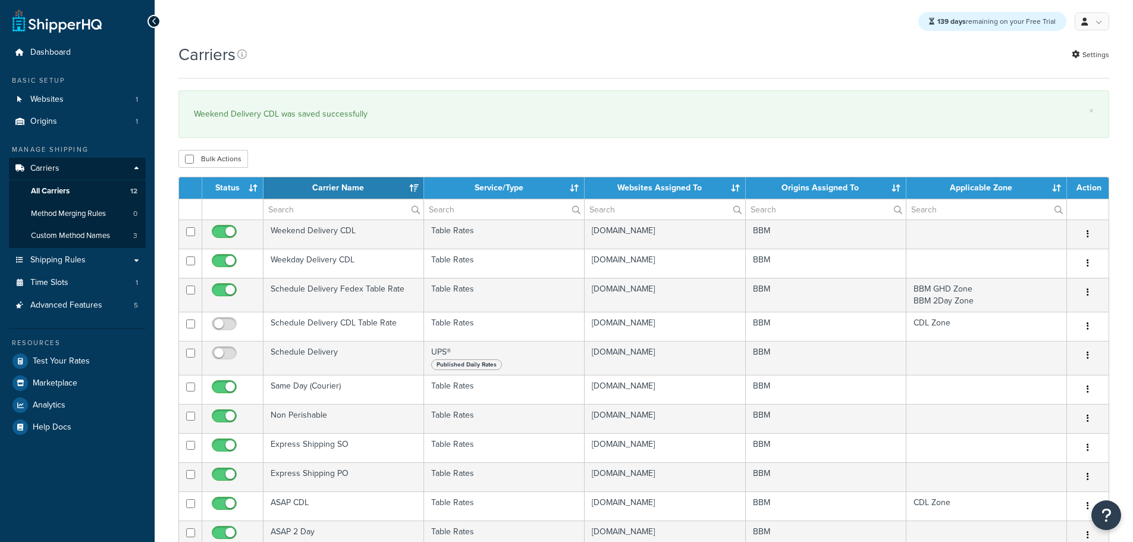
select select "15"
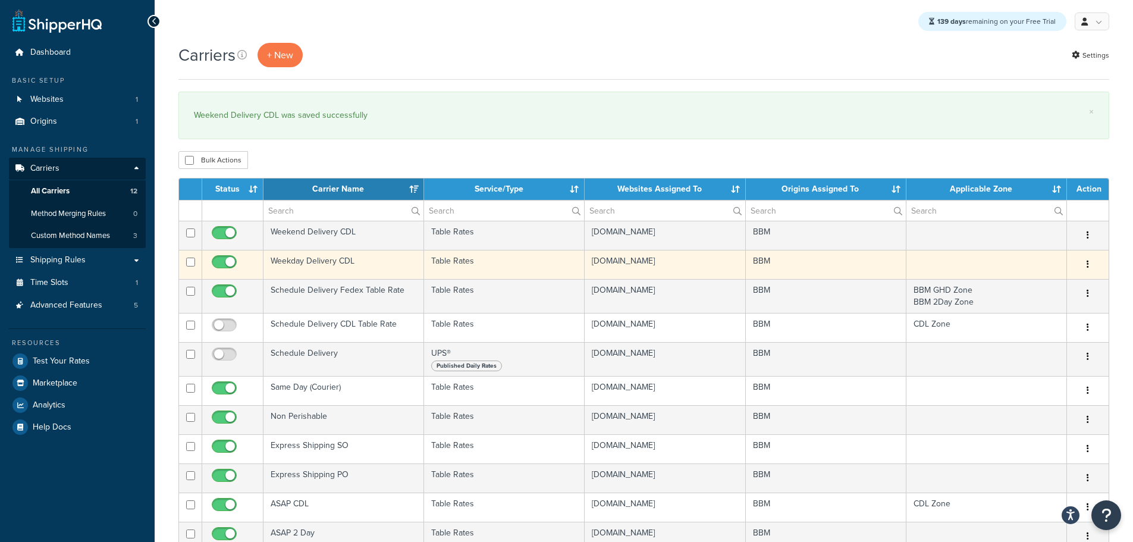
click at [311, 259] on td "Weekday Delivery CDL" at bounding box center [344, 264] width 161 height 29
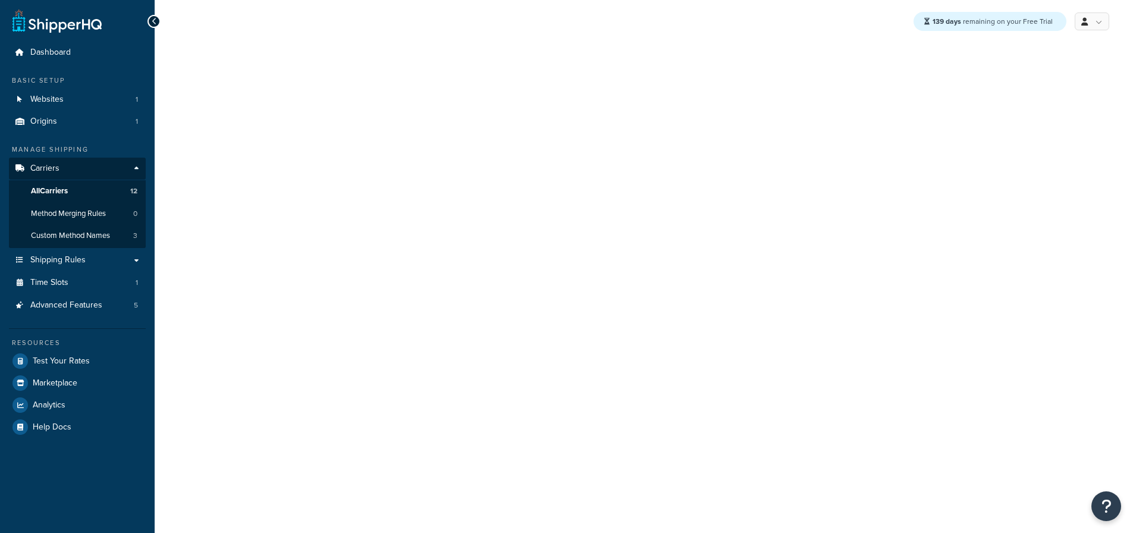
select select "25"
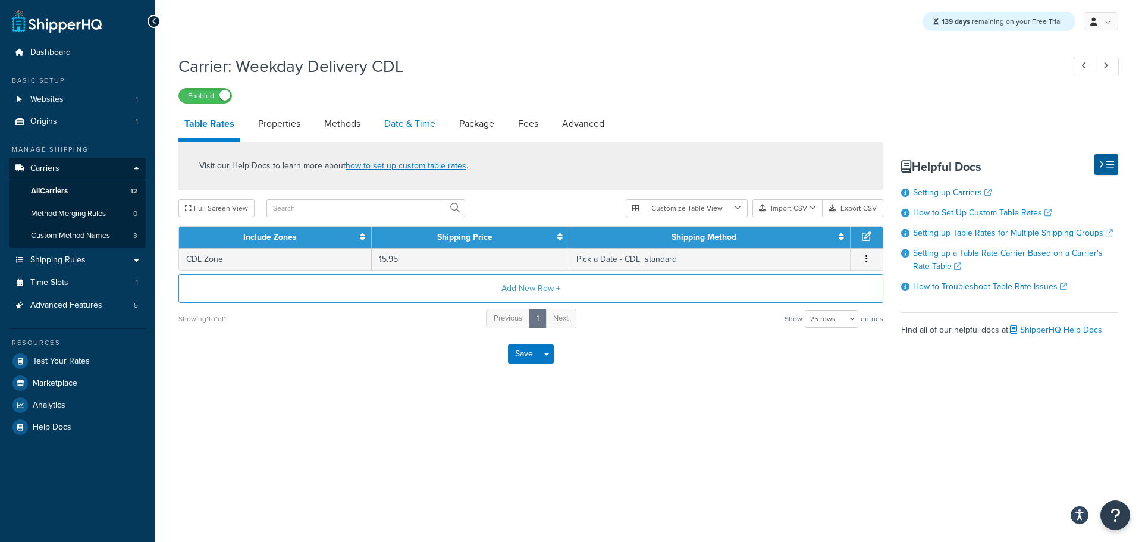
click at [424, 130] on link "Date & Time" at bounding box center [409, 123] width 63 height 29
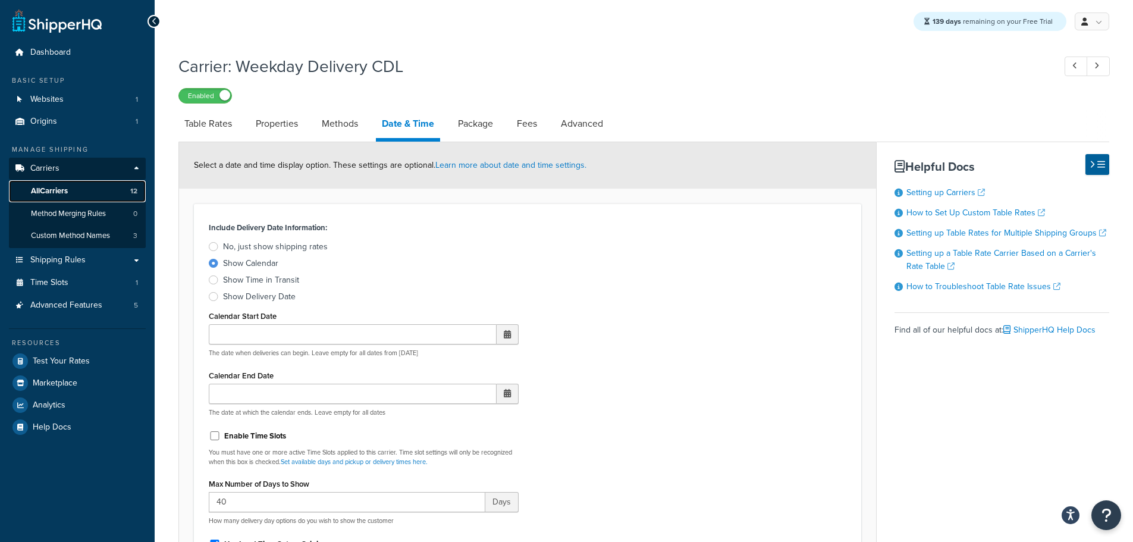
click at [65, 188] on span "All Carriers" at bounding box center [49, 191] width 37 height 10
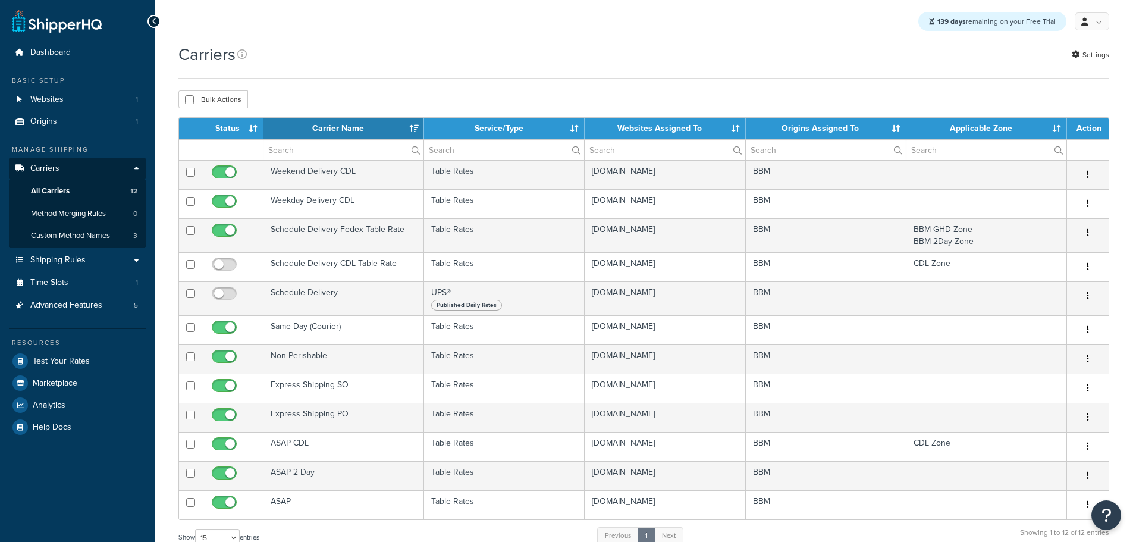
select select "15"
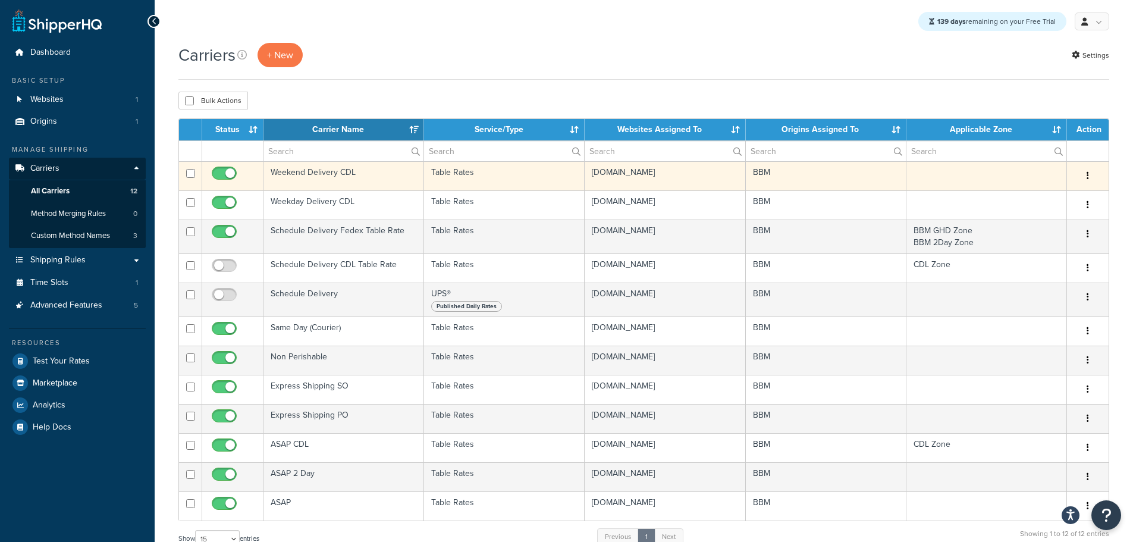
click at [311, 176] on td "Weekend Delivery CDL" at bounding box center [344, 175] width 161 height 29
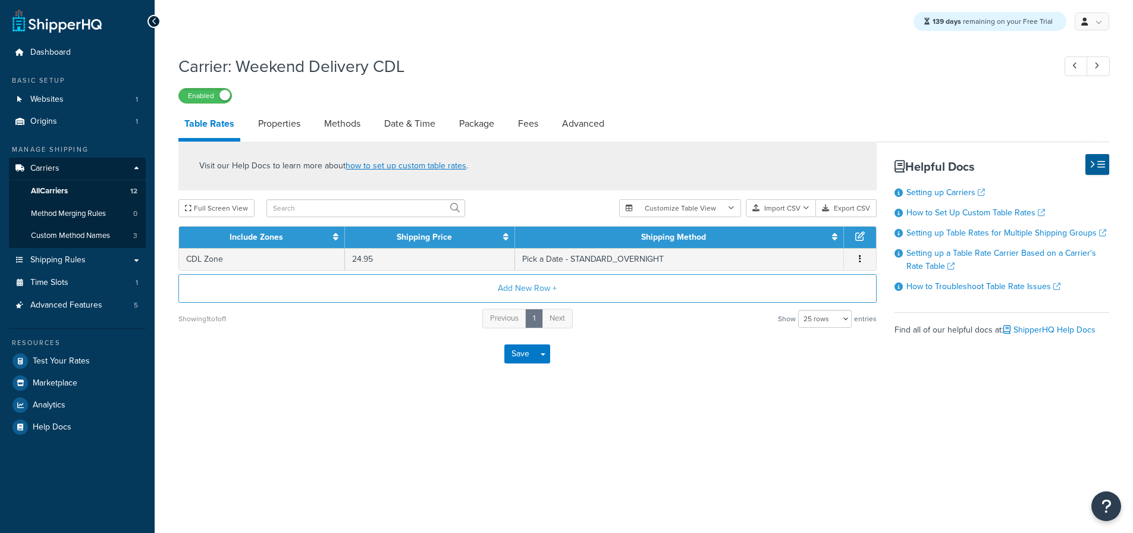
select select "25"
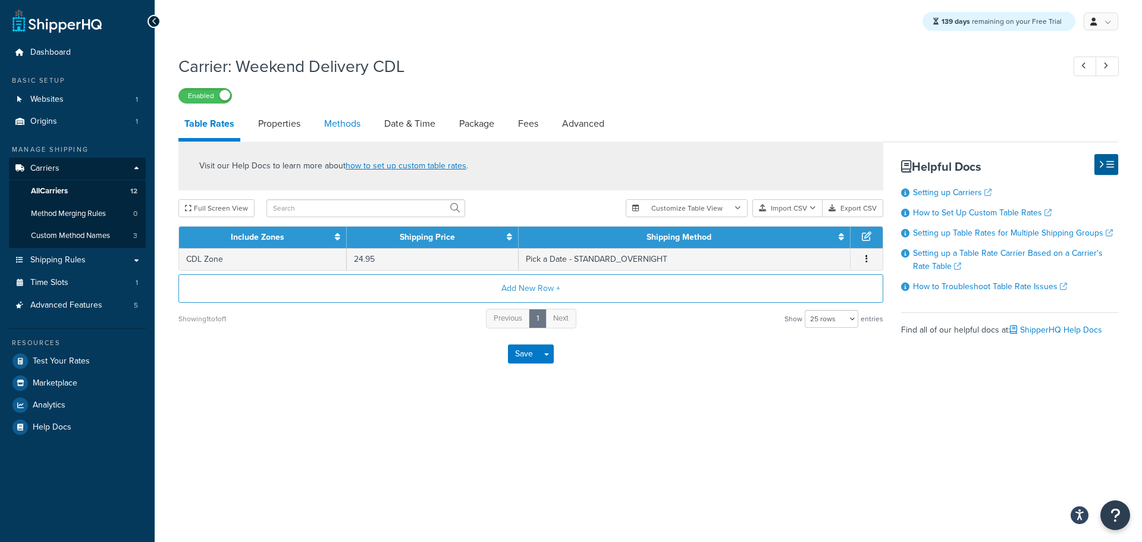
click at [341, 123] on link "Methods" at bounding box center [342, 123] width 48 height 29
select select "25"
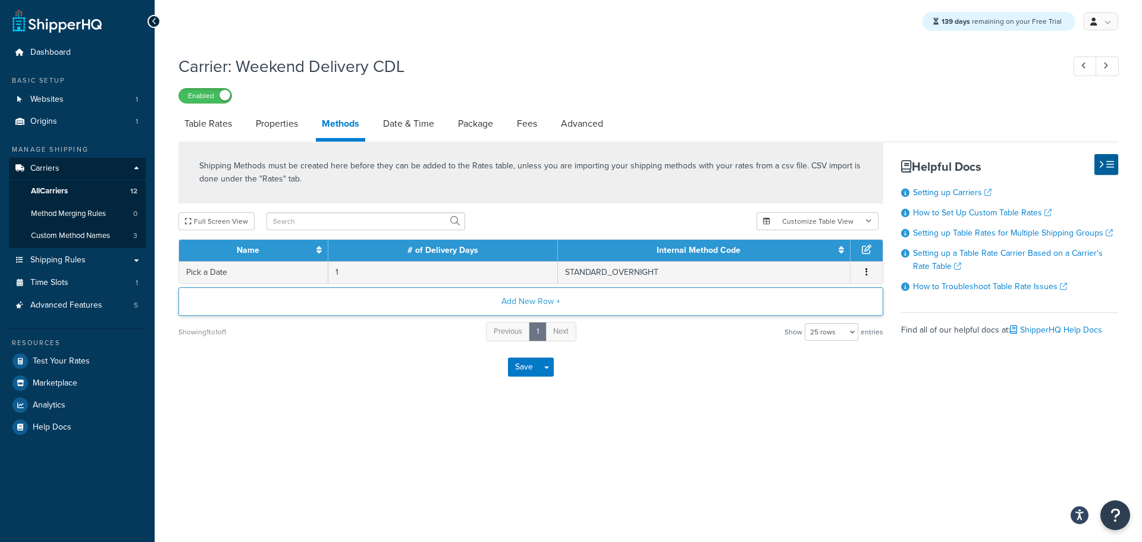
click at [503, 309] on button "Add New Row +" at bounding box center [530, 301] width 705 height 29
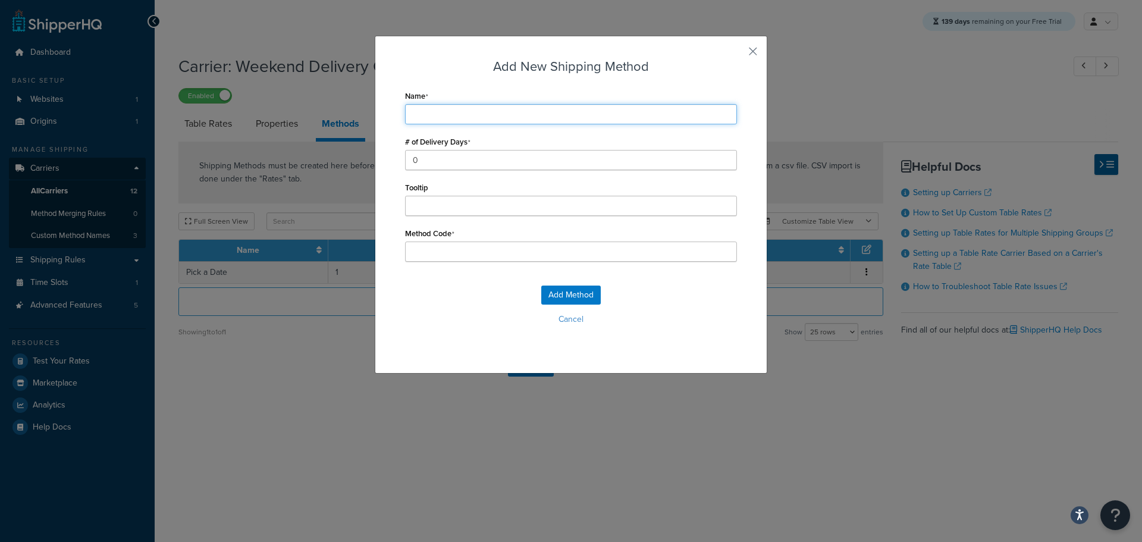
click at [457, 120] on input "Name" at bounding box center [571, 114] width 332 height 20
type input "P"
type input "Pick a Date"
type input "Pick_a_Date"
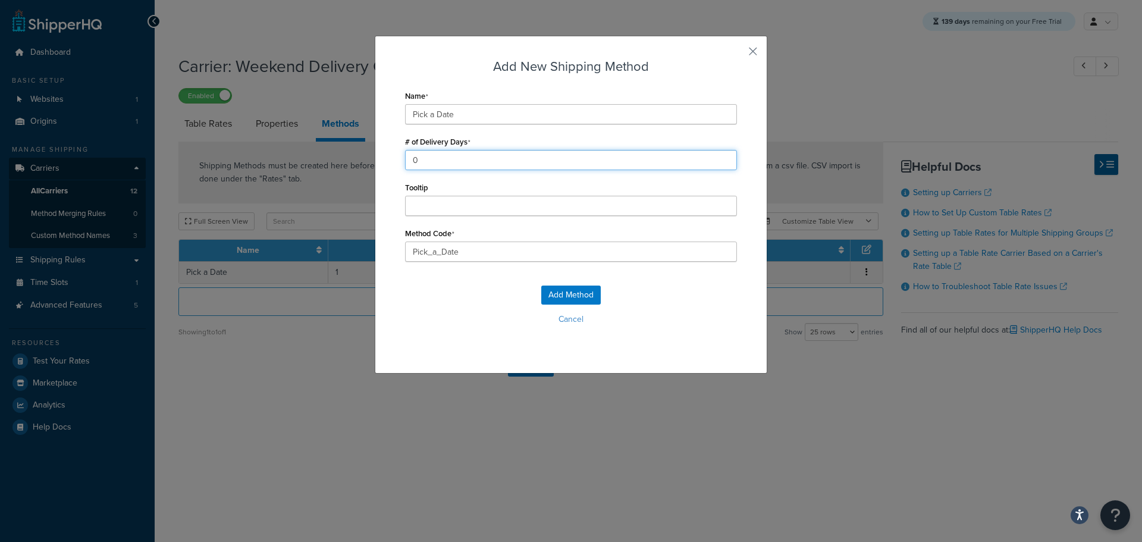
drag, startPoint x: 411, startPoint y: 162, endPoint x: 386, endPoint y: 161, distance: 25.0
click at [386, 162] on div "Add New Shipping Method Name Pick a Date # of Delivery Days 0 Tooltip Method Co…" at bounding box center [571, 205] width 393 height 338
type input "2"
drag, startPoint x: 471, startPoint y: 254, endPoint x: 355, endPoint y: 246, distance: 116.9
click at [356, 247] on div "Add New Shipping Method Name Pick a Date # of Delivery Days 2 Tooltip Method Co…" at bounding box center [571, 271] width 1142 height 542
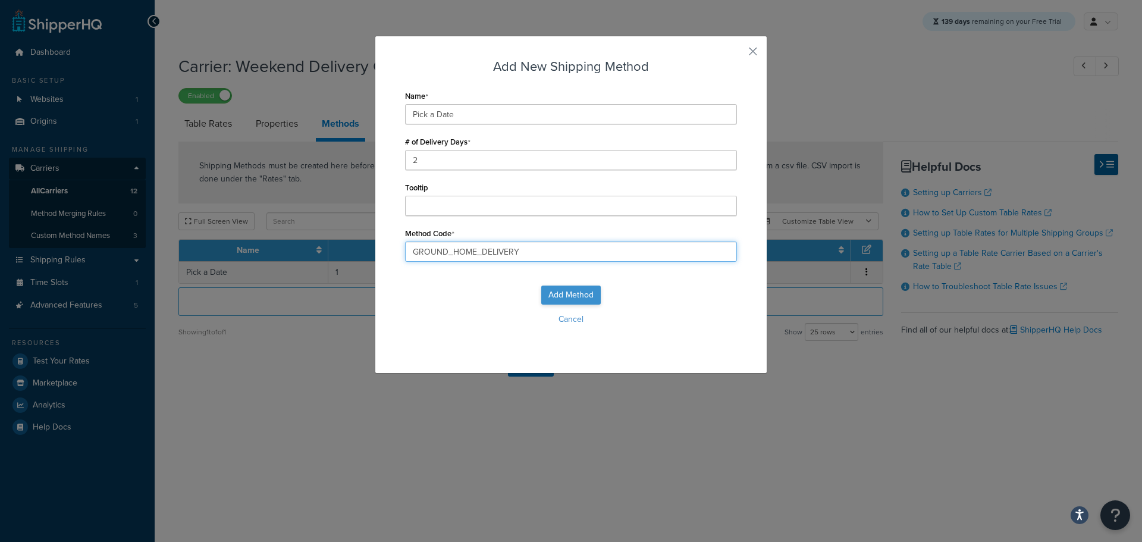
type input "GROUND_HOME_DELIVERY"
click at [571, 286] on button "Add Method" at bounding box center [570, 295] width 59 height 19
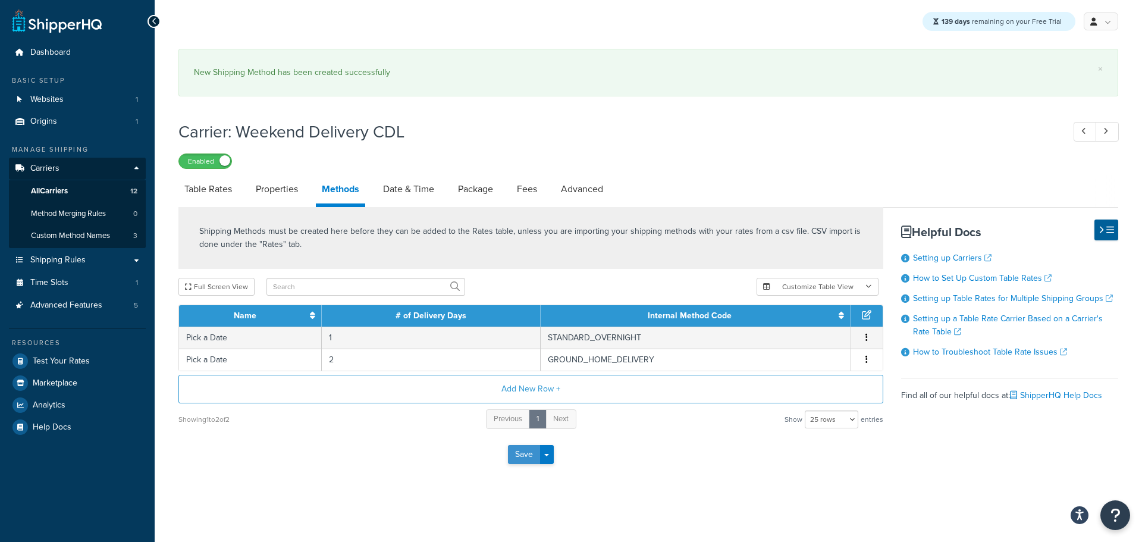
click at [513, 462] on button "Save" at bounding box center [524, 454] width 32 height 19
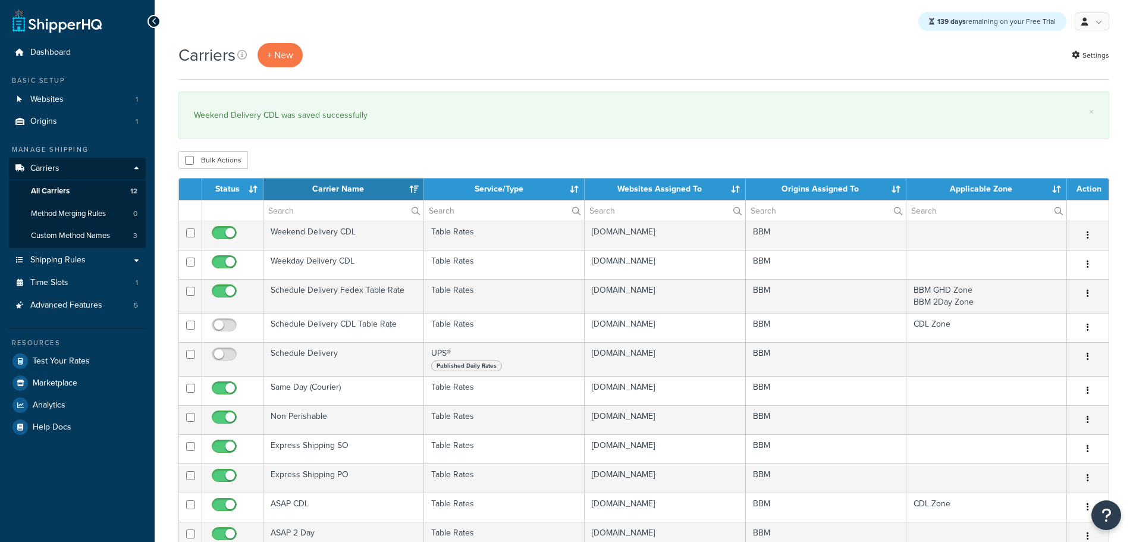
select select "15"
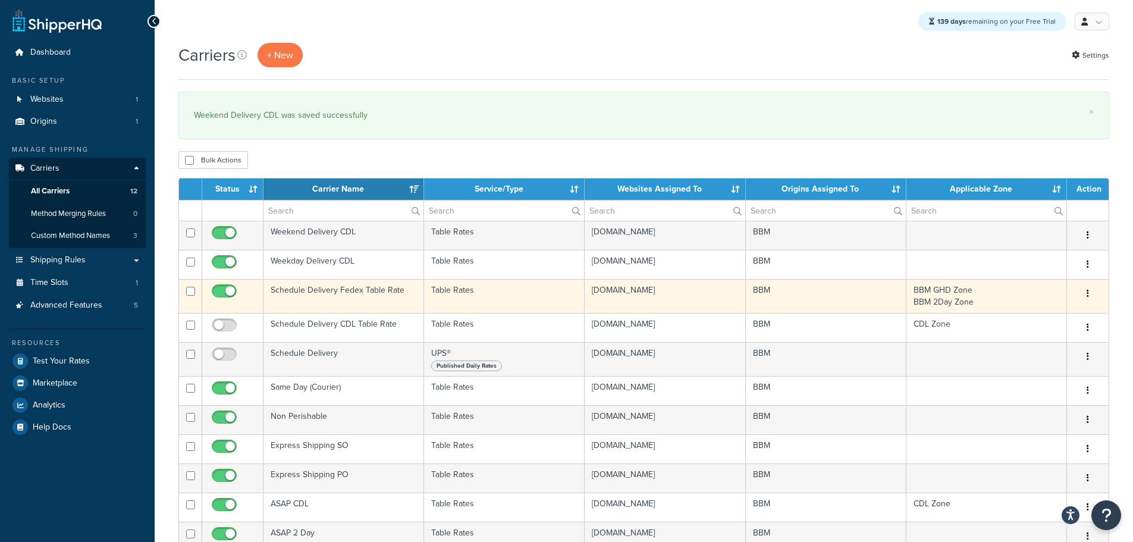
click at [337, 287] on td "Schedule Delivery Fedex Table Rate" at bounding box center [344, 296] width 161 height 34
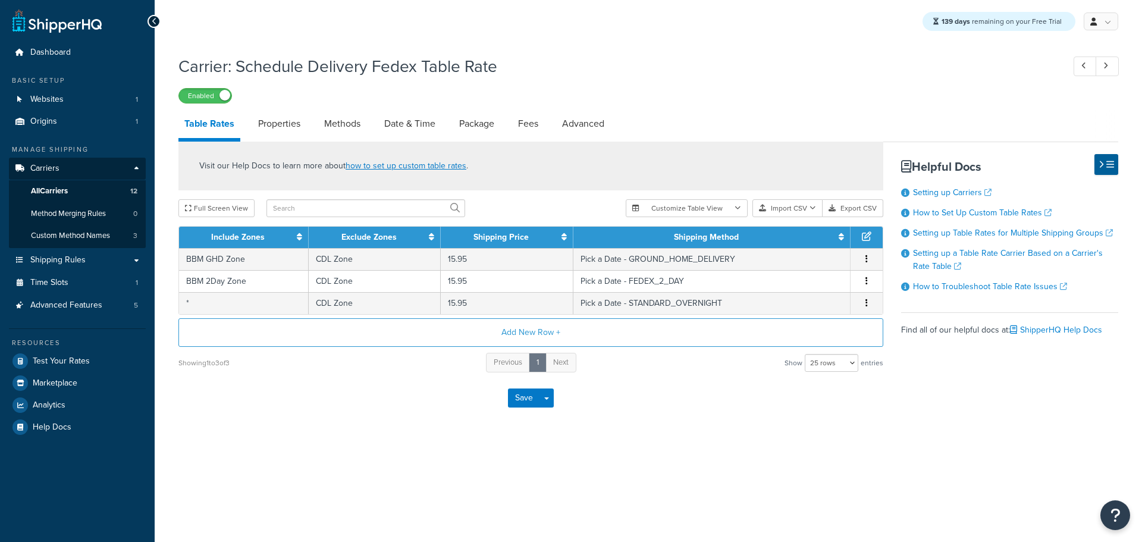
select select "25"
